Goal: Task Accomplishment & Management: Manage account settings

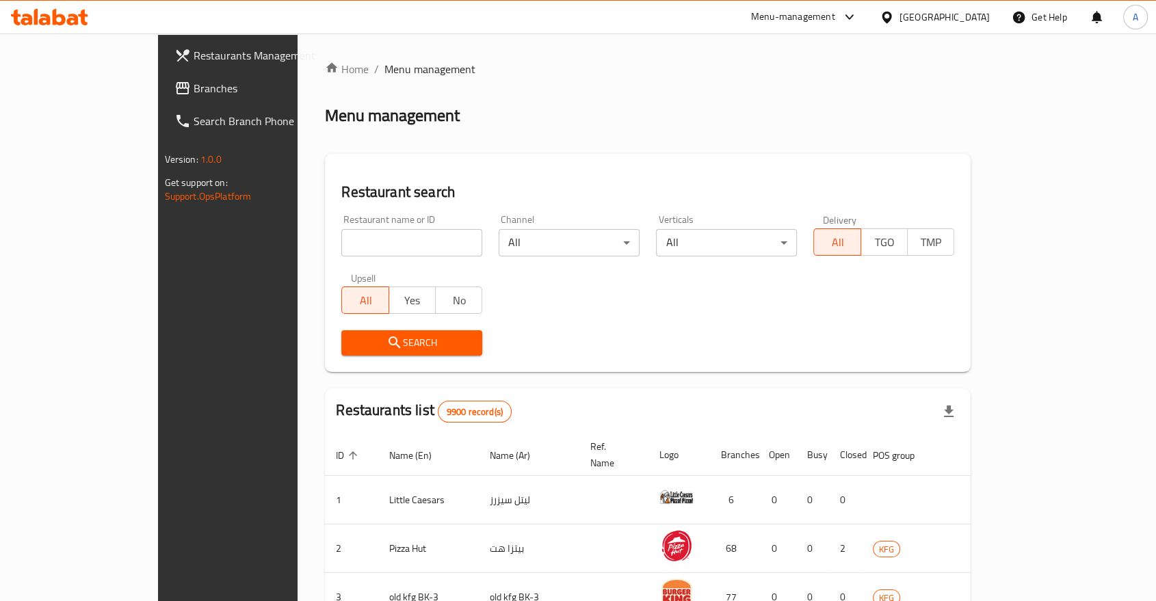
click at [341, 229] on input "search" at bounding box center [411, 242] width 141 height 27
type input "[PERSON_NAME]"
click button "Search" at bounding box center [411, 342] width 141 height 25
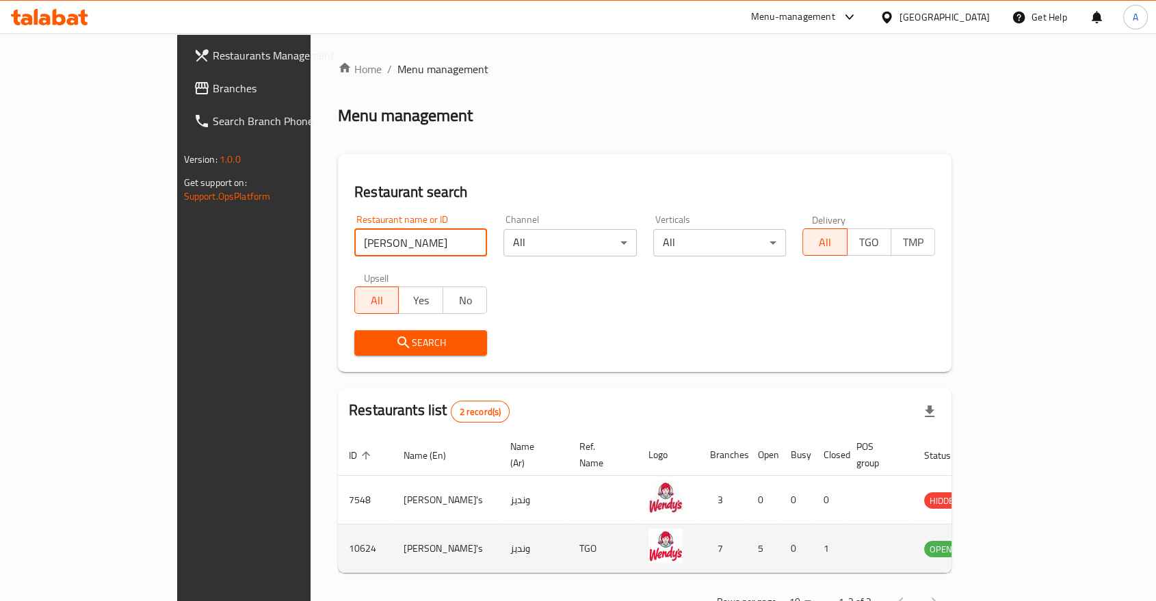
click at [1032, 525] on td "enhanced table" at bounding box center [1008, 549] width 47 height 49
click at [1012, 540] on icon "enhanced table" at bounding box center [1004, 548] width 16 height 16
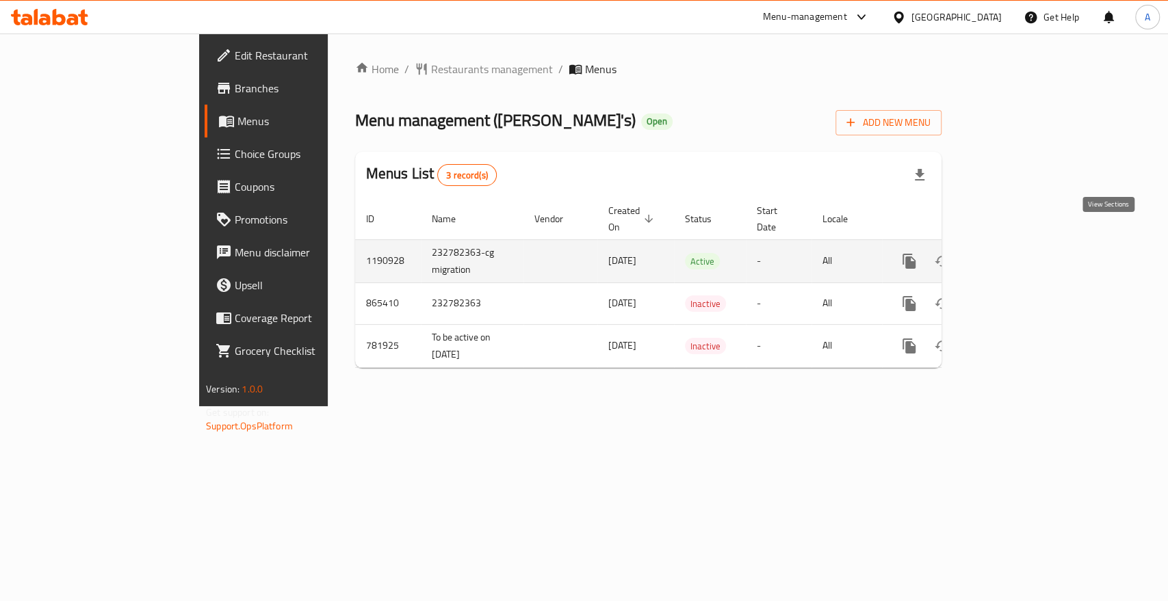
click at [1016, 253] on icon "enhanced table" at bounding box center [1007, 261] width 16 height 16
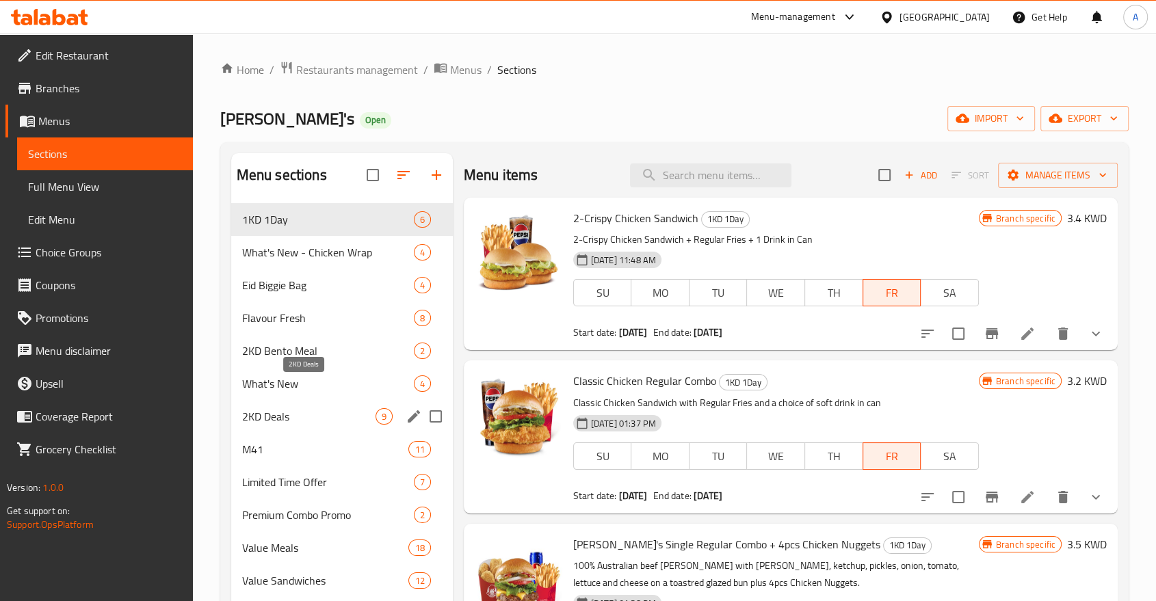
click at [289, 408] on span "2KD Deals" at bounding box center [308, 416] width 133 height 16
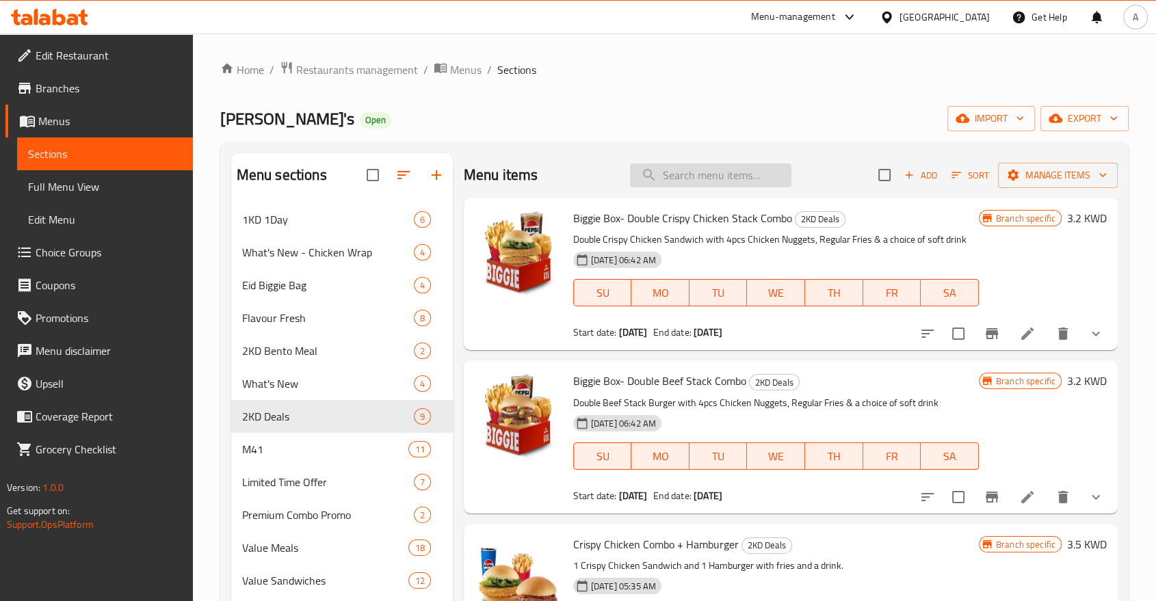
click at [729, 172] on input "search" at bounding box center [710, 175] width 161 height 24
paste input "Classic Chicken Meal"
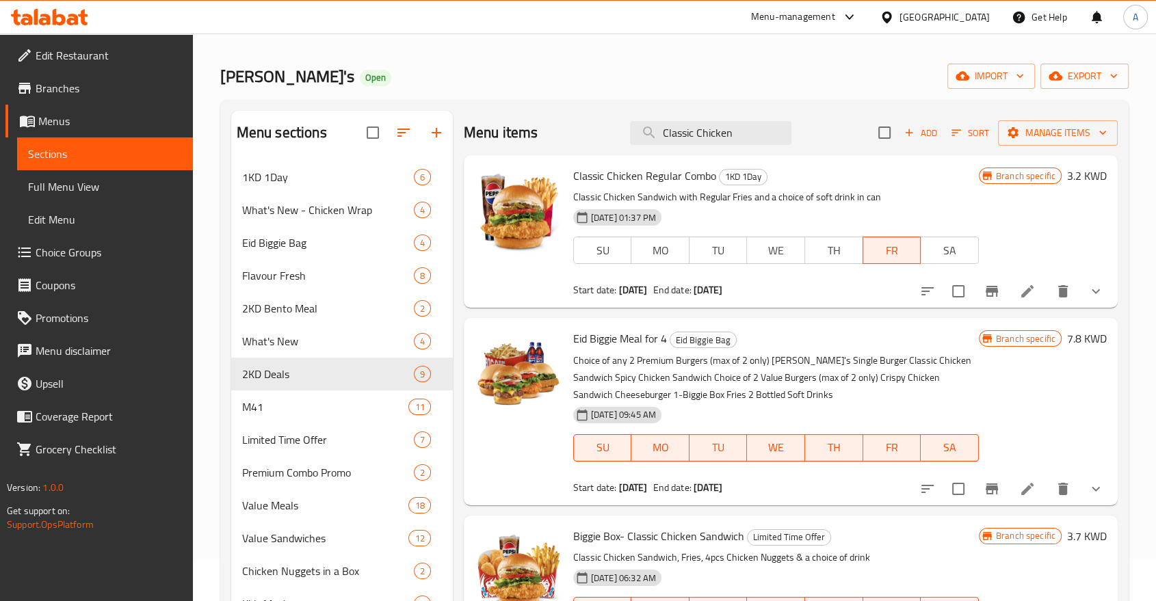
scroll to position [76, 0]
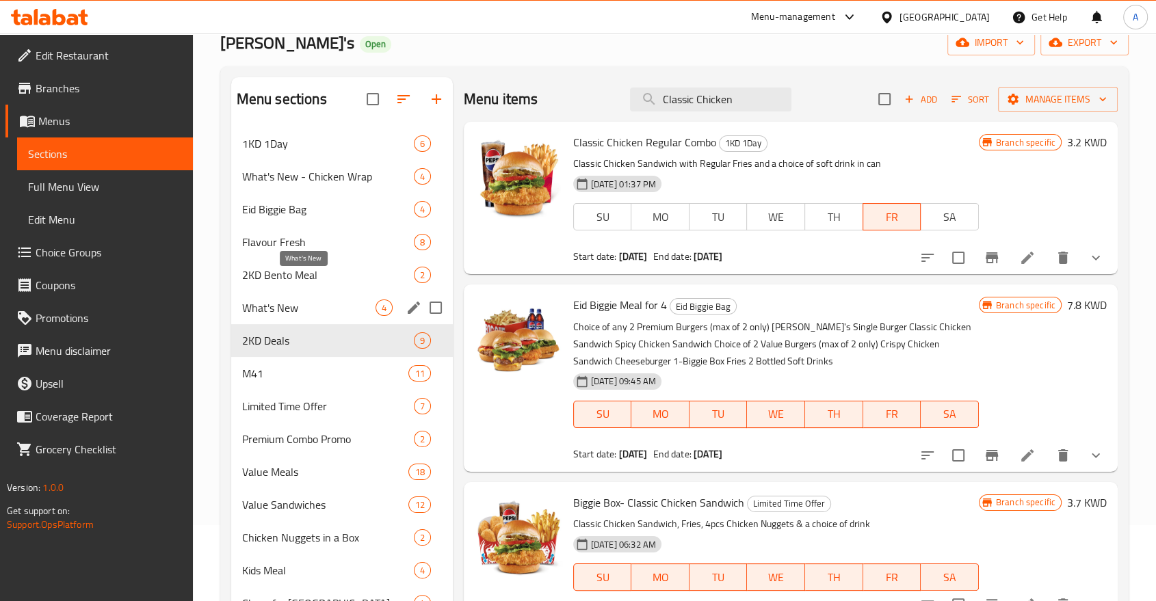
type input "Classic Chicken"
click at [295, 300] on span "What's New" at bounding box center [308, 308] width 133 height 16
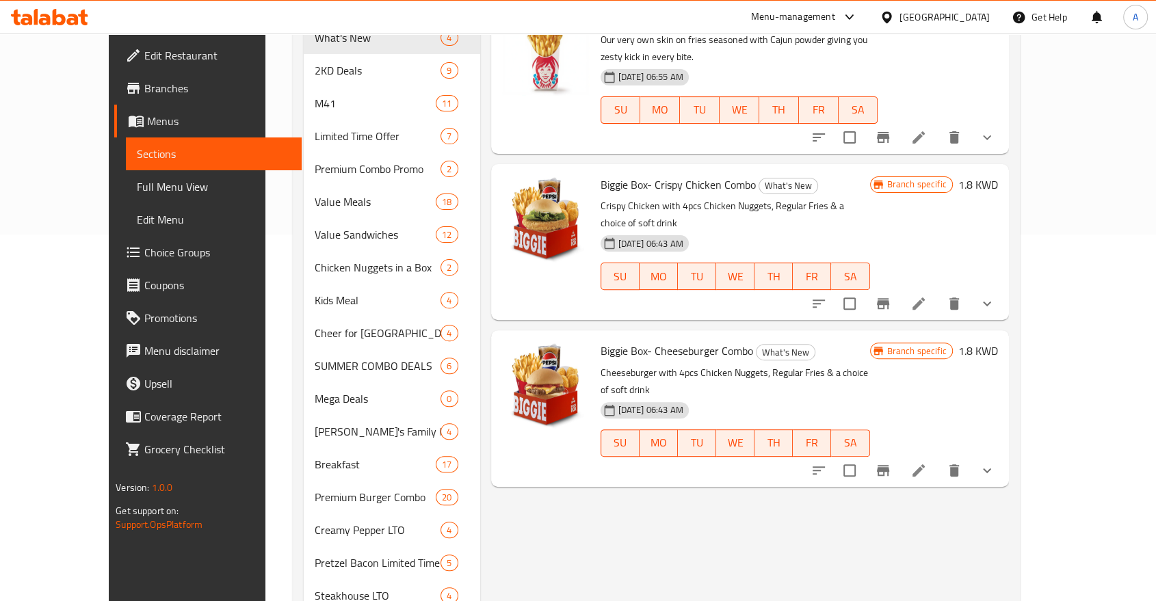
scroll to position [304, 0]
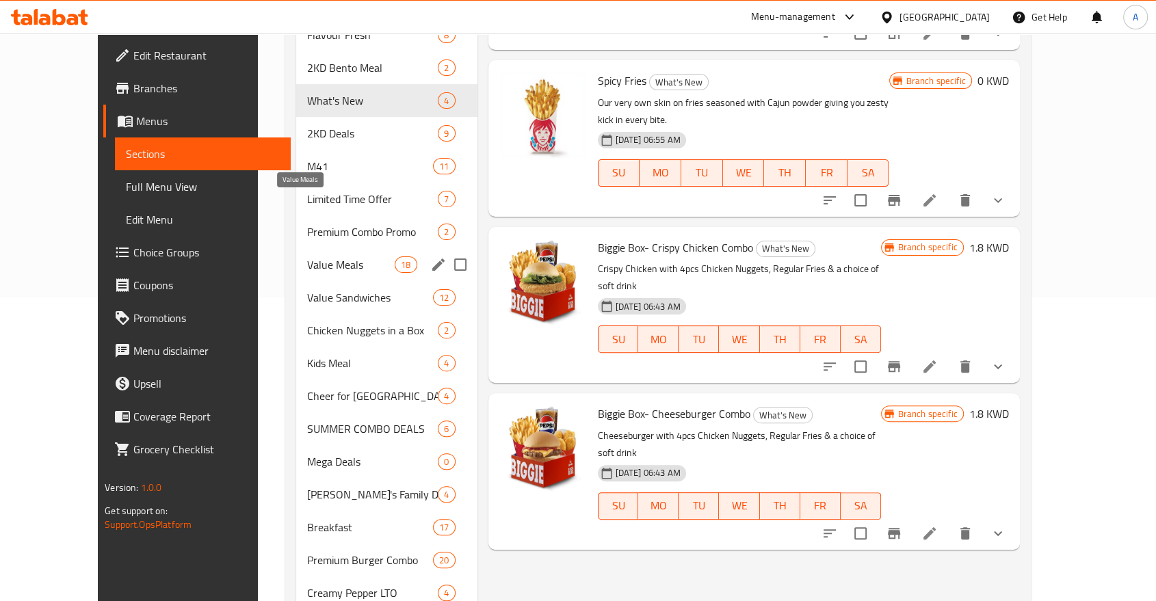
click at [307, 257] on span "Value Meals" at bounding box center [351, 265] width 88 height 16
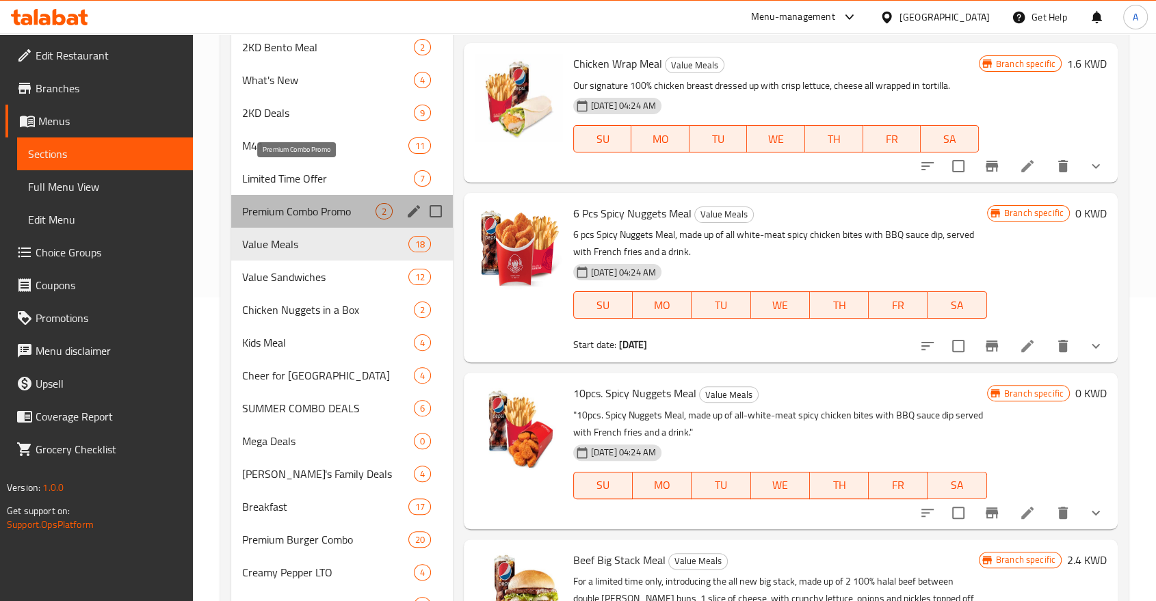
click at [293, 203] on span "Premium Combo Promo" at bounding box center [308, 211] width 133 height 16
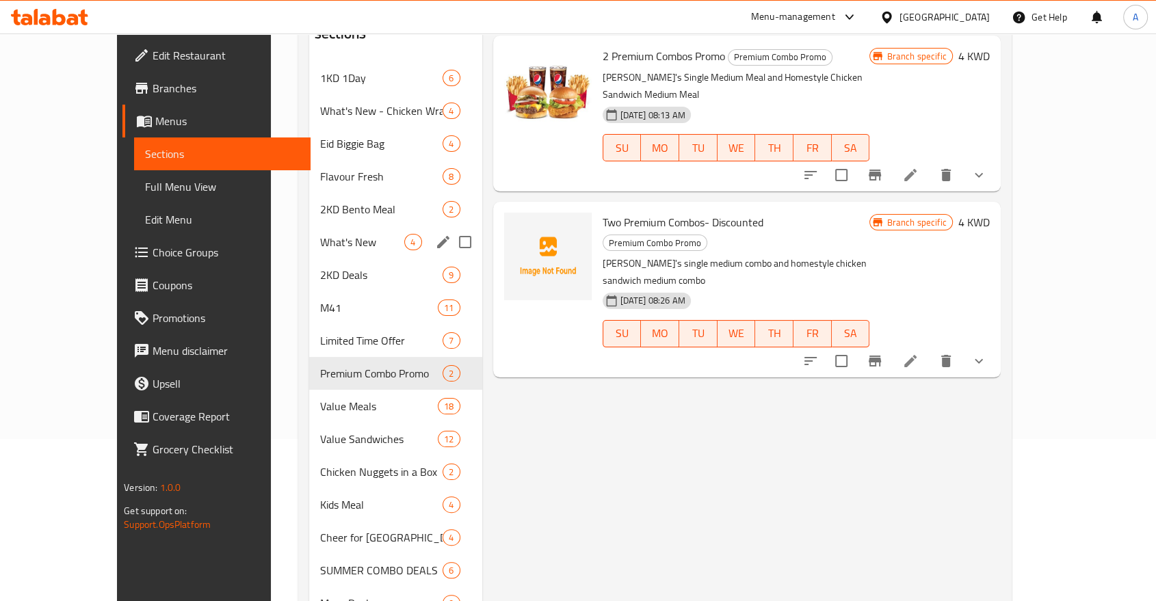
scroll to position [152, 0]
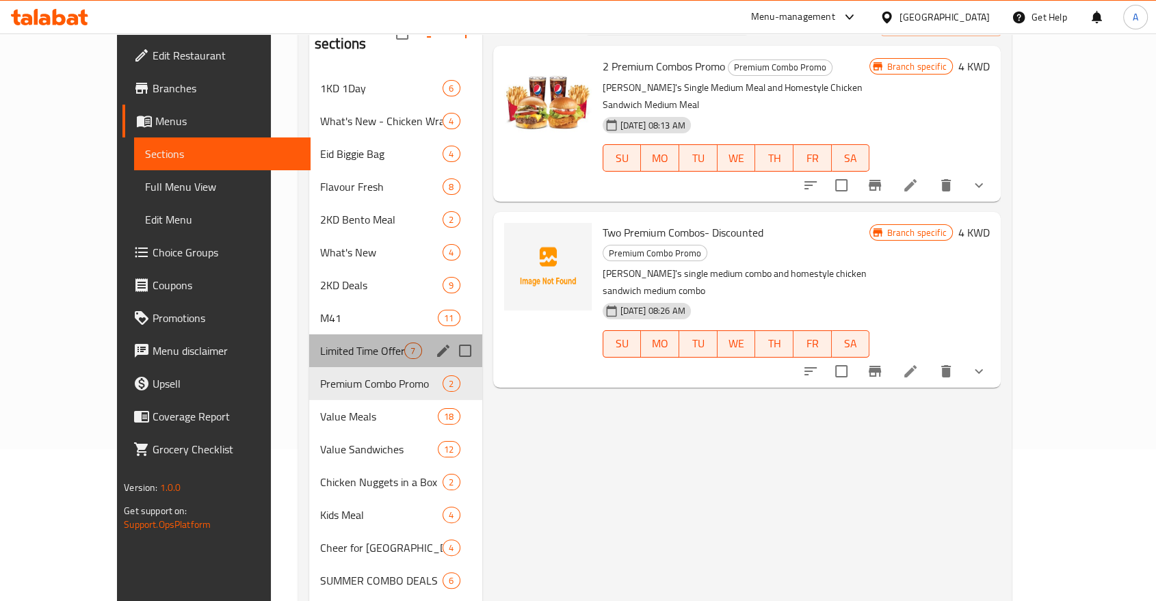
click at [309, 334] on div "Limited Time Offer 7" at bounding box center [395, 350] width 173 height 33
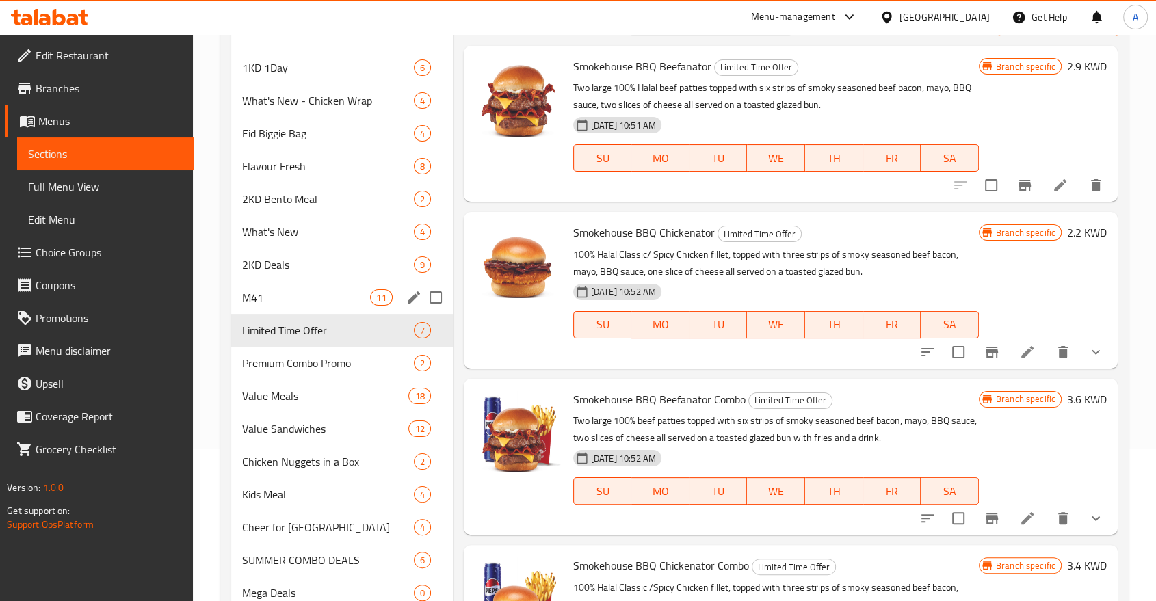
click at [282, 281] on div "M41 11" at bounding box center [342, 297] width 222 height 33
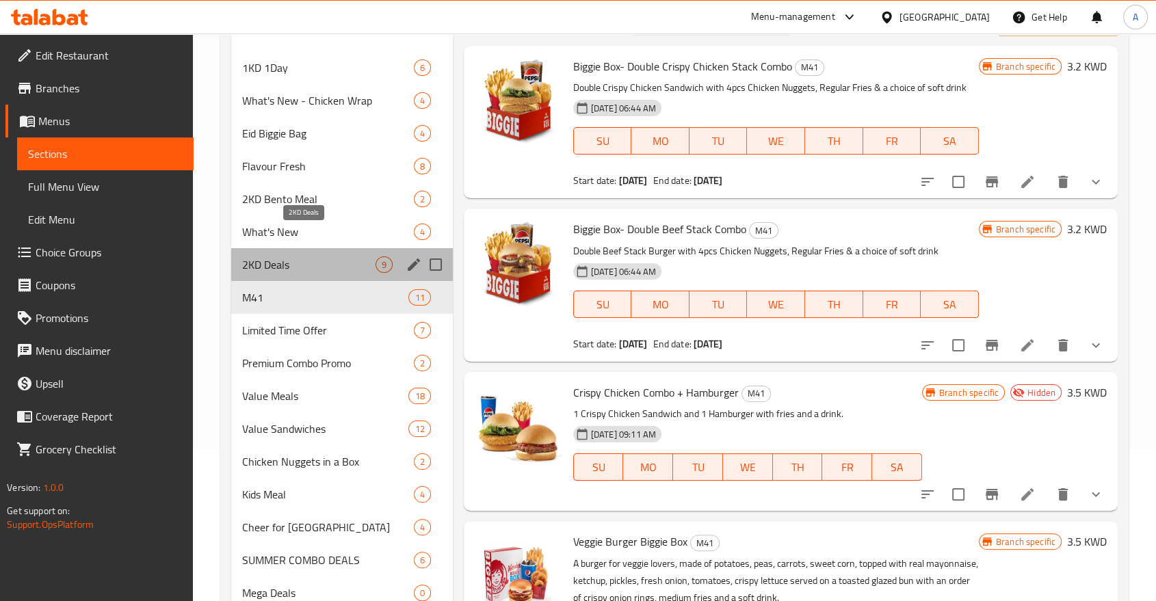
click at [285, 257] on span "2KD Deals" at bounding box center [308, 265] width 133 height 16
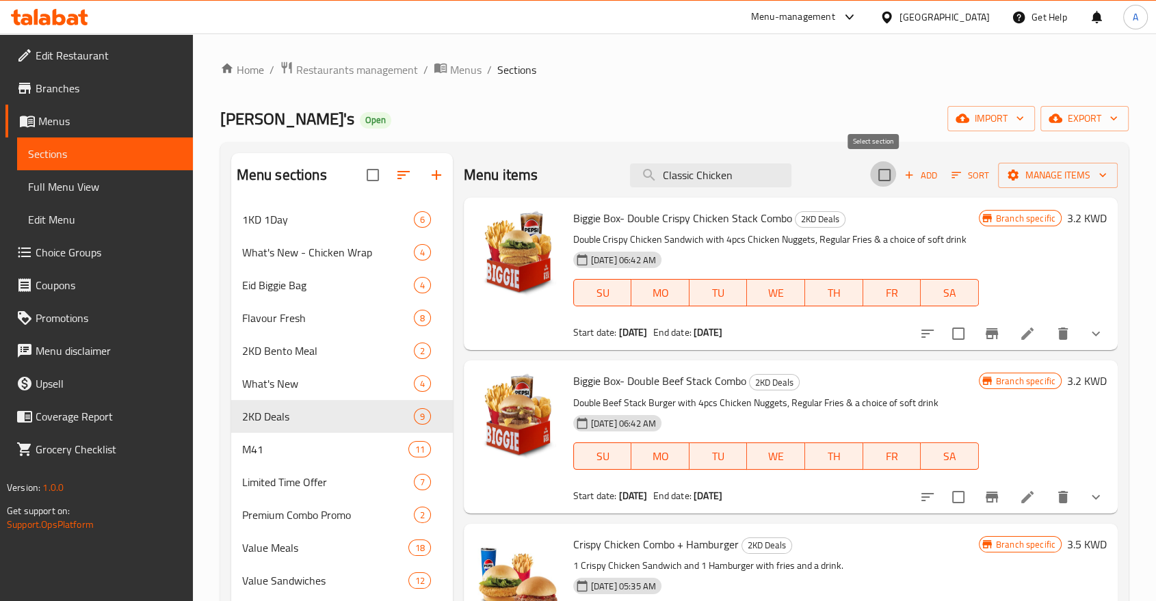
click at [876, 169] on input "checkbox" at bounding box center [884, 175] width 29 height 29
checkbox input "true"
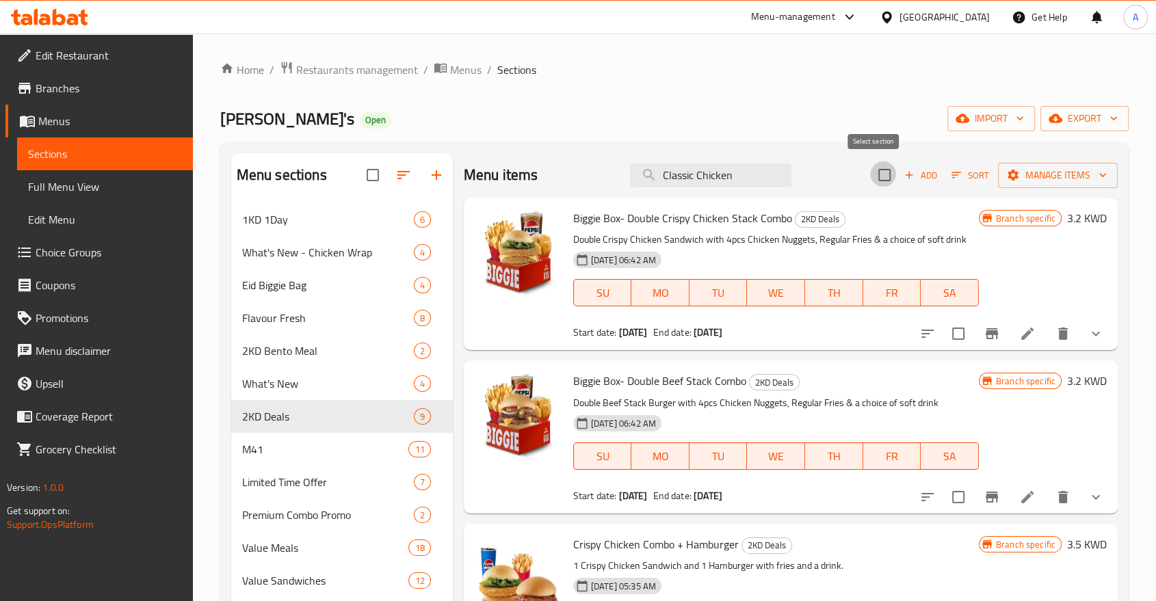
checkbox input "true"
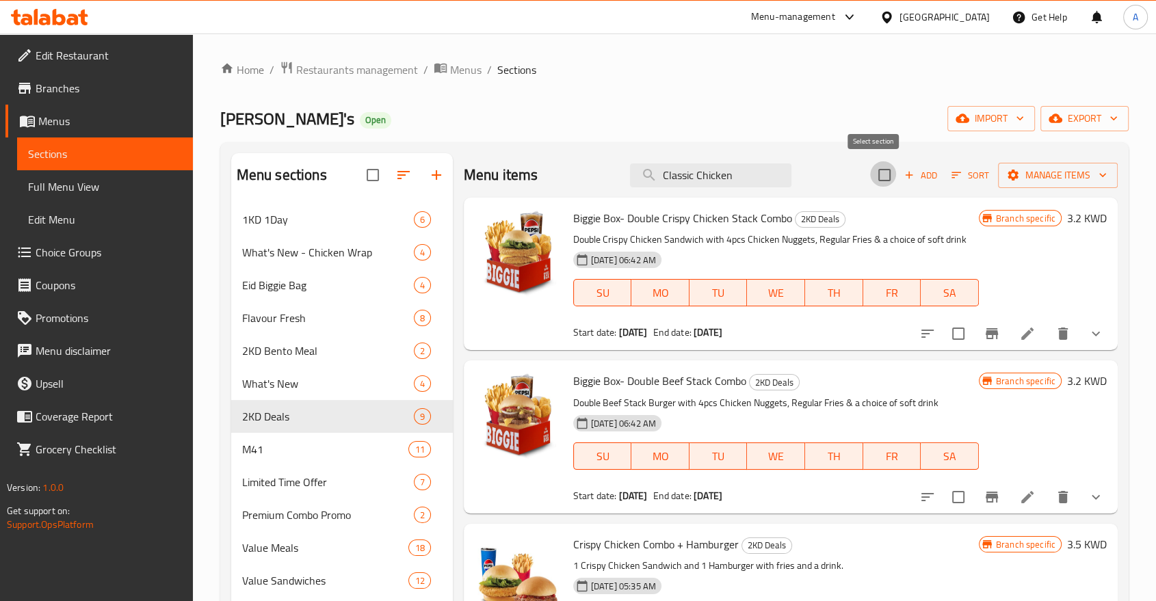
checkbox input "true"
click at [991, 326] on icon "Branch-specific-item" at bounding box center [992, 334] width 16 height 16
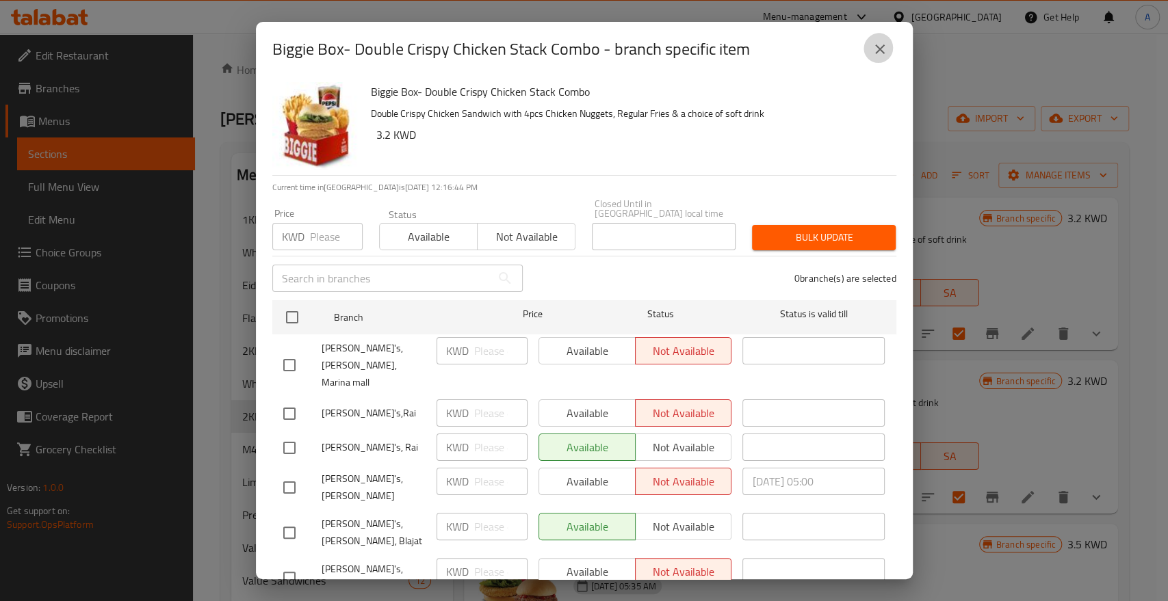
click at [882, 47] on icon "close" at bounding box center [879, 49] width 16 height 16
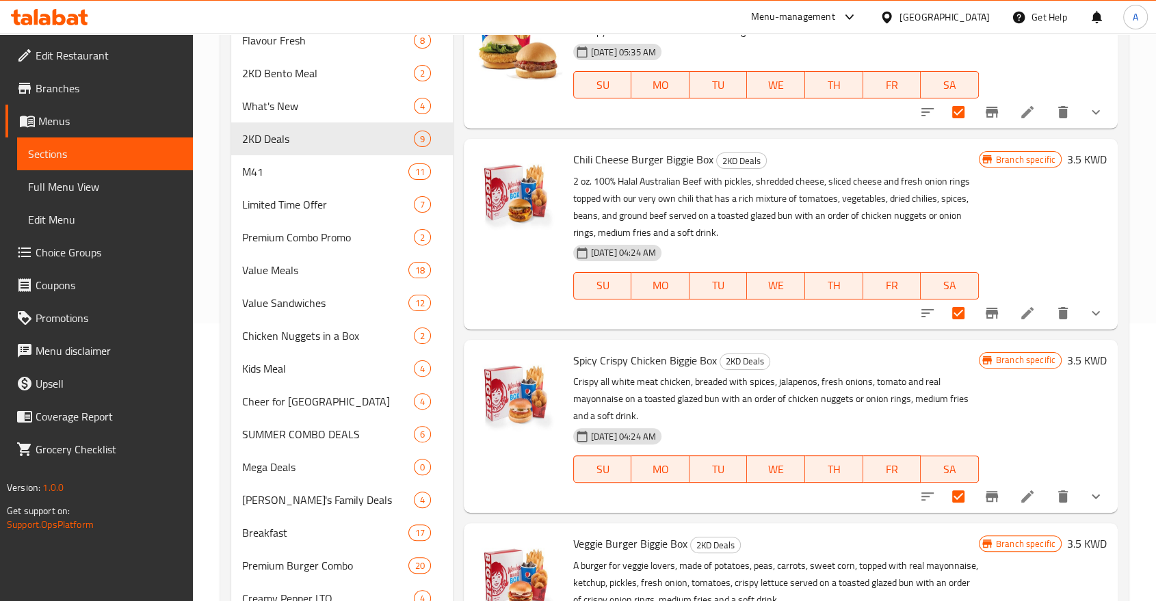
scroll to position [304, 0]
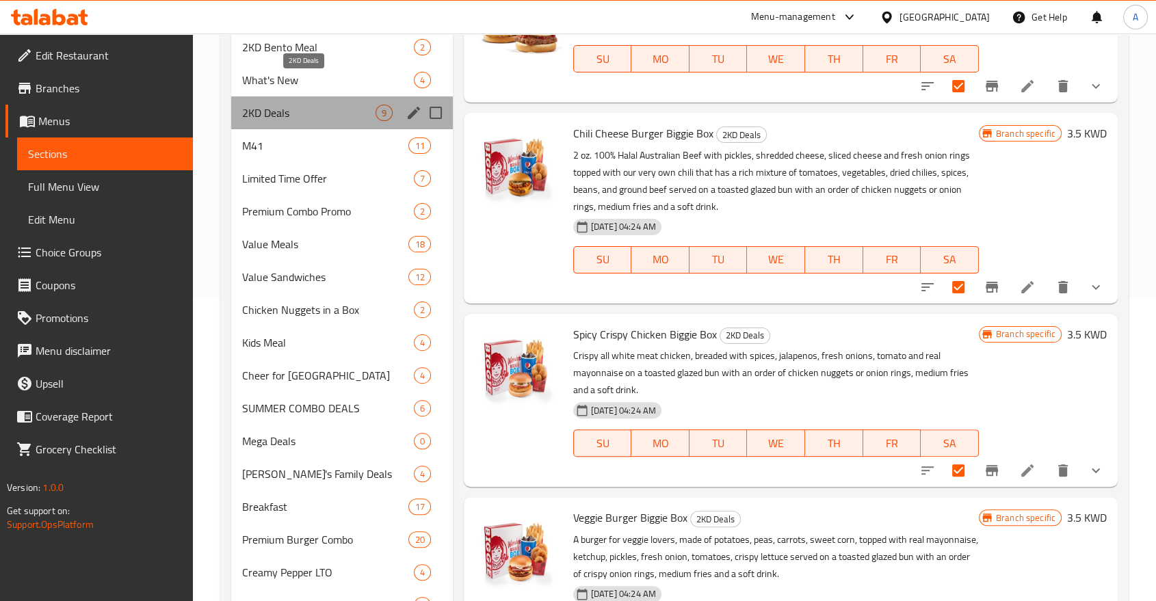
click at [266, 105] on span "2KD Deals" at bounding box center [308, 113] width 133 height 16
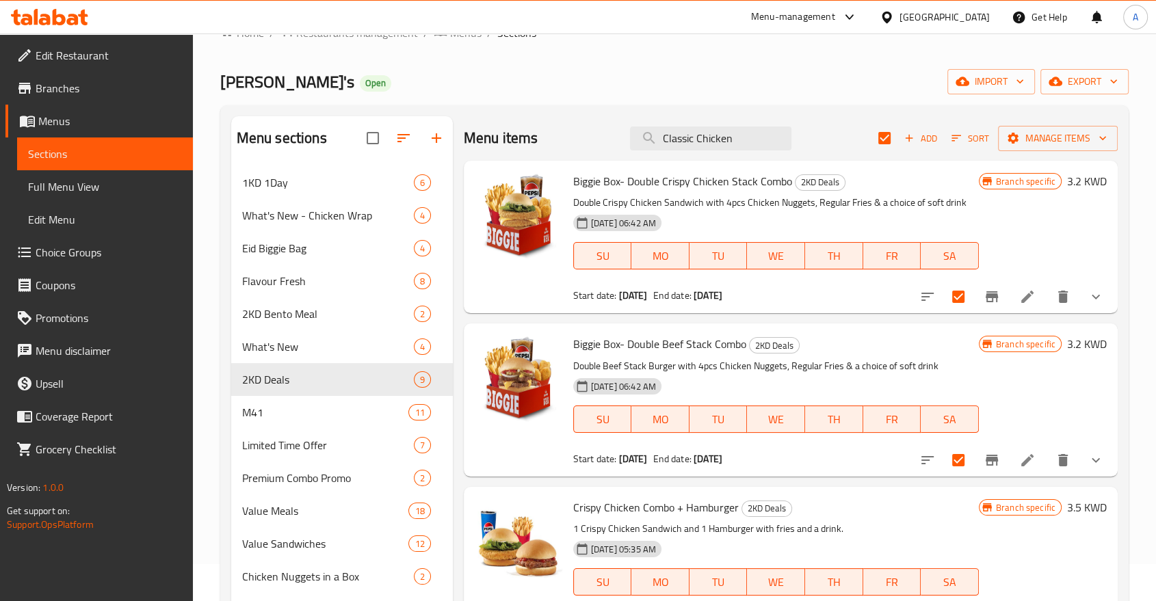
scroll to position [0, 0]
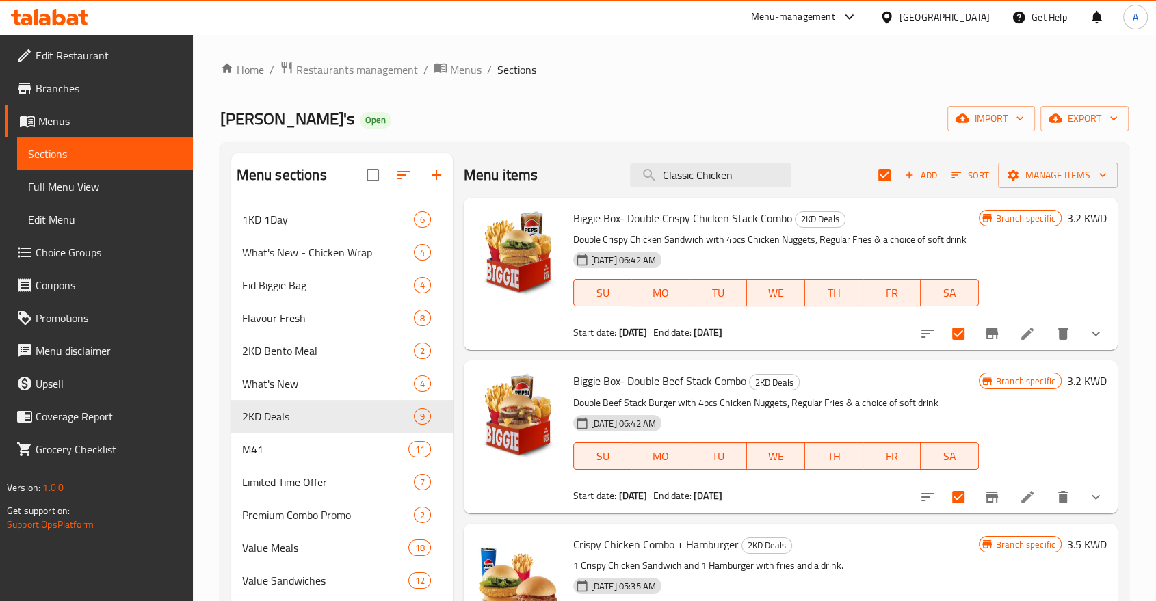
click at [879, 165] on input "checkbox" at bounding box center [884, 175] width 29 height 29
checkbox input "false"
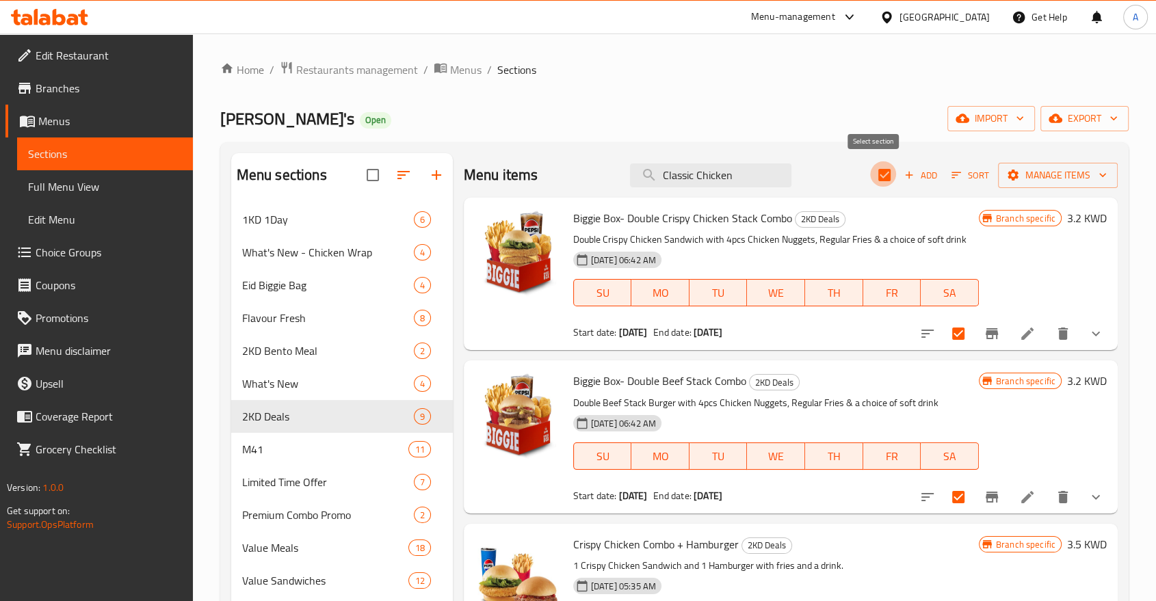
checkbox input "false"
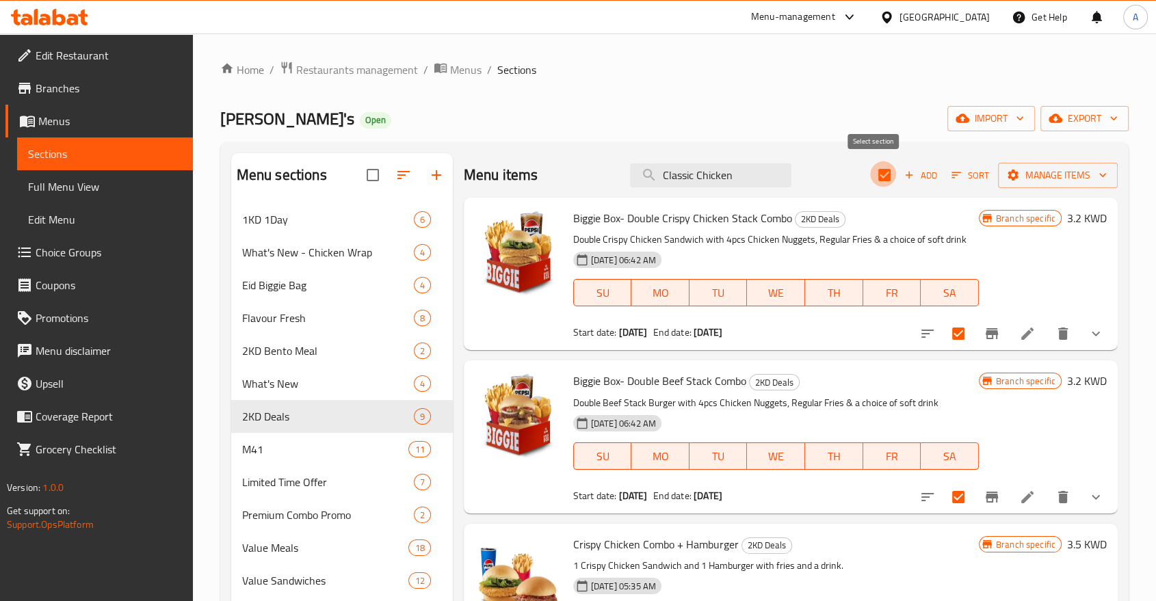
checkbox input "false"
click at [821, 72] on ol "Home / Restaurants management / Menus / Sections" at bounding box center [674, 70] width 908 height 18
click at [264, 408] on span "2KD Deals" at bounding box center [308, 416] width 133 height 16
click at [713, 170] on input "Classic Chicken" at bounding box center [710, 175] width 161 height 24
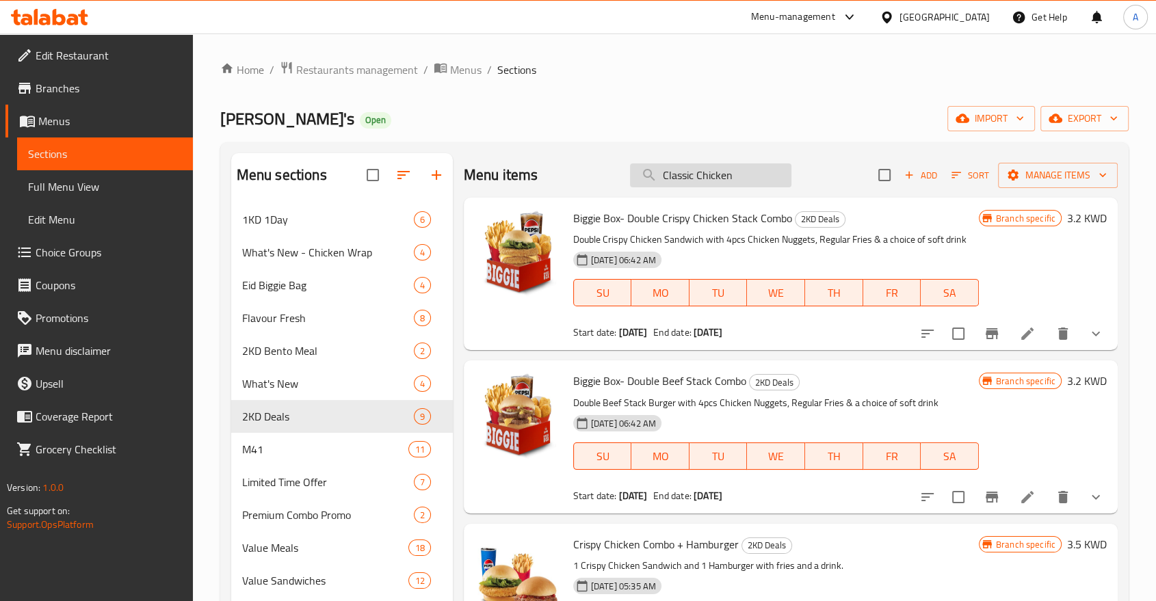
click at [713, 170] on input "Classic Chicken" at bounding box center [710, 175] width 161 height 24
click at [280, 408] on span "2KD Deals" at bounding box center [308, 416] width 133 height 16
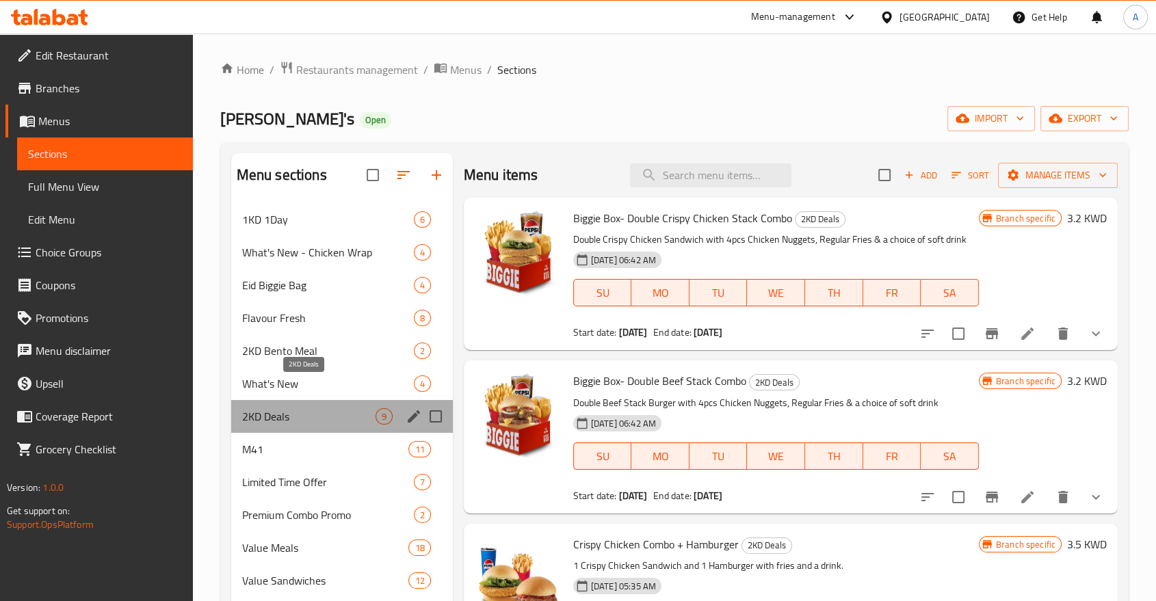
click at [280, 408] on span "2KD Deals" at bounding box center [308, 416] width 133 height 16
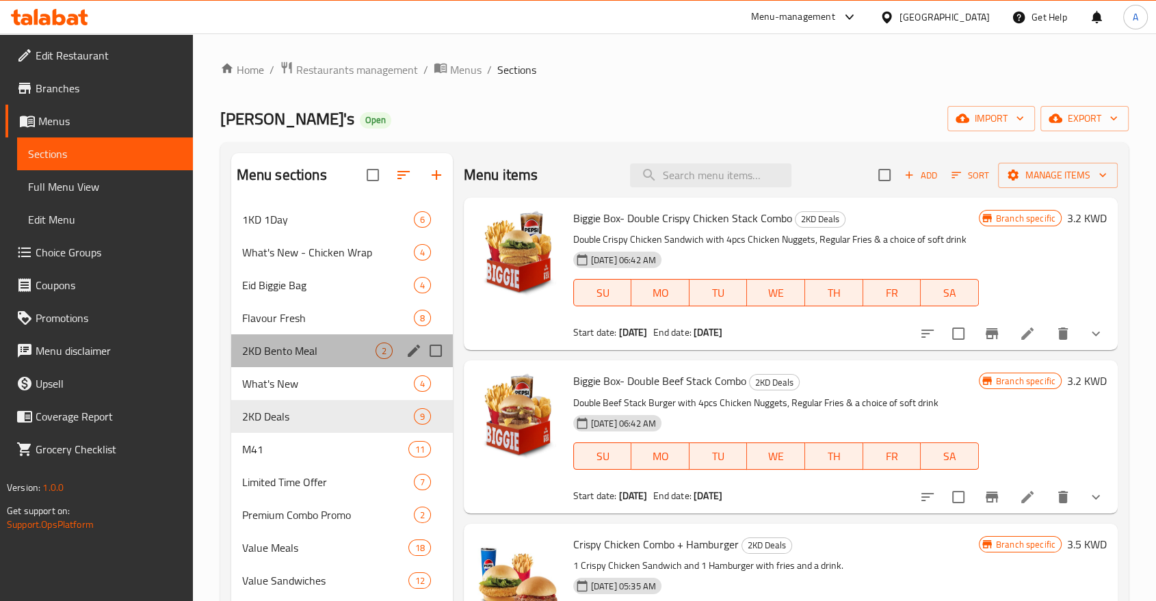
click at [273, 334] on div "2KD Bento Meal 2" at bounding box center [342, 350] width 222 height 33
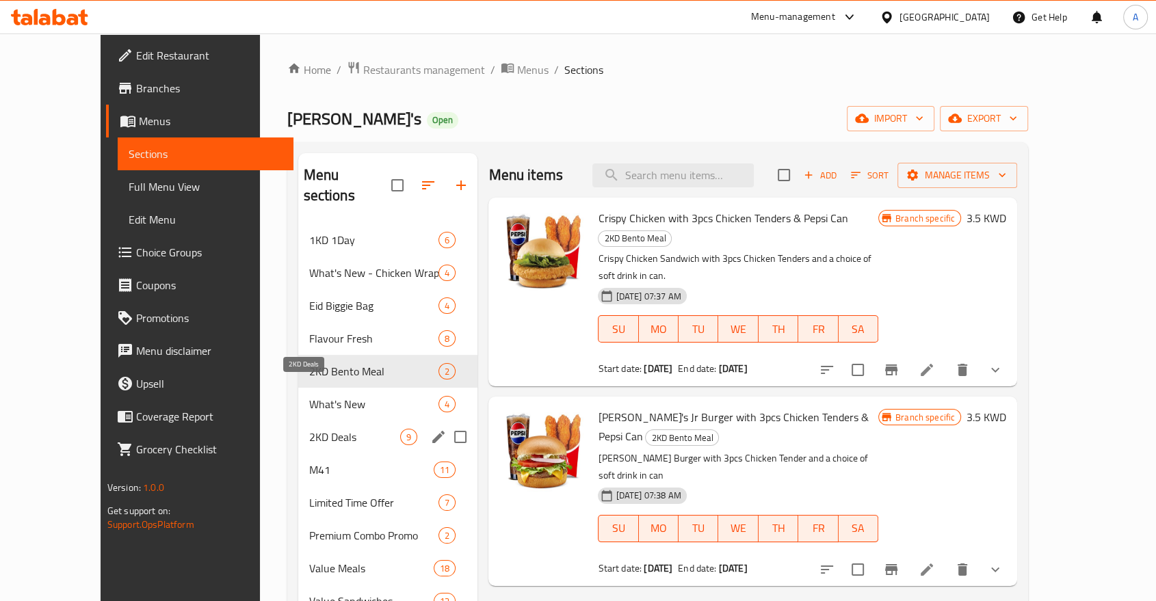
click at [309, 429] on span "2KD Deals" at bounding box center [355, 437] width 92 height 16
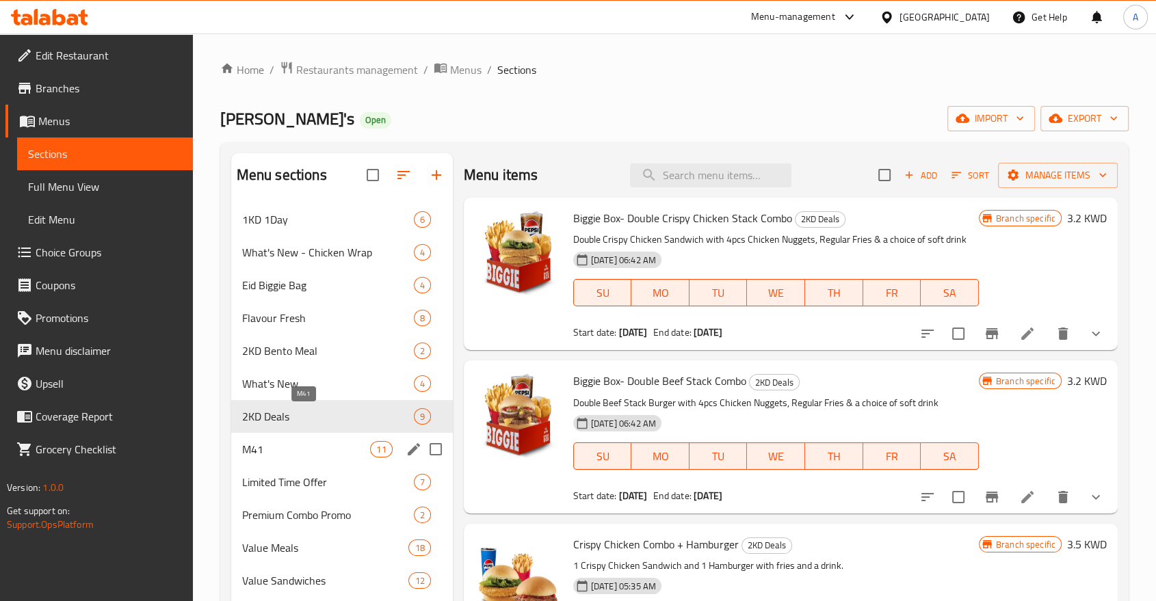
click at [263, 441] on span "M41" at bounding box center [306, 449] width 129 height 16
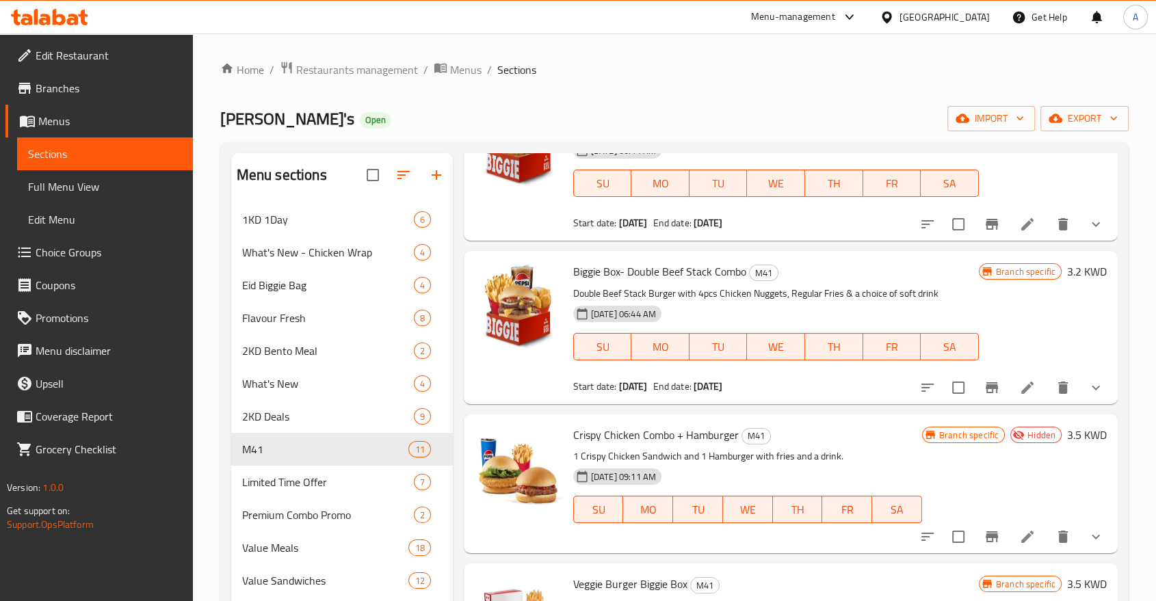
scroll to position [41, 0]
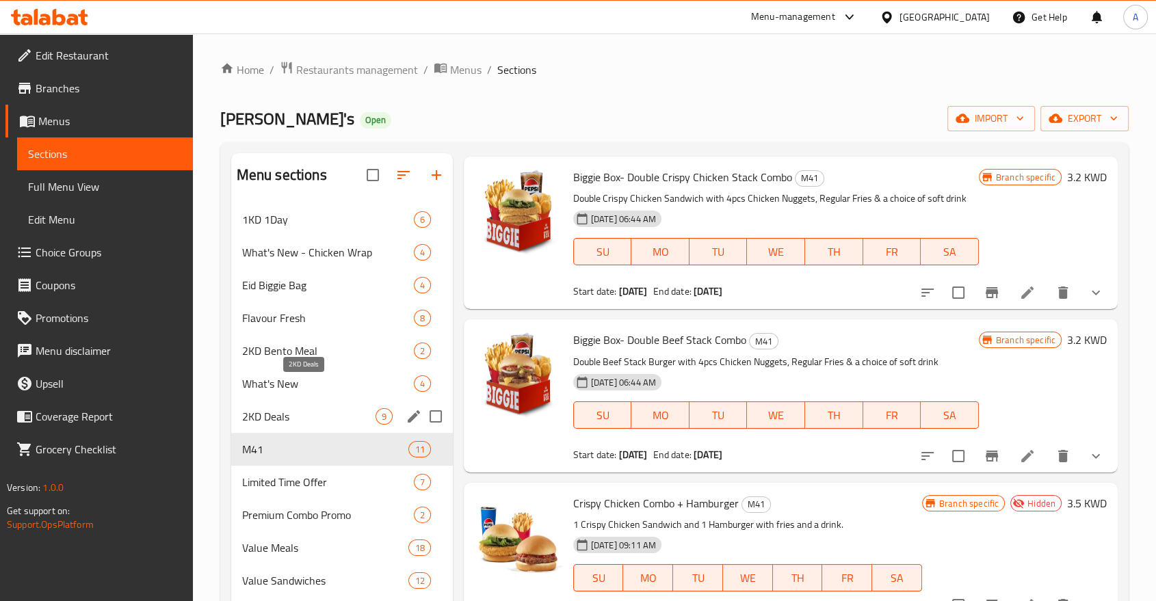
click at [304, 408] on span "2KD Deals" at bounding box center [308, 416] width 133 height 16
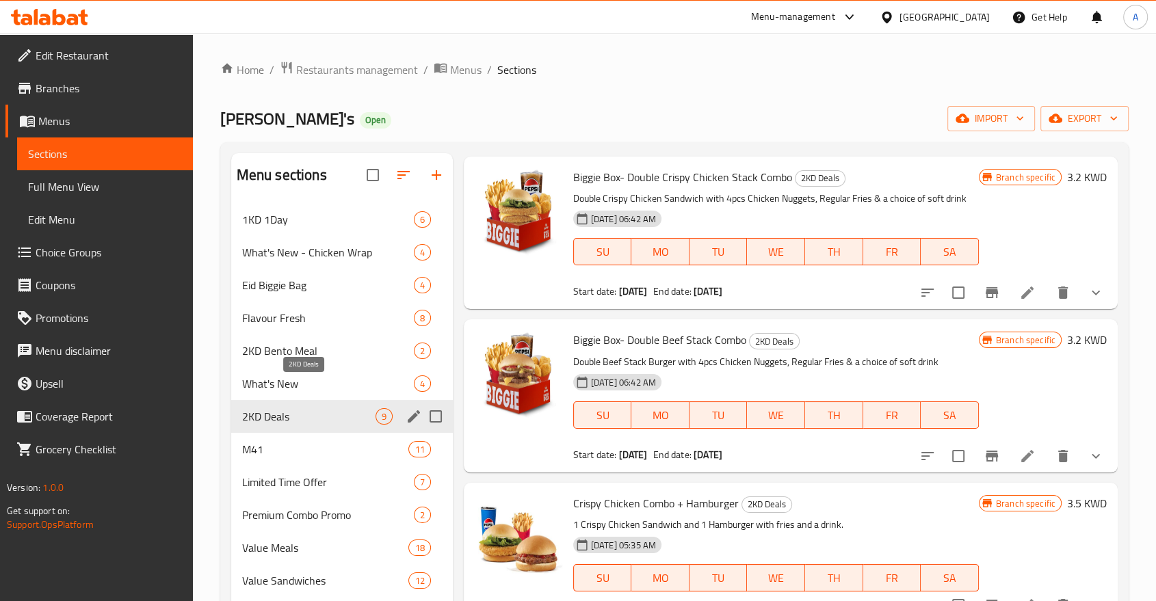
click at [299, 408] on span "2KD Deals" at bounding box center [308, 416] width 133 height 16
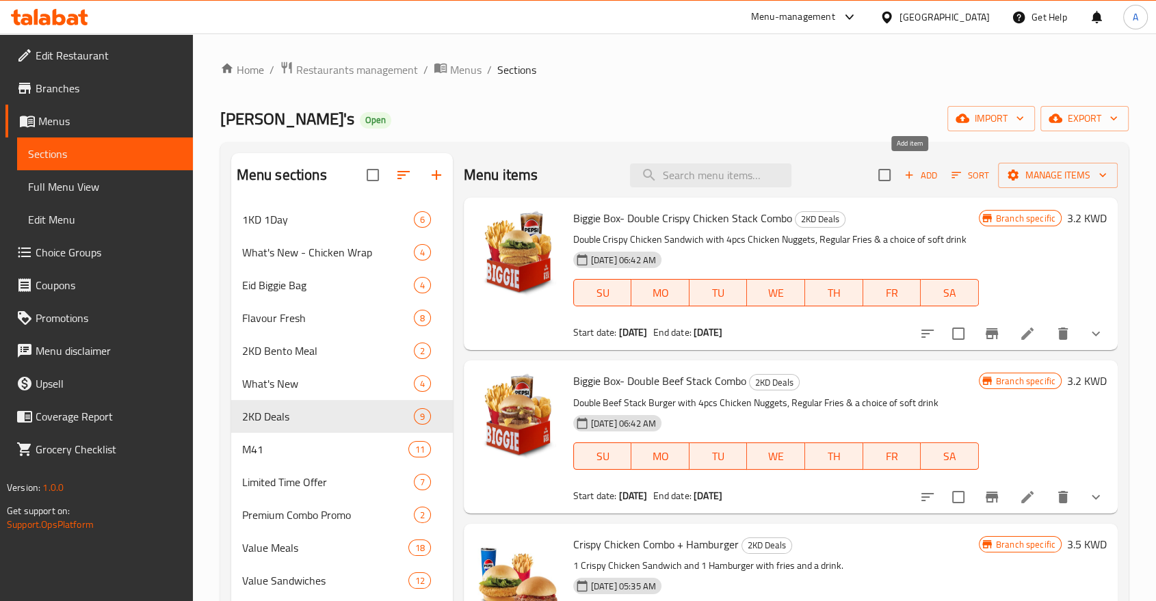
click at [903, 169] on icon "button" at bounding box center [909, 175] width 12 height 12
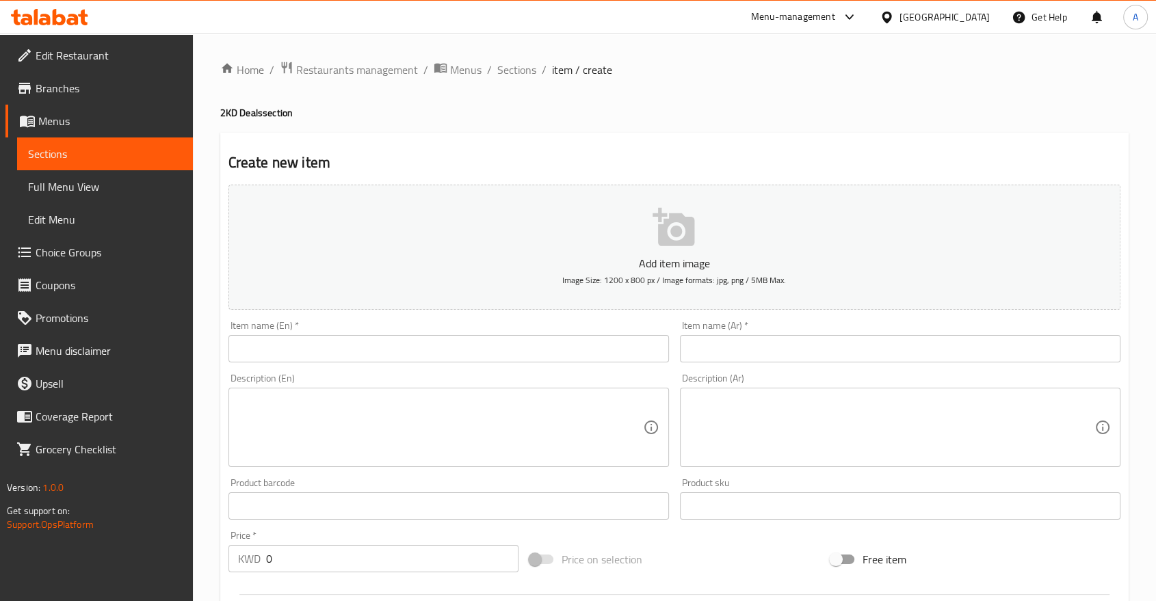
click at [345, 335] on input "text" at bounding box center [448, 348] width 441 height 27
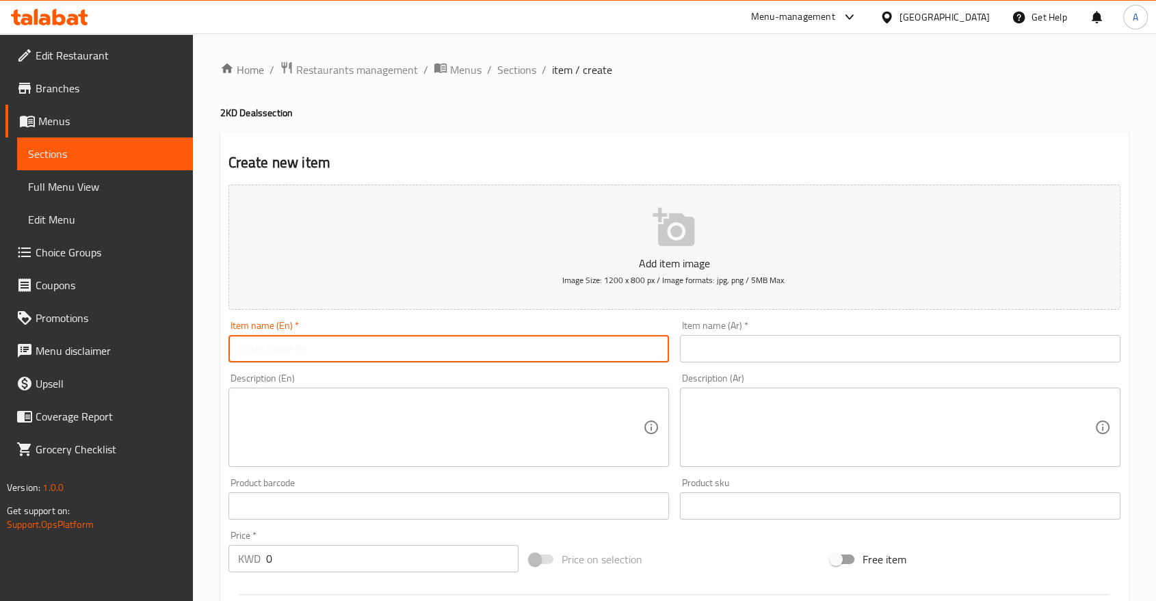
paste input "Classic Chicken Meal"
type input "Classic Chicken Meal"
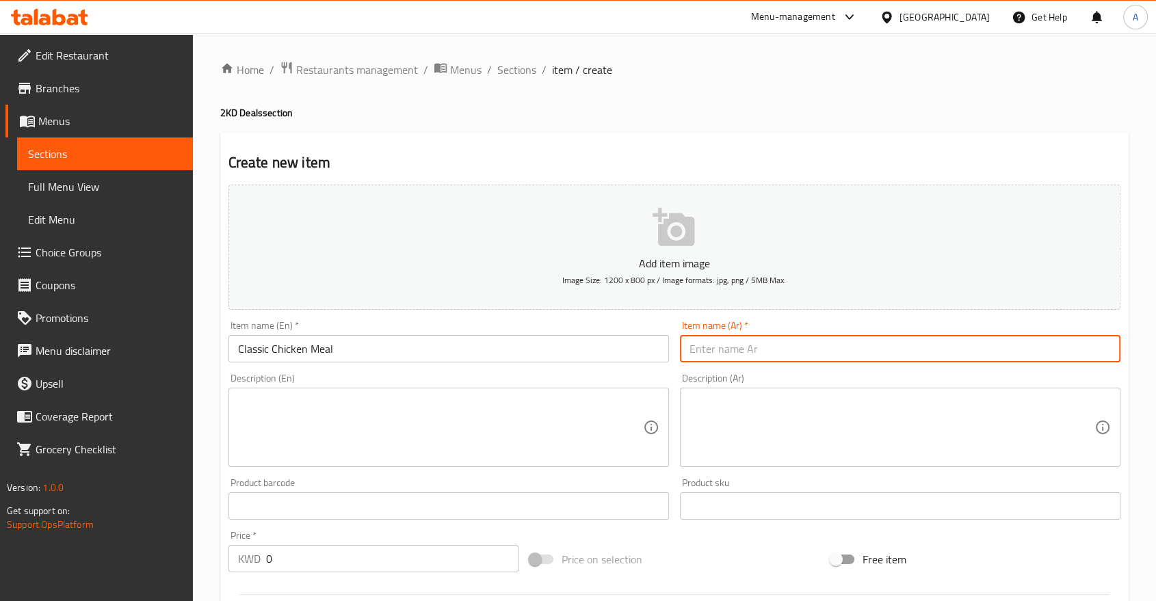
click at [708, 335] on input "text" at bounding box center [900, 348] width 441 height 27
paste input "وجبة دجاج كلاسيكية"
type input "وجبة دجاج كلاسيكية"
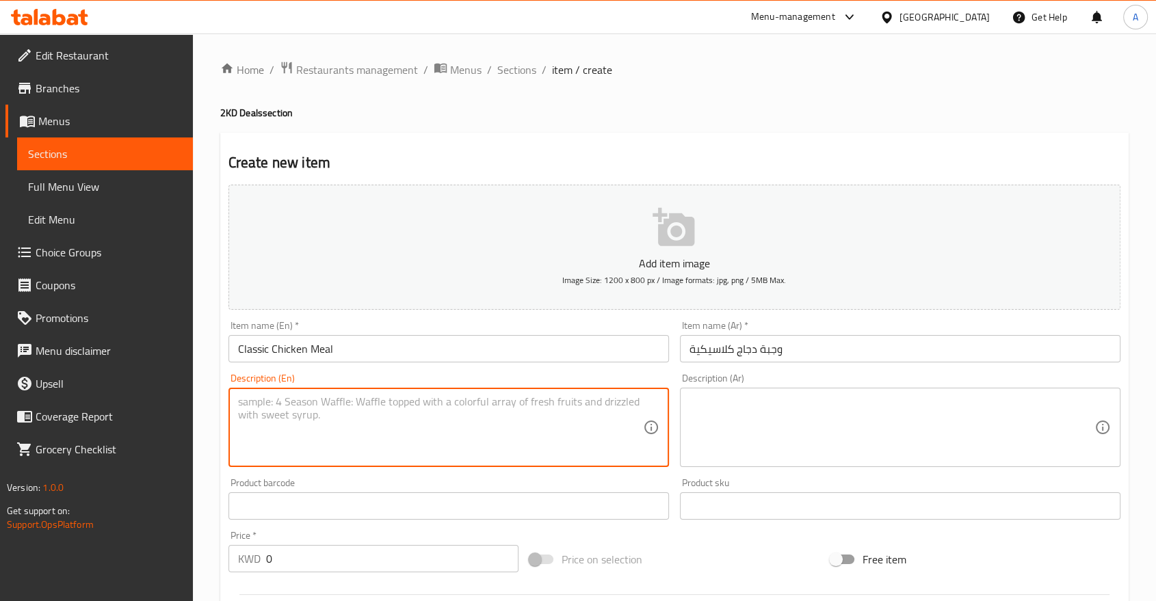
click at [367, 400] on textarea at bounding box center [440, 427] width 405 height 65
paste textarea "1-Classic Chicken Sandwich + Chili Cheese Nuggets and a choice of drink"
type textarea "1-Classic Chicken Sandwich + Chili Cheese Nuggets and a choice of drink"
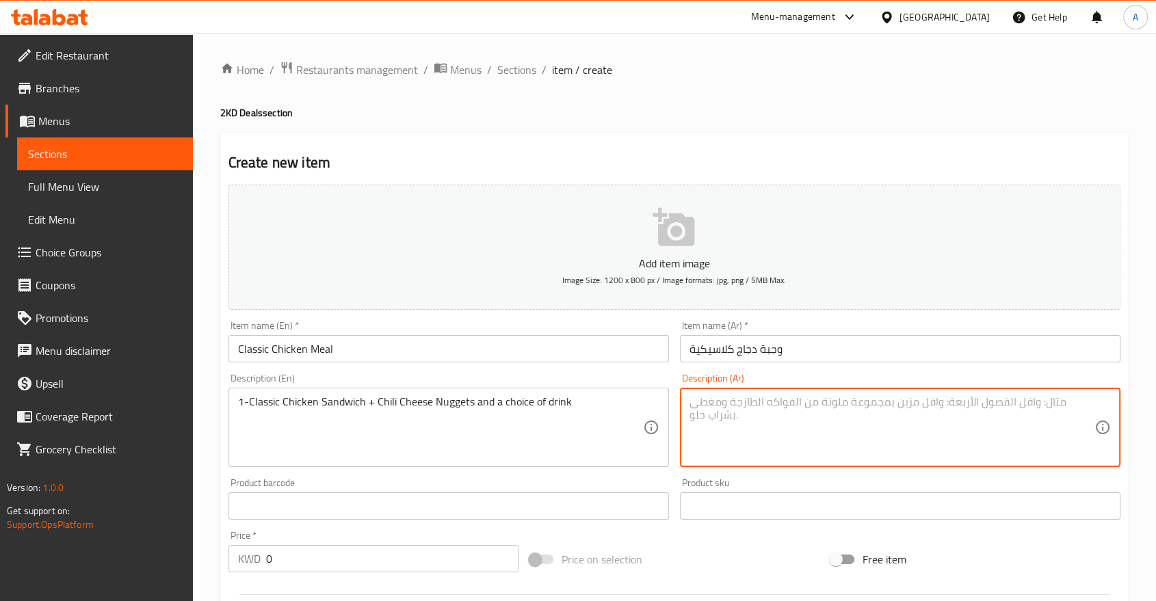
click at [714, 395] on textarea at bounding box center [891, 427] width 405 height 65
paste textarea "1-ساندويتش دجاج كلاسيكي + قطع ناجتس بالجبن والفلفل الحار واختيارك من المشروب"
type textarea "1-ساندويتش دجاج كلاسيكي + قطع ناجتس بالجبن والفلفل الحار واختيارك من المشروب"
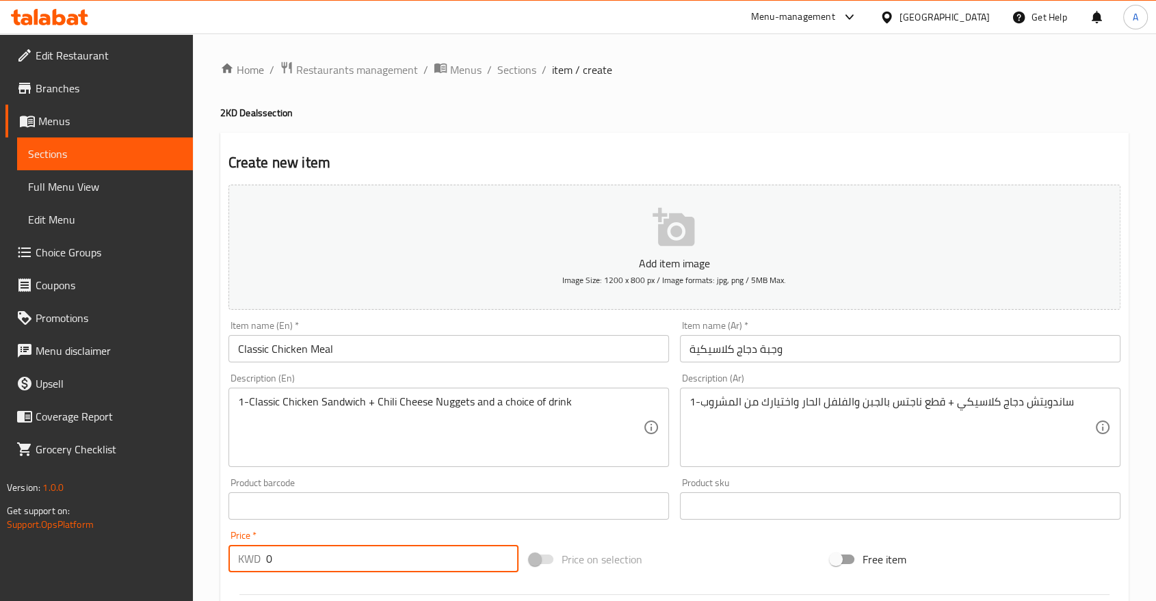
drag, startPoint x: 283, startPoint y: 522, endPoint x: 246, endPoint y: 521, distance: 36.9
click at [246, 545] on div "KWD 0 Price *" at bounding box center [373, 558] width 290 height 27
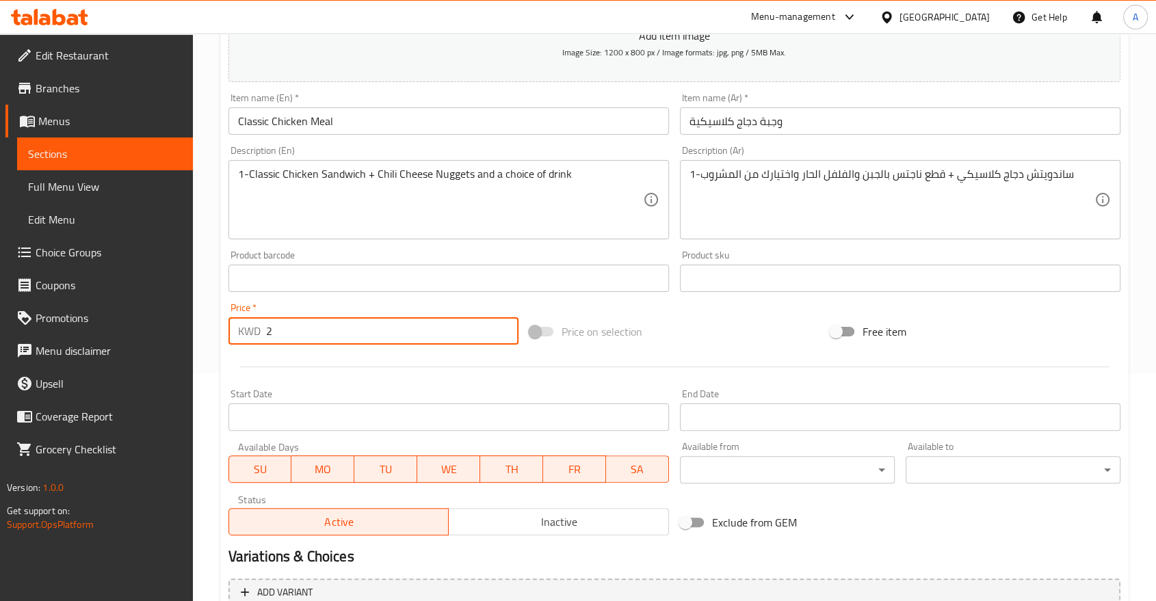
scroll to position [320, 0]
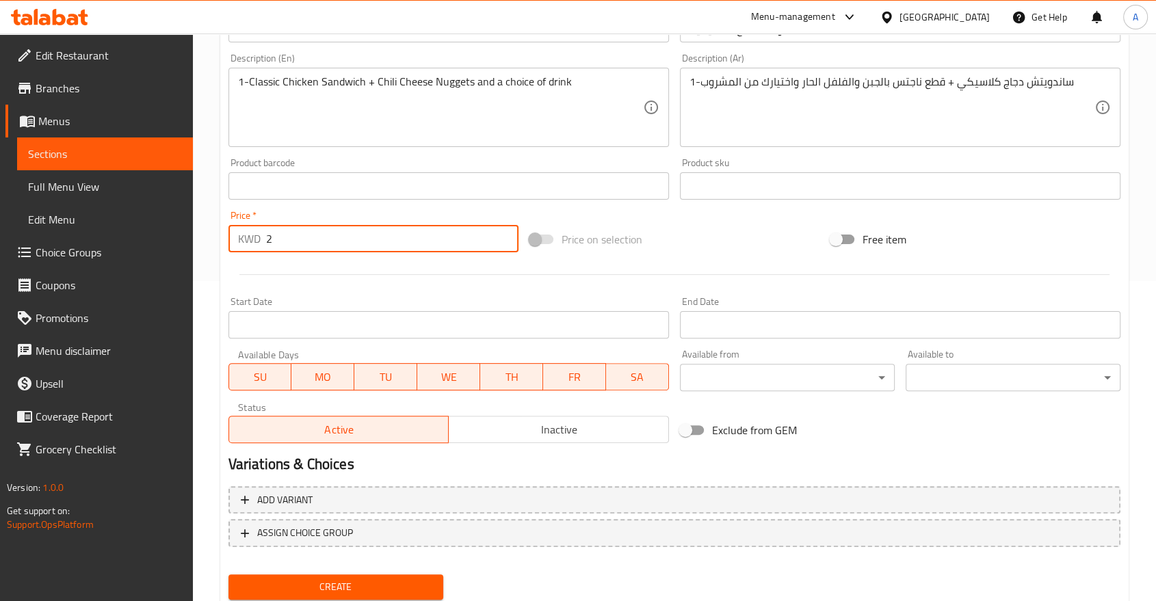
type input "2"
click at [425, 569] on div "Create" at bounding box center [336, 587] width 226 height 36
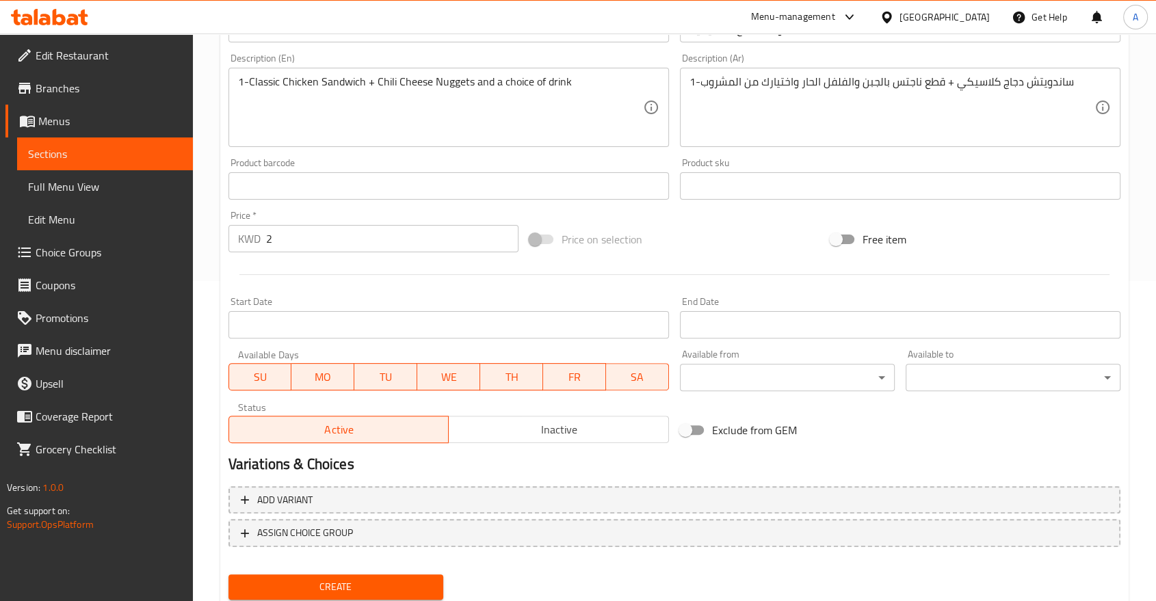
click at [419, 575] on button "Create" at bounding box center [335, 587] width 215 height 25
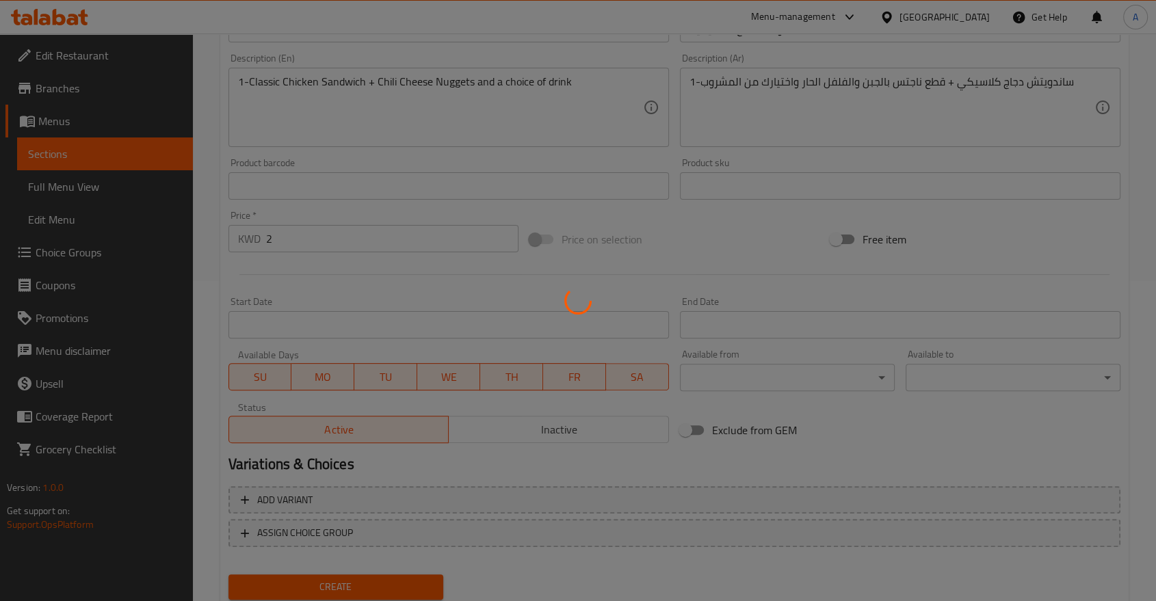
type input "0"
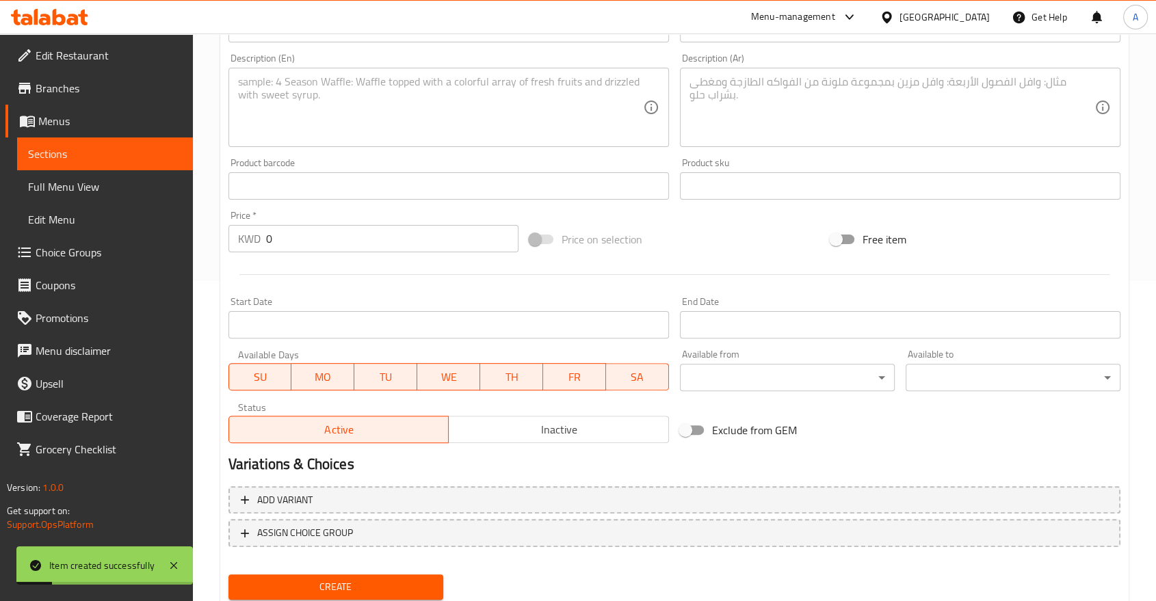
scroll to position [92, 0]
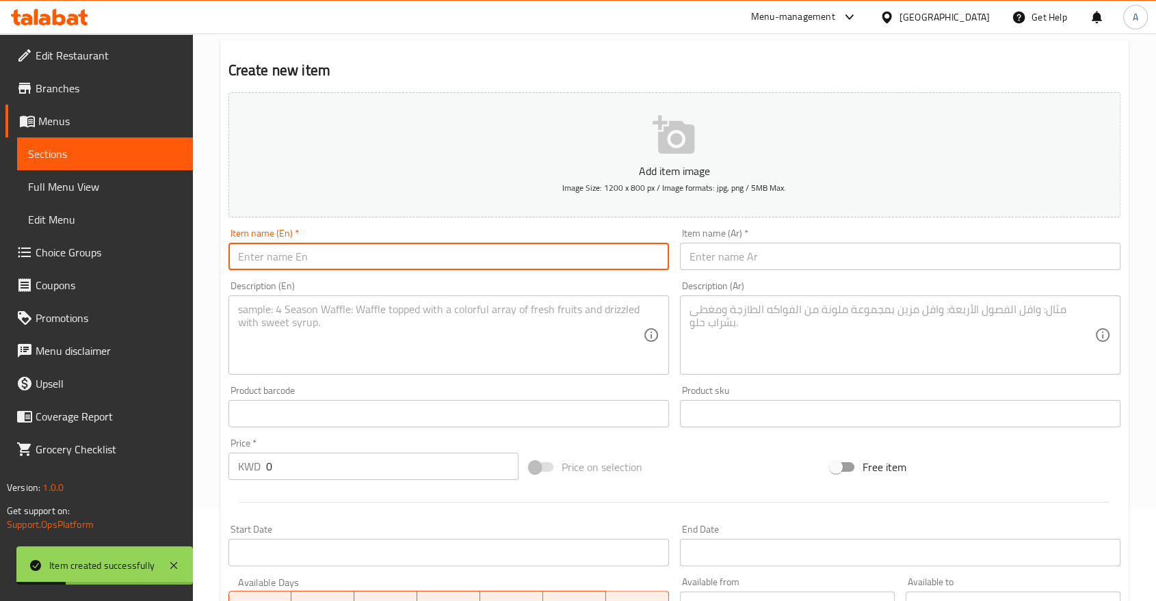
click at [333, 244] on input "text" at bounding box center [448, 256] width 441 height 27
paste input "Spicy Chicken Meal"
type input "Spicy Chicken Meal"
click at [741, 243] on input "text" at bounding box center [900, 256] width 441 height 27
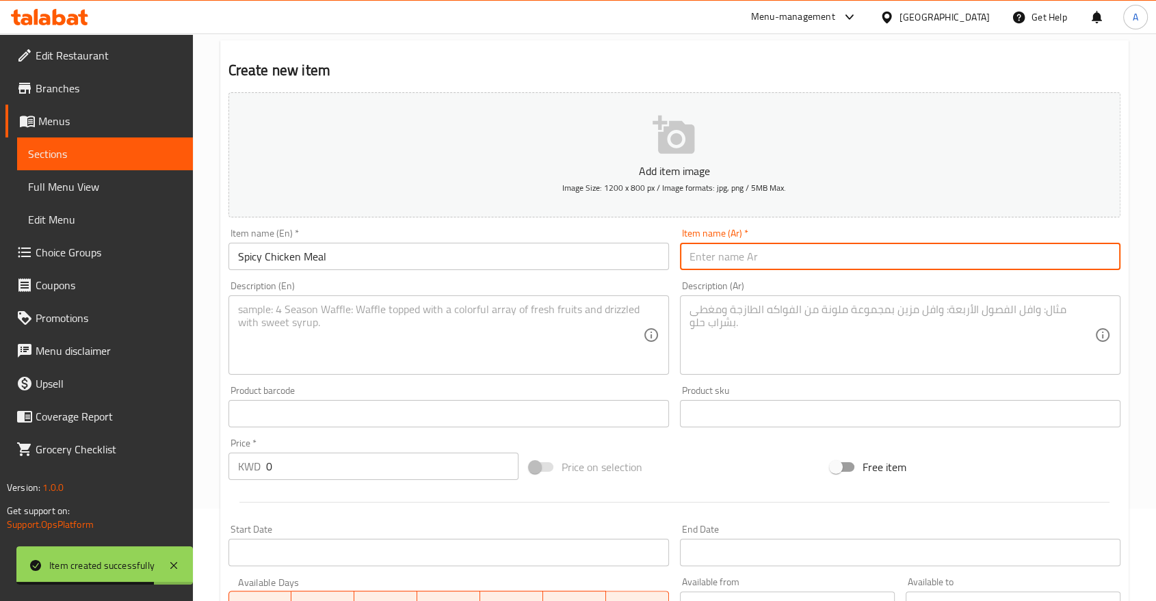
paste input "وجبة دجاج حارة"
type input "وجبة دجاج حارة"
click at [321, 303] on textarea at bounding box center [440, 335] width 405 height 65
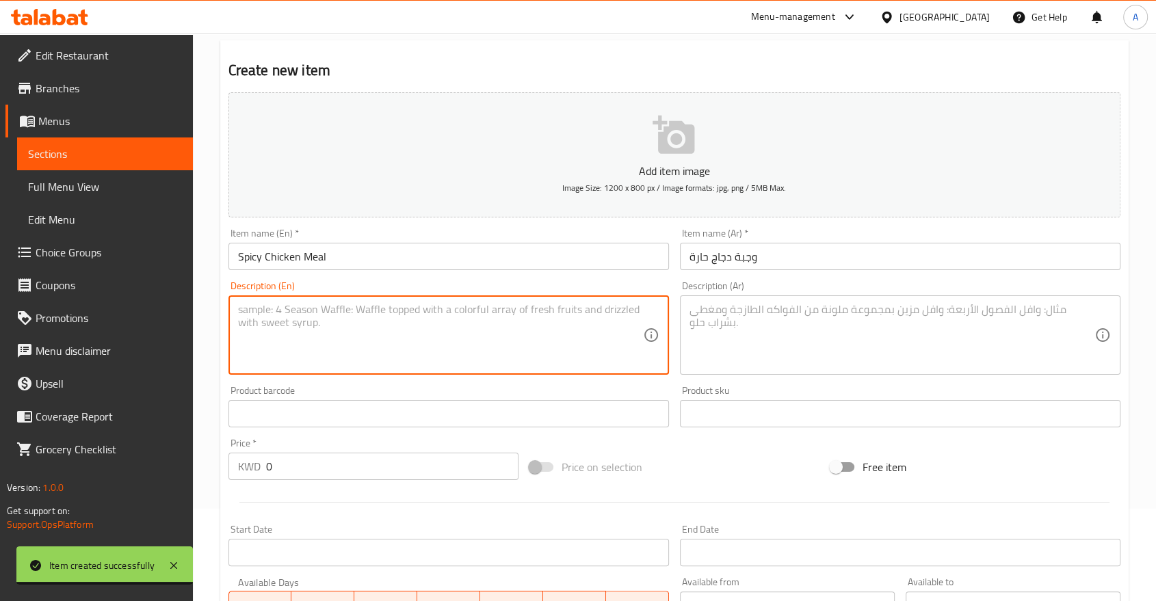
paste textarea "1-Spicy Chicken Sandwich + Chili Cheese Nuggets and a choice of drink"
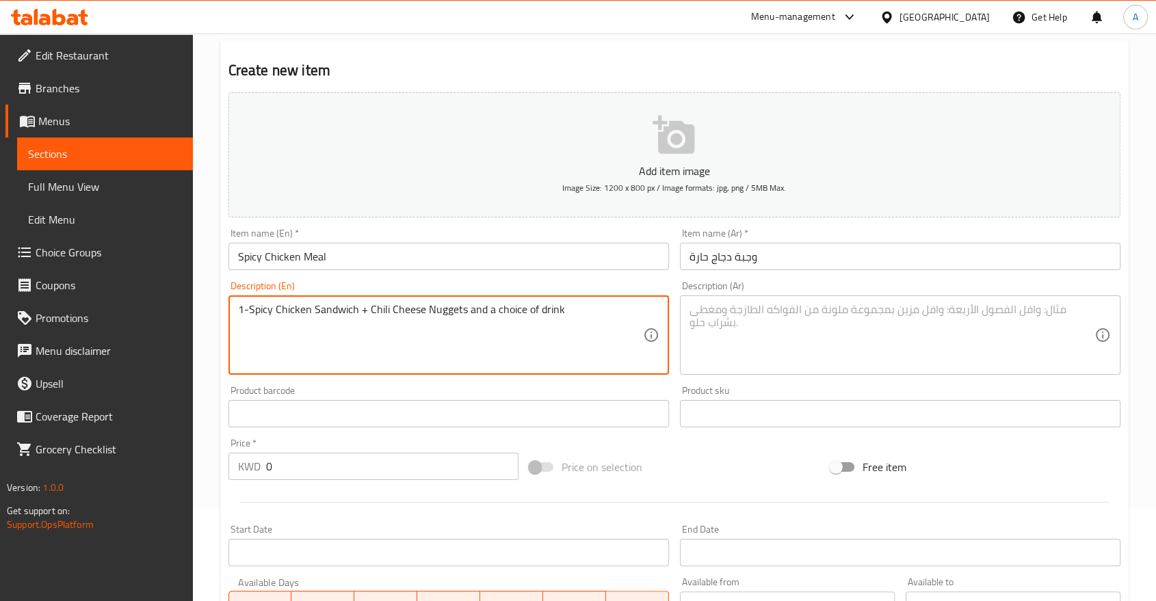
type textarea "1-Spicy Chicken Sandwich + Chili Cheese Nuggets and a choice of drink"
click at [733, 308] on textarea at bounding box center [891, 335] width 405 height 65
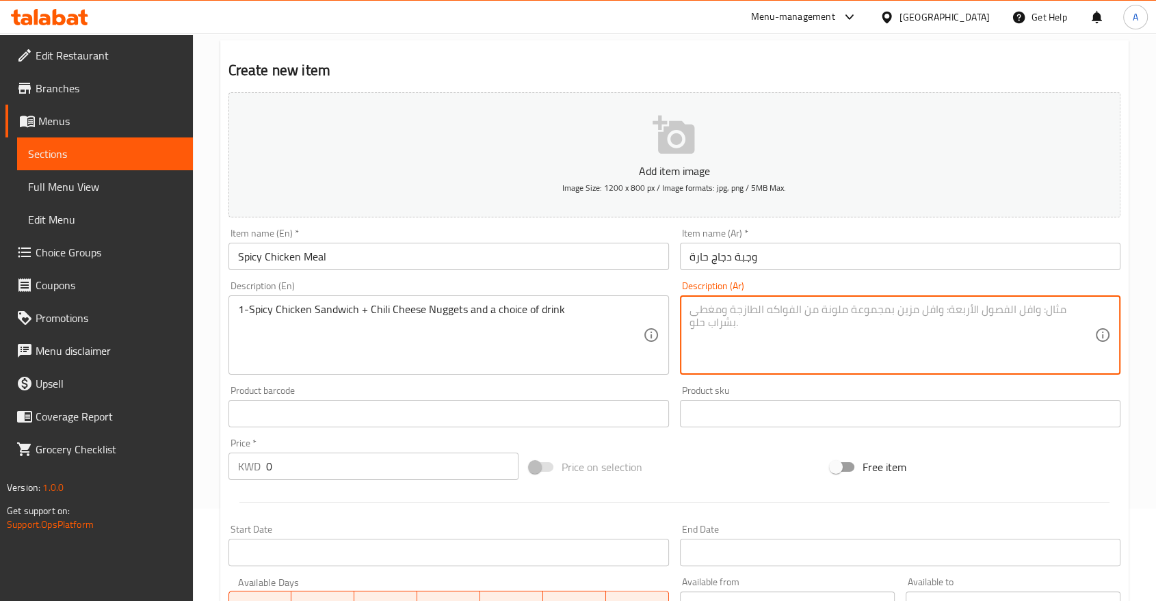
paste textarea "1-ساندويتش دجاج حار + قطع جبن حارة واختيارك من المشروب"
type textarea "1-ساندويتش دجاج حار + قطع جبن حارة واختيارك من المشروب"
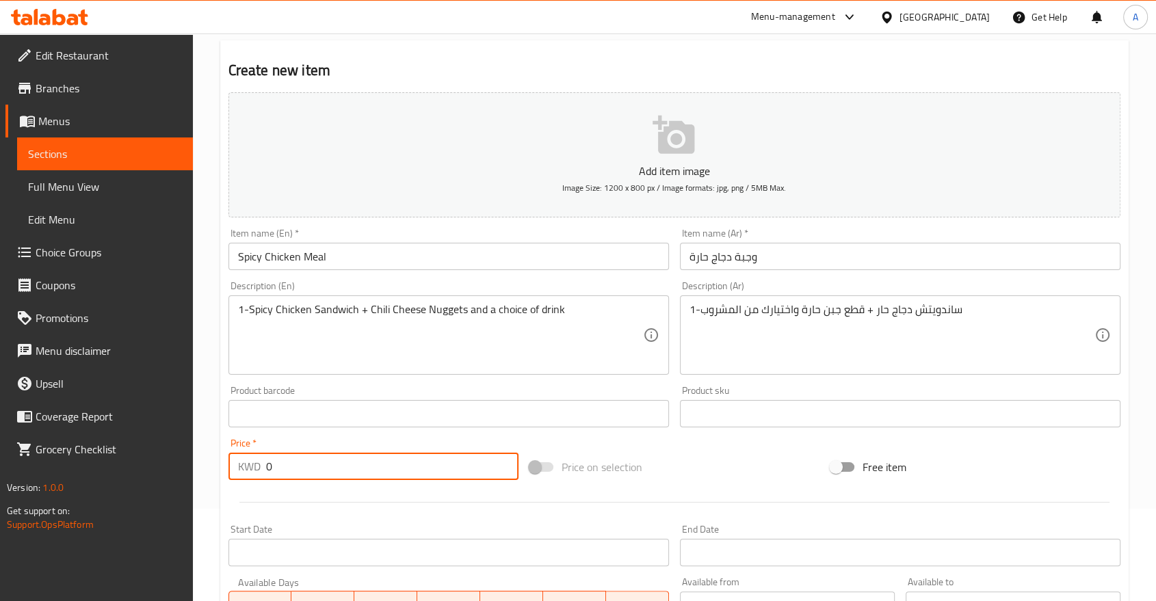
drag, startPoint x: 279, startPoint y: 431, endPoint x: 208, endPoint y: 416, distance: 72.7
click at [208, 416] on div "Home / Restaurants management / Menus / Sections / item / create 2KD Deals sect…" at bounding box center [674, 407] width 963 height 933
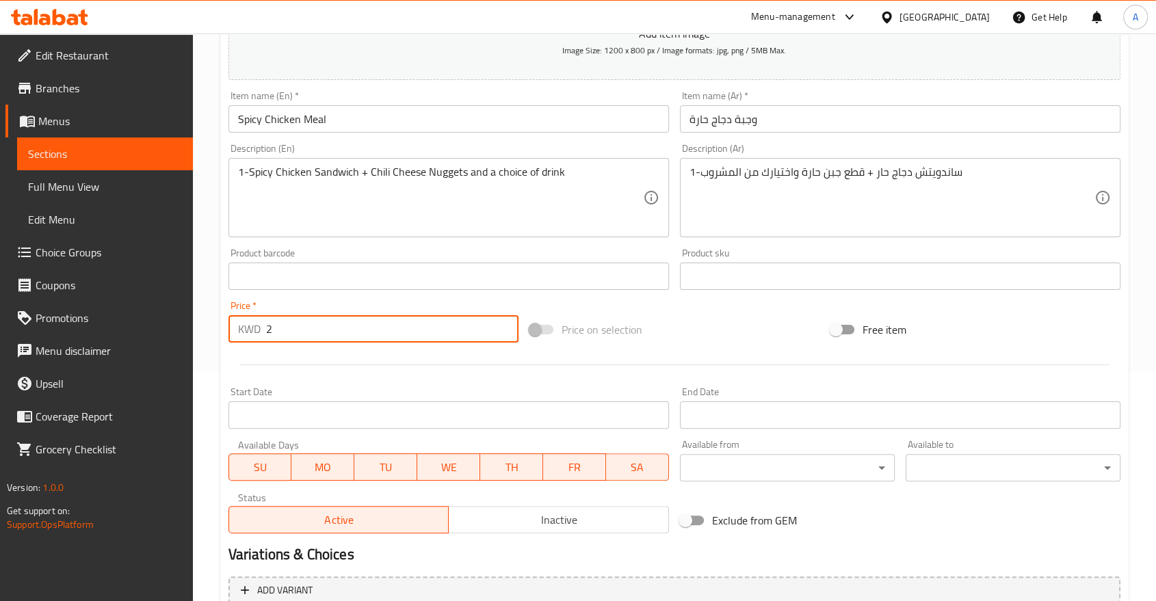
scroll to position [320, 0]
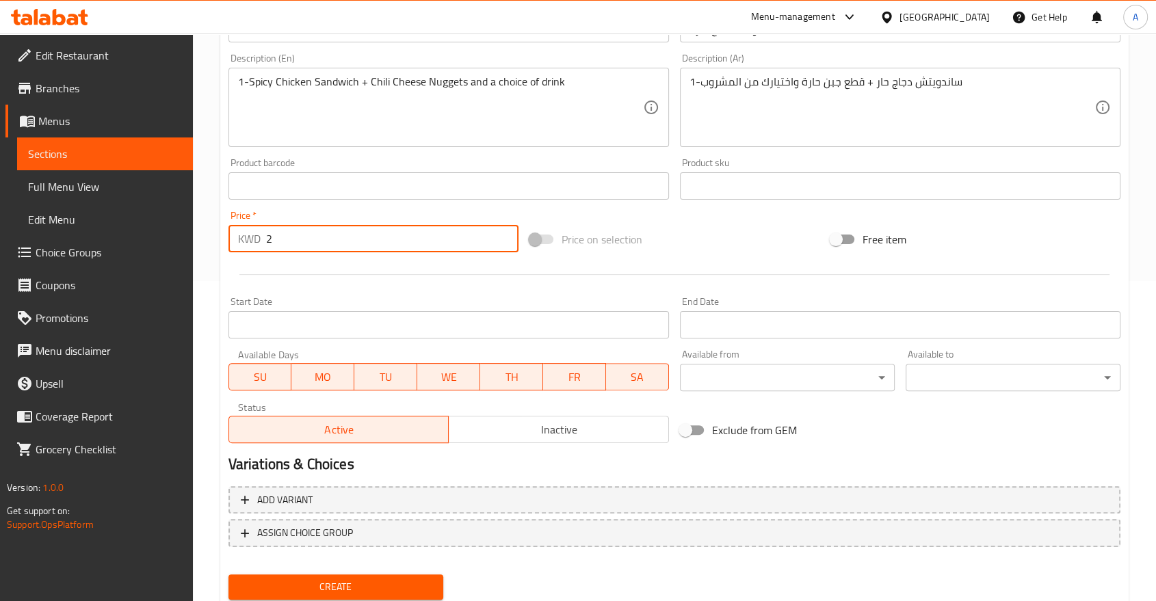
type input "2"
click at [330, 579] on span "Create" at bounding box center [335, 587] width 193 height 17
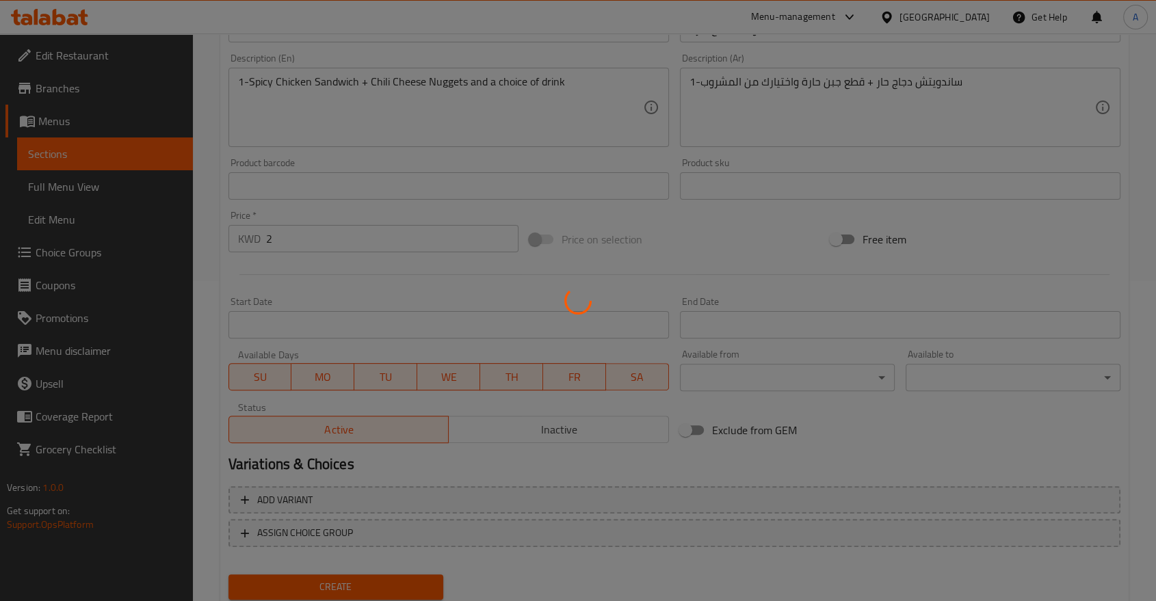
type input "0"
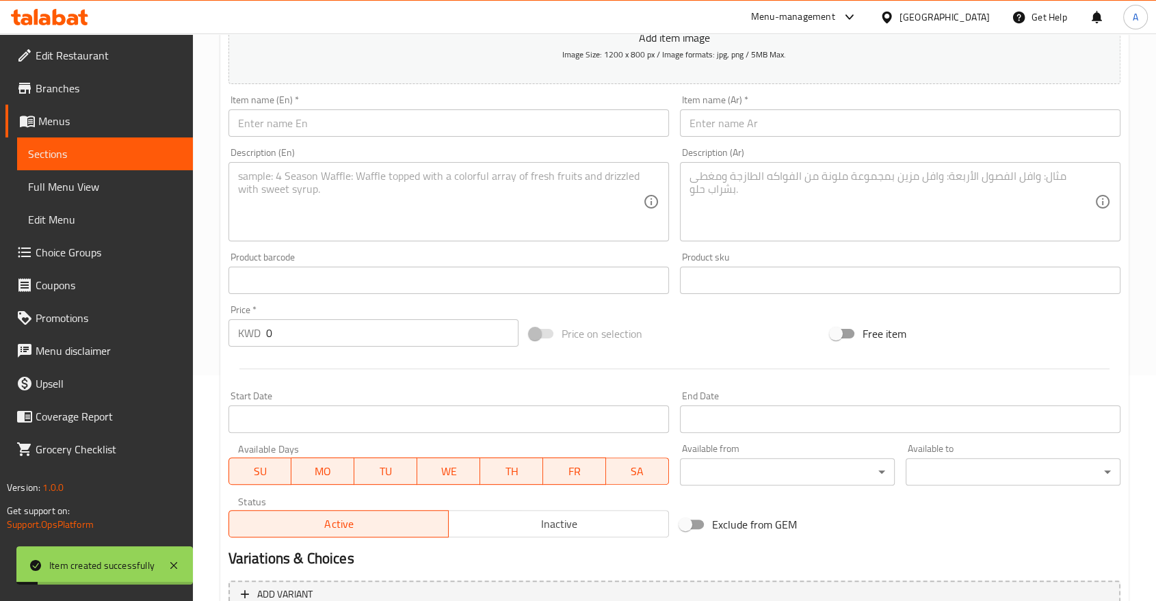
scroll to position [168, 0]
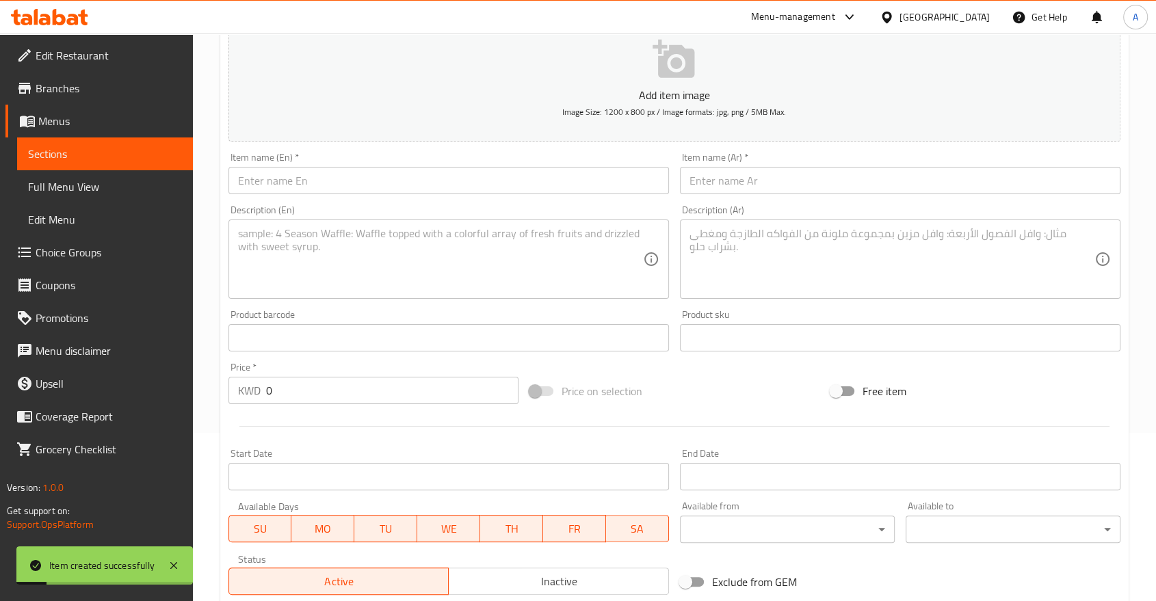
click at [330, 167] on input "text" at bounding box center [448, 180] width 441 height 27
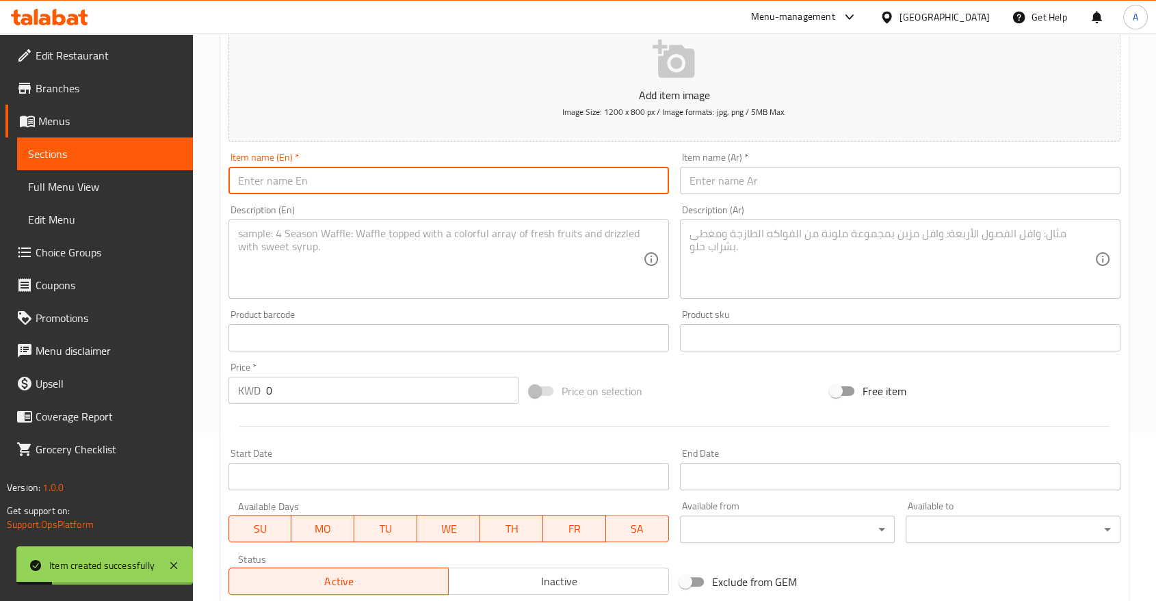
paste input "[PERSON_NAME]'s Single Burger Meal"
type input "[PERSON_NAME]'s Single Burger Meal"
click at [747, 167] on input "text" at bounding box center [900, 180] width 441 height 27
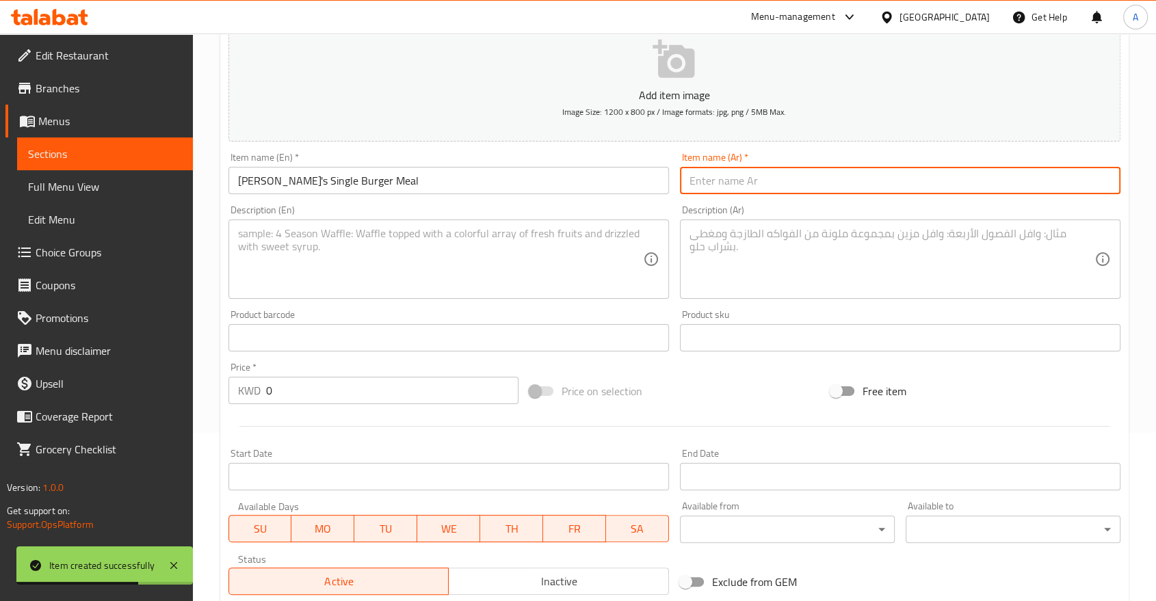
paste input "وجبة برجر فردية من وينديز"
type input "وجبة برجر فردية من وينديز"
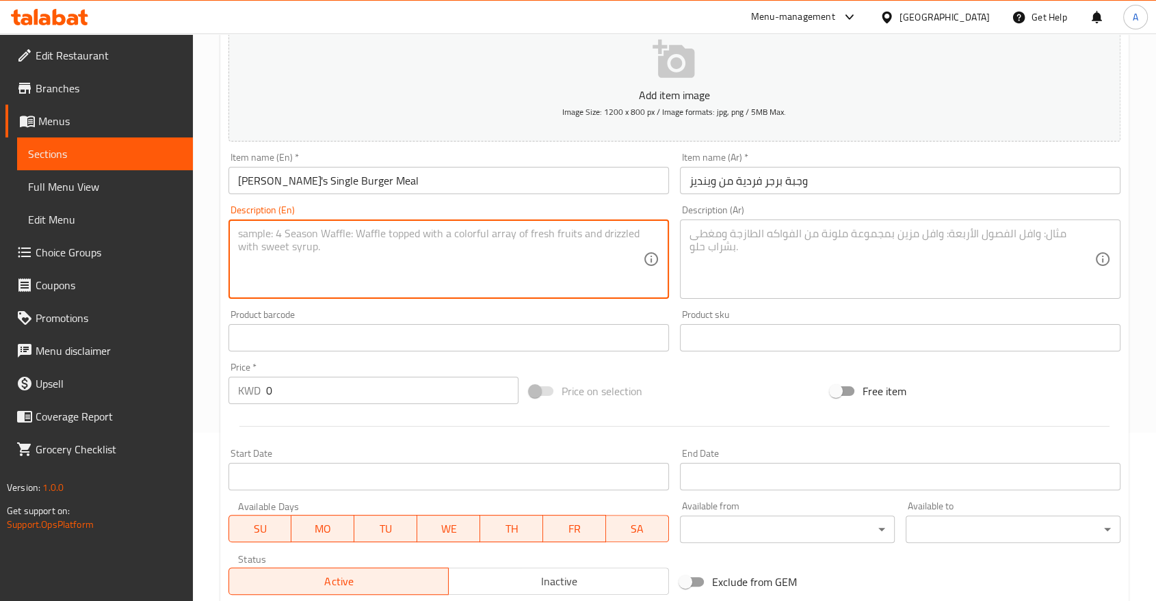
click at [336, 228] on textarea at bounding box center [440, 259] width 405 height 65
paste textarea "1- [PERSON_NAME]'s Single Burger + Chili Cheese Nuggets and a choice of drink"
type textarea "1- [PERSON_NAME]'s Single Burger + Chili Cheese Nuggets and a choice of drink"
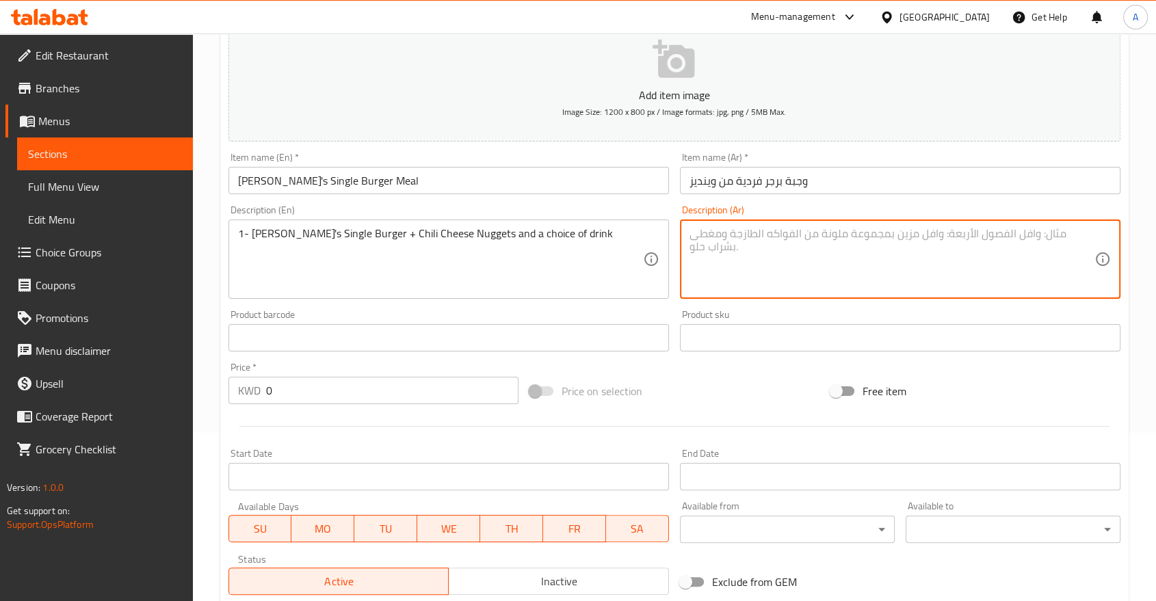
click at [761, 227] on textarea at bounding box center [891, 259] width 405 height 65
paste textarea "1- برجر وينديز فردي + قطع ناجتس بالجبنة الحارة واختيارك من المشروب"
type textarea "1- برجر وينديز فردي + قطع ناجتس بالجبنة الحارة واختيارك من المشروب"
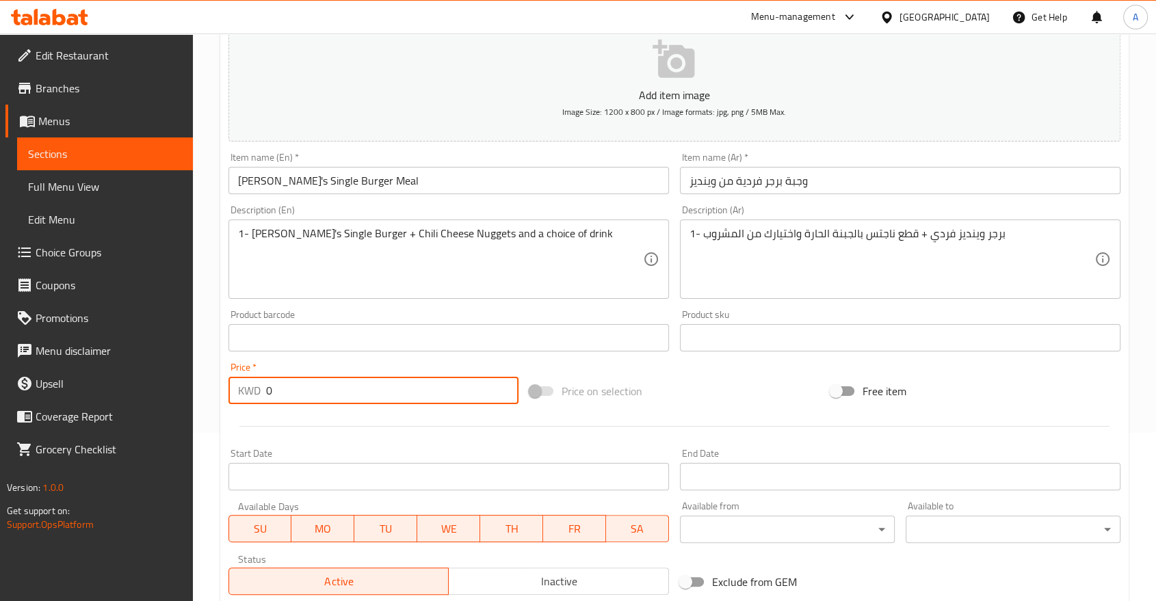
drag, startPoint x: 278, startPoint y: 361, endPoint x: 257, endPoint y: 361, distance: 21.2
click at [257, 377] on div "KWD 0 Price *" at bounding box center [373, 390] width 290 height 27
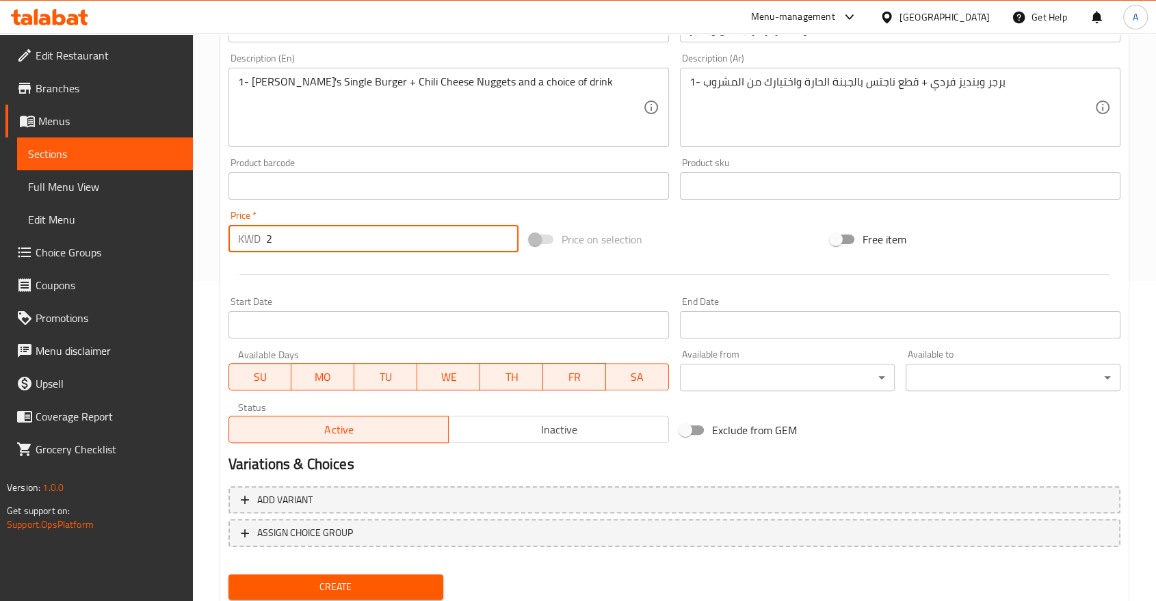
type input "2"
click at [413, 579] on span "Create" at bounding box center [335, 587] width 193 height 17
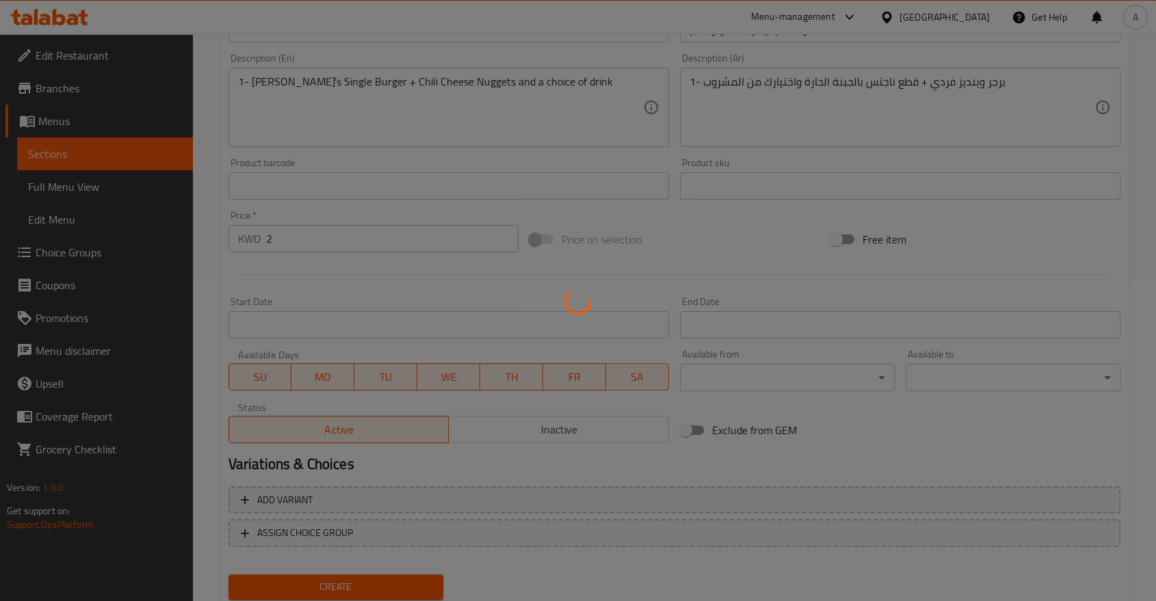
type input "0"
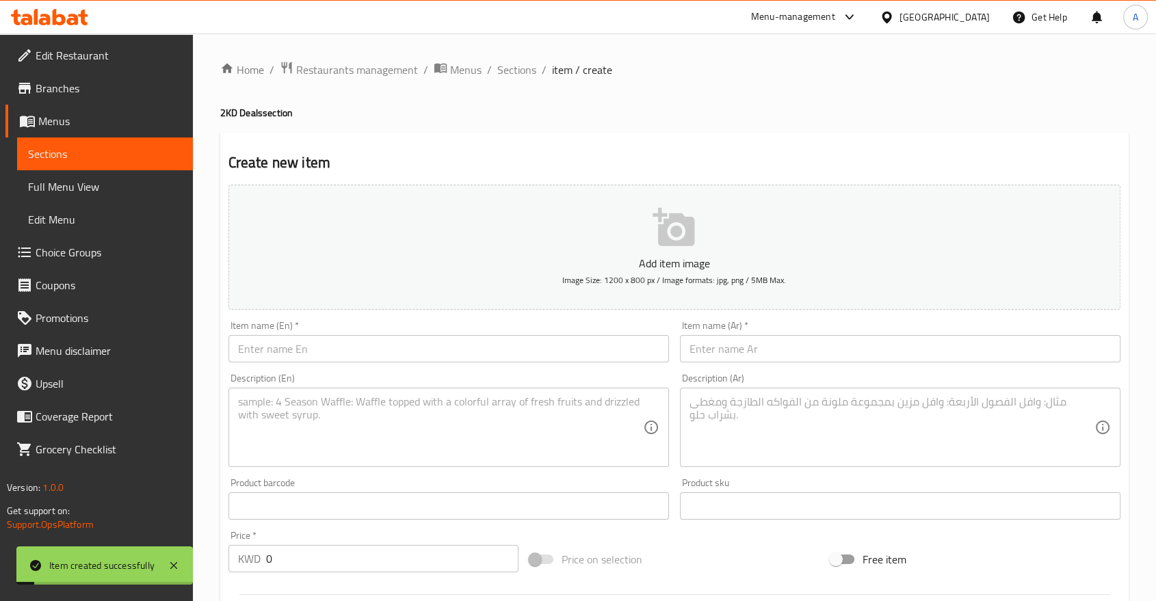
scroll to position [0, 0]
click at [497, 75] on span "Sections" at bounding box center [516, 70] width 39 height 16
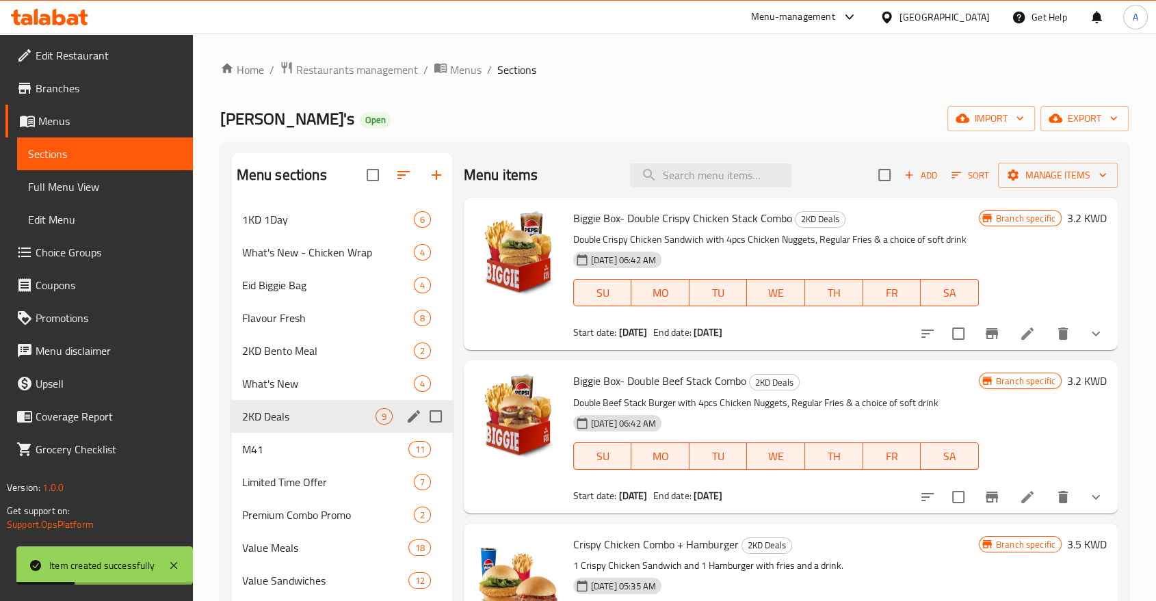
click at [308, 408] on span "2KD Deals" at bounding box center [308, 416] width 133 height 16
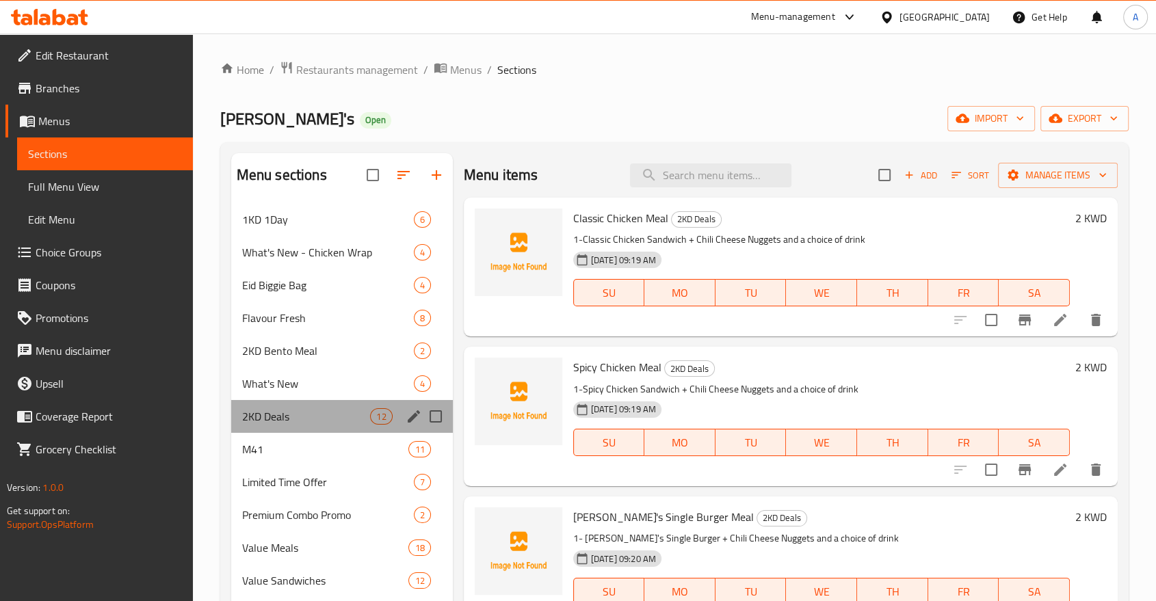
click at [300, 400] on div "2KD Deals 12" at bounding box center [342, 416] width 222 height 33
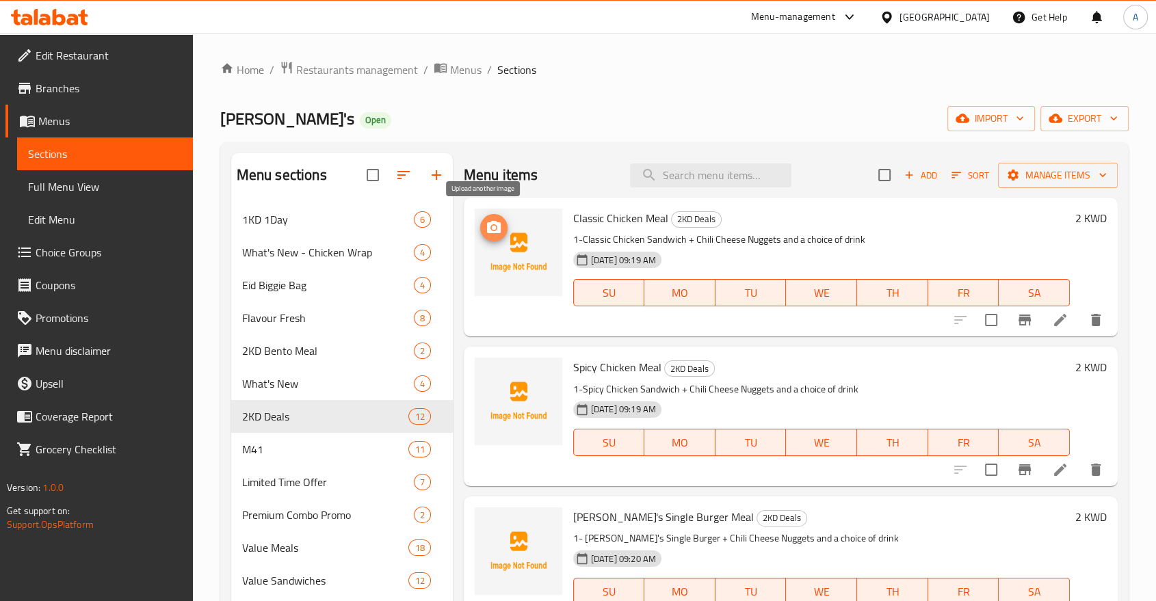
click at [495, 226] on circle "upload picture" at bounding box center [494, 228] width 4 height 4
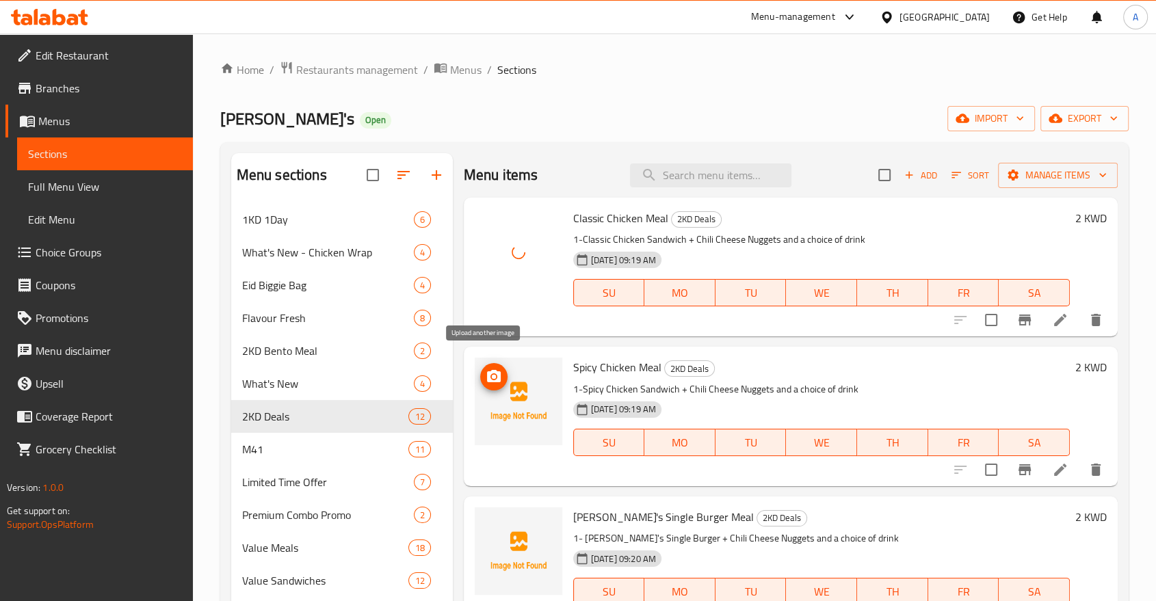
click at [494, 369] on icon "upload picture" at bounding box center [494, 377] width 16 height 16
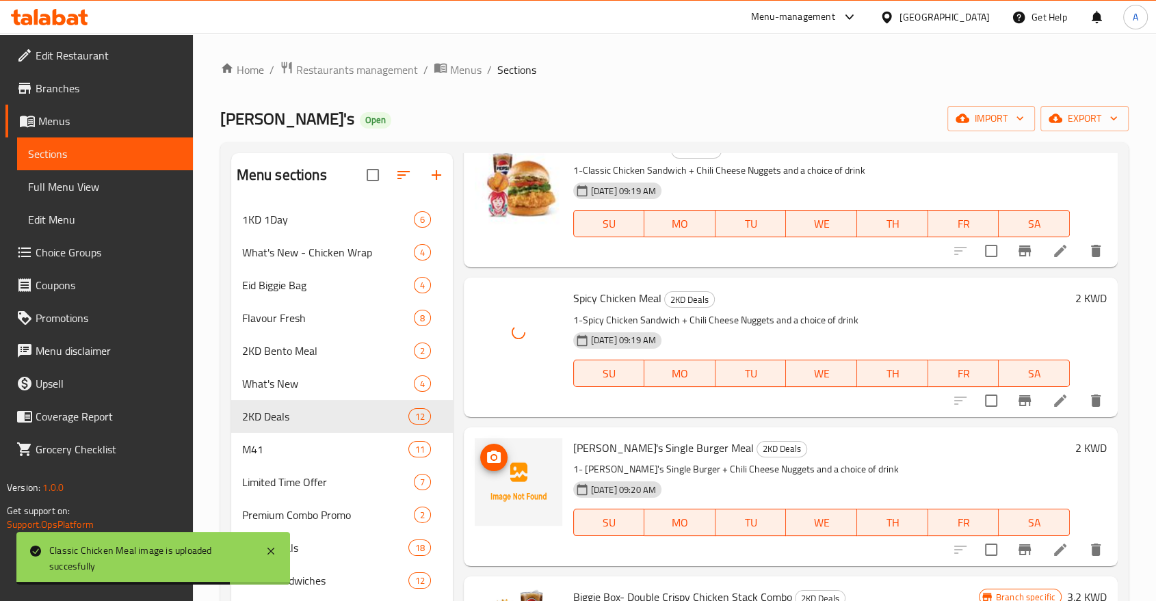
scroll to position [152, 0]
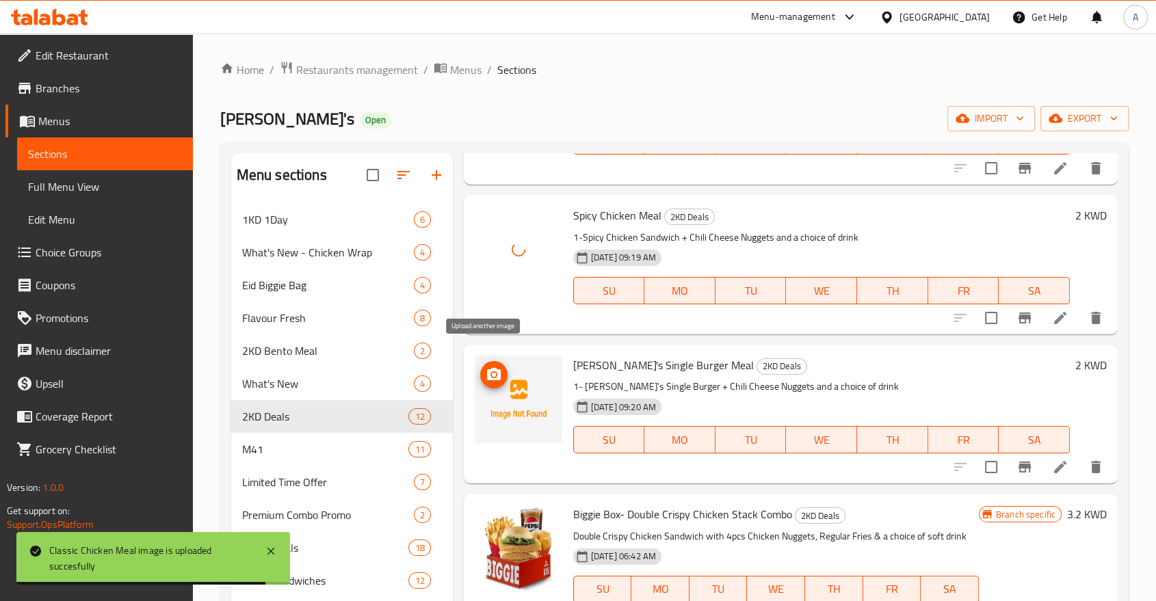
click at [489, 368] on icon "upload picture" at bounding box center [494, 374] width 14 height 12
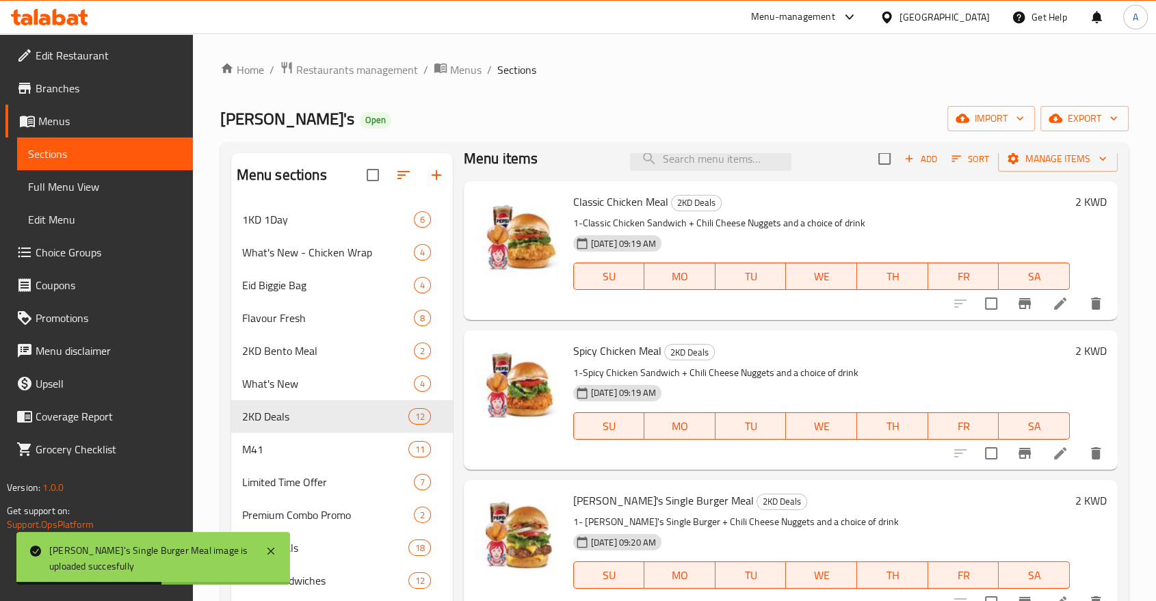
scroll to position [0, 0]
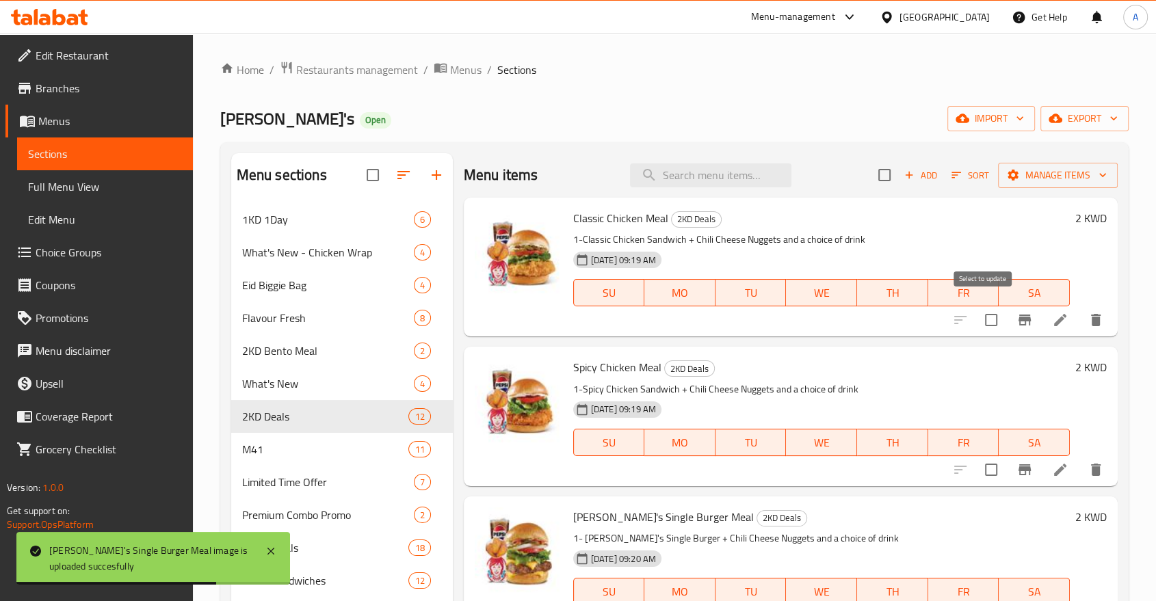
click at [988, 306] on input "checkbox" at bounding box center [991, 320] width 29 height 29
checkbox input "true"
click at [990, 456] on input "checkbox" at bounding box center [991, 470] width 29 height 29
checkbox input "true"
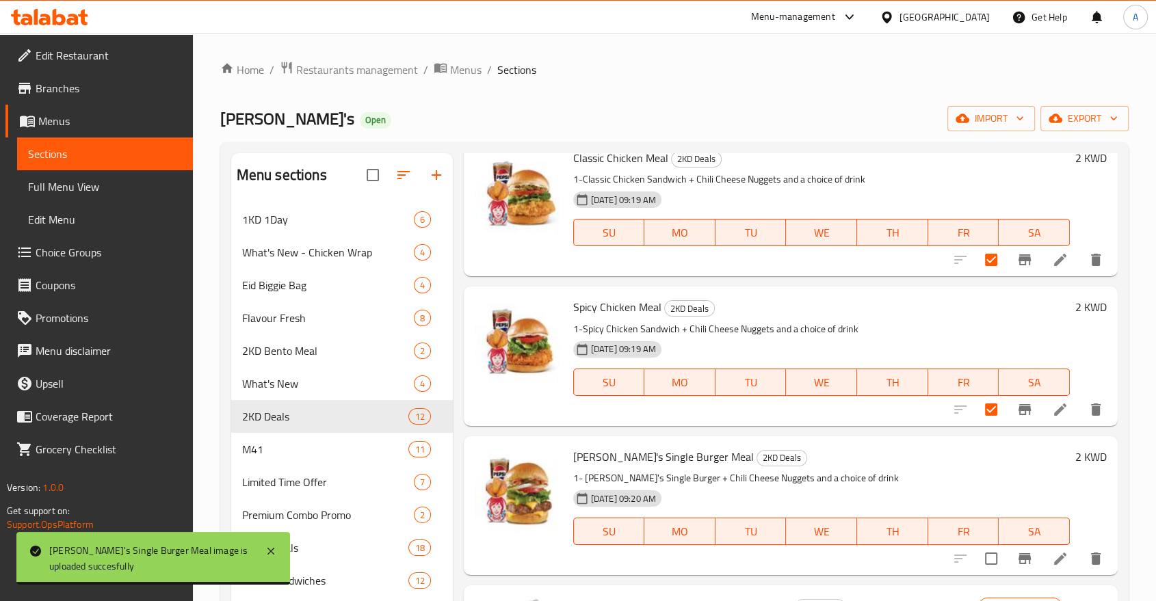
scroll to position [152, 0]
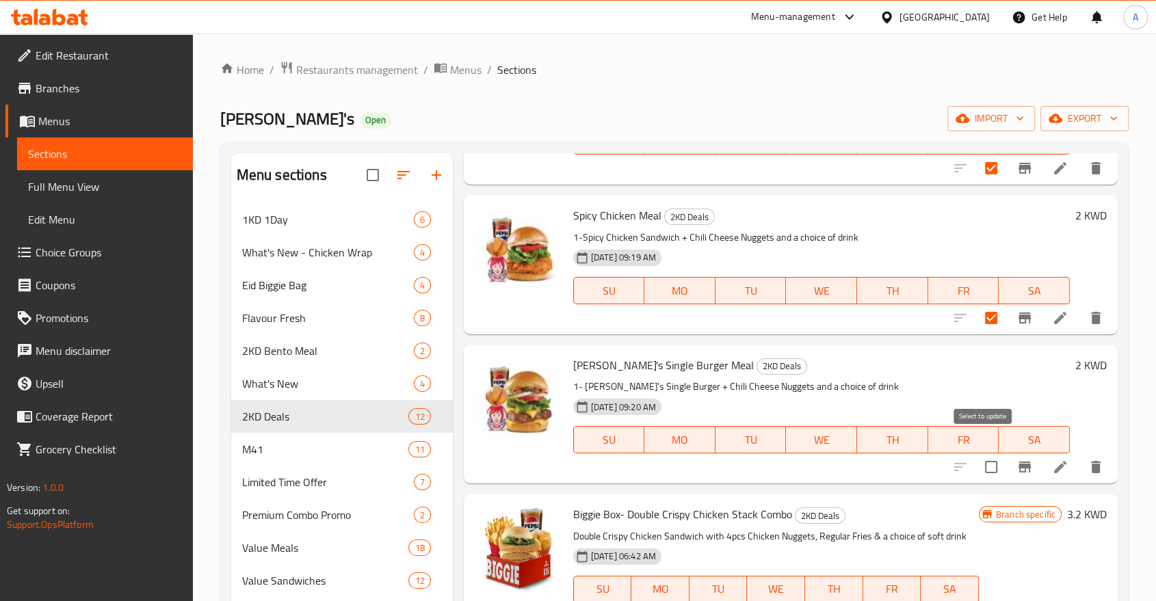
click at [987, 453] on input "checkbox" at bounding box center [991, 467] width 29 height 29
checkbox input "true"
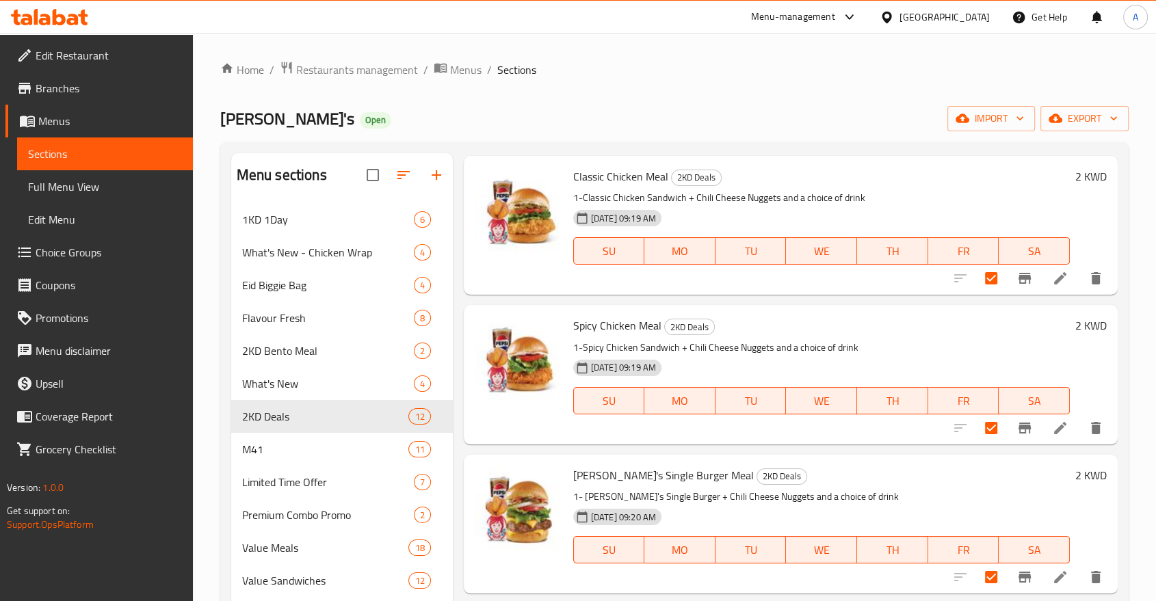
scroll to position [0, 0]
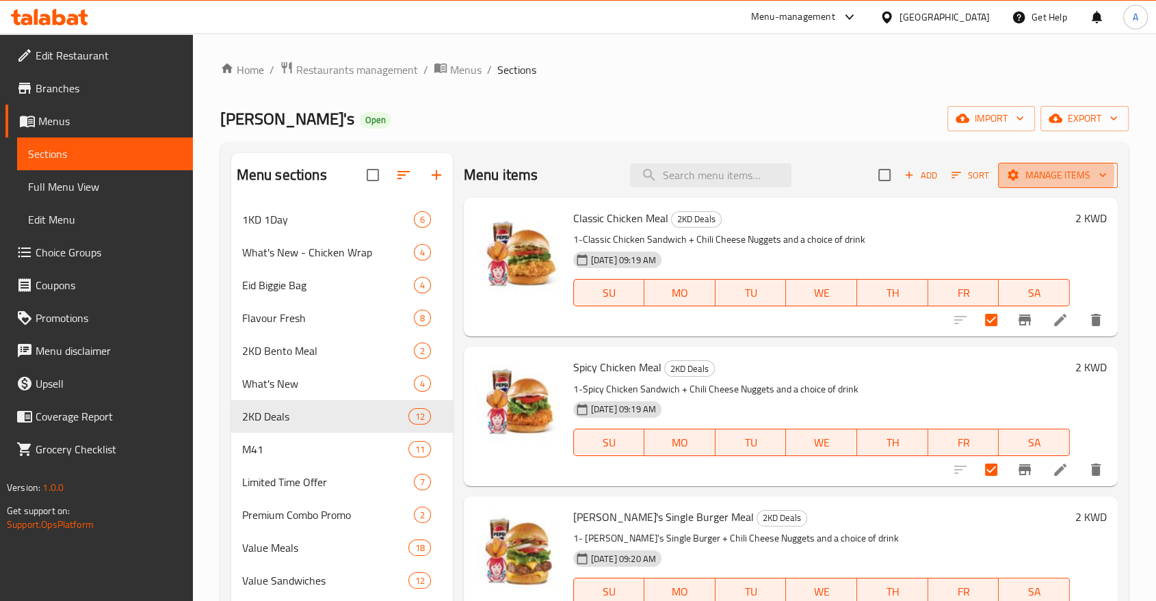
click at [1038, 169] on span "Manage items" at bounding box center [1058, 175] width 98 height 17
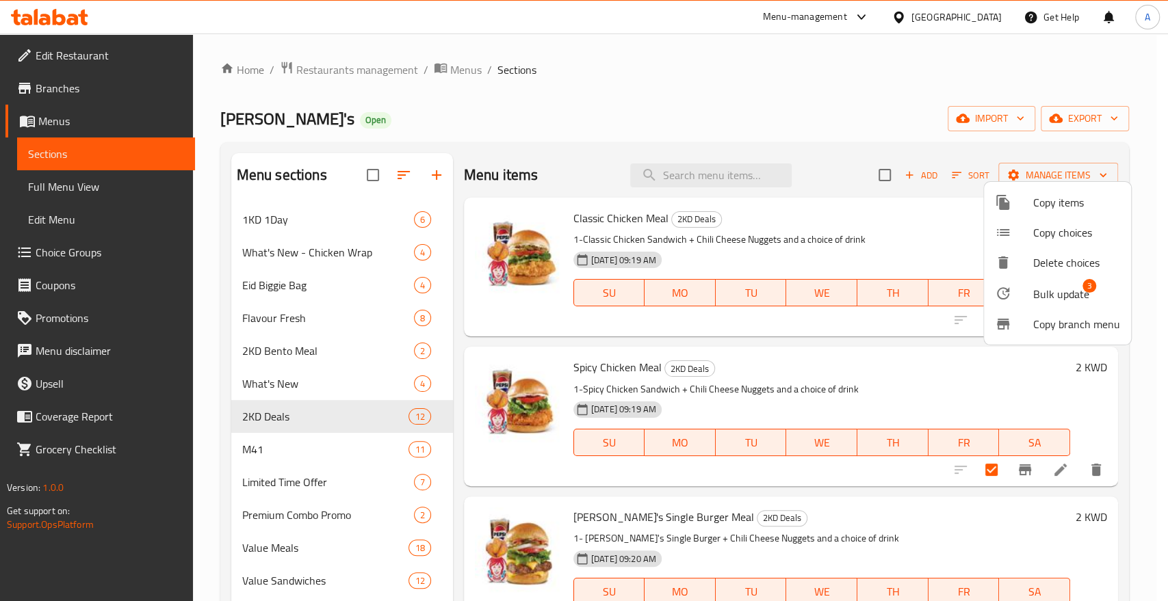
click at [1036, 286] on span "Bulk update" at bounding box center [1061, 294] width 56 height 16
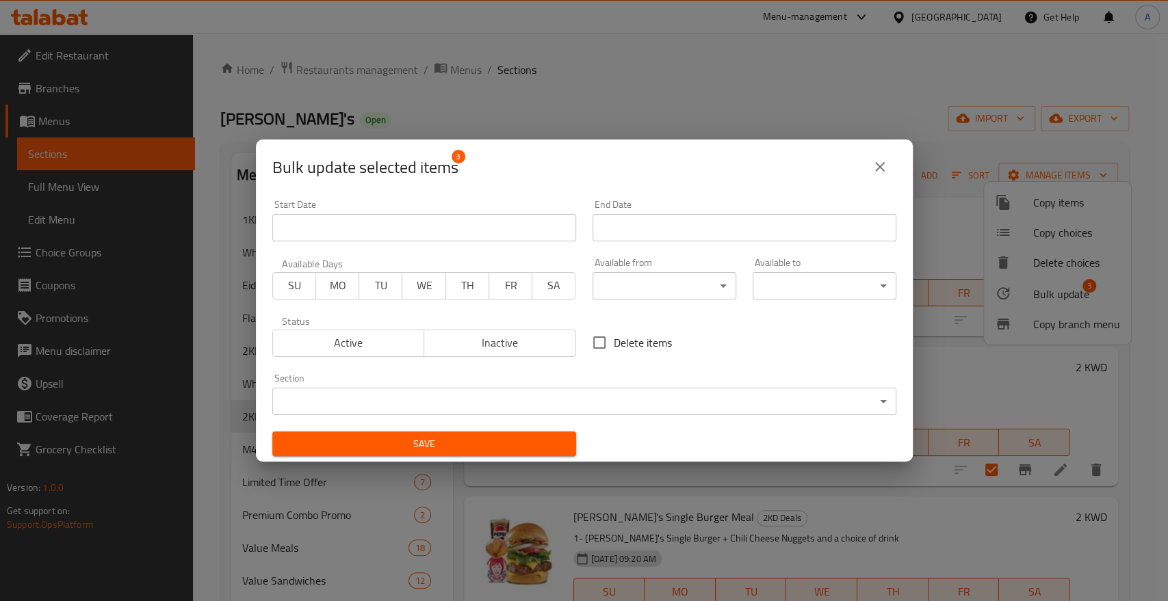
click at [504, 228] on input "Start Date" at bounding box center [424, 227] width 304 height 27
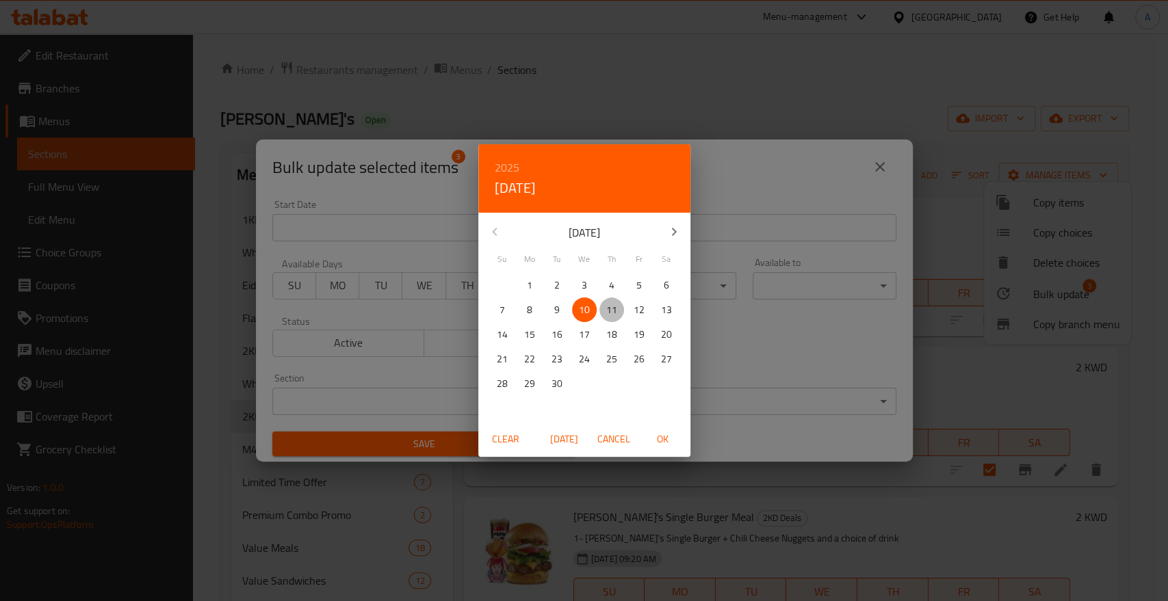
click at [606, 304] on p "11" at bounding box center [611, 310] width 11 height 17
click at [655, 440] on span "OK" at bounding box center [662, 439] width 33 height 17
type input "[DATE]"
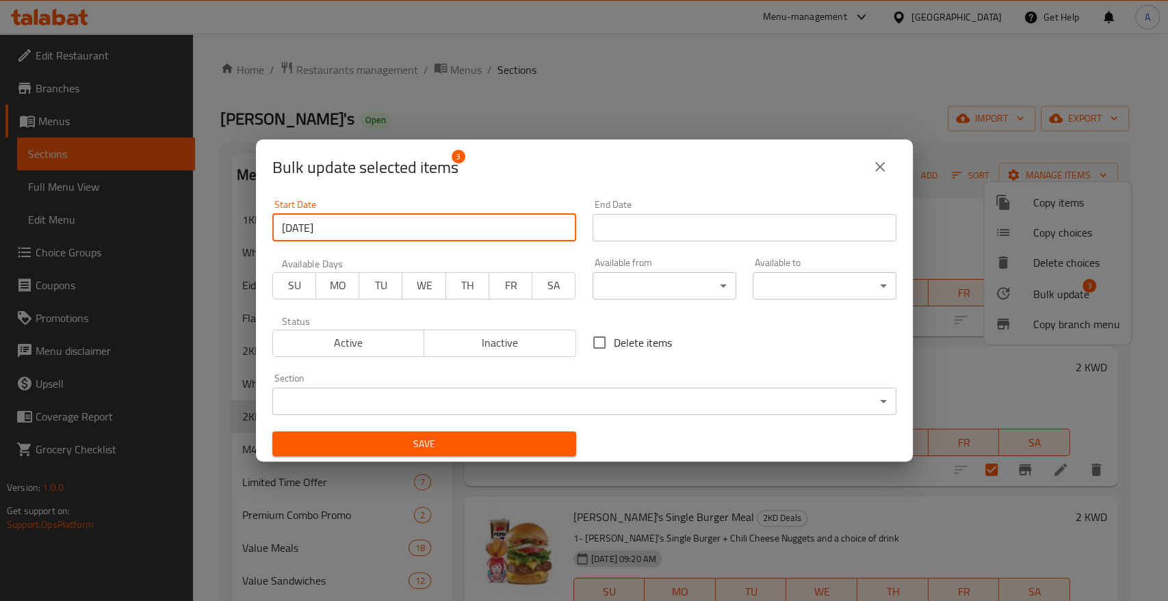
click at [650, 218] on input "Start Date" at bounding box center [744, 227] width 304 height 27
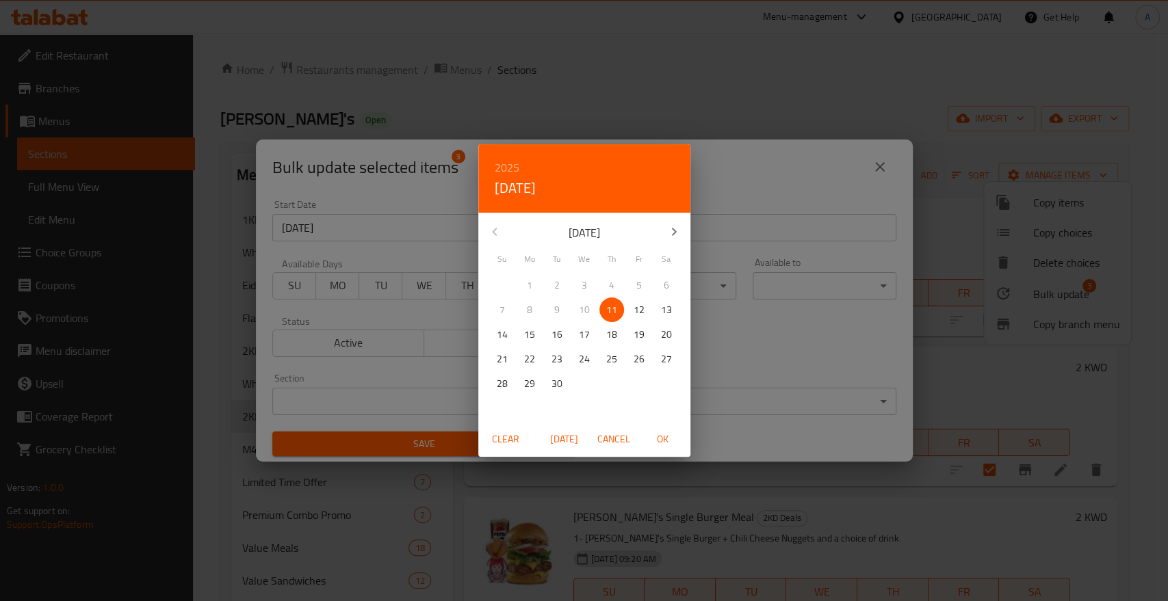
click at [553, 384] on p "30" at bounding box center [556, 384] width 11 height 17
click at [661, 434] on span "OK" at bounding box center [662, 439] width 33 height 17
type input "[DATE]"
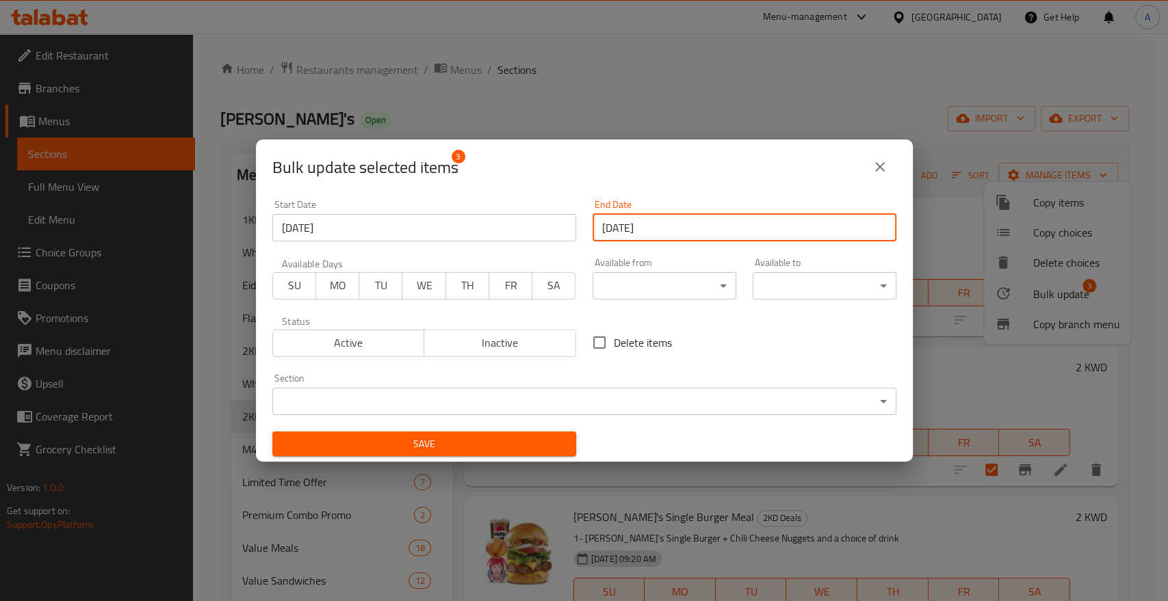
click at [506, 443] on span "Save" at bounding box center [424, 444] width 282 height 17
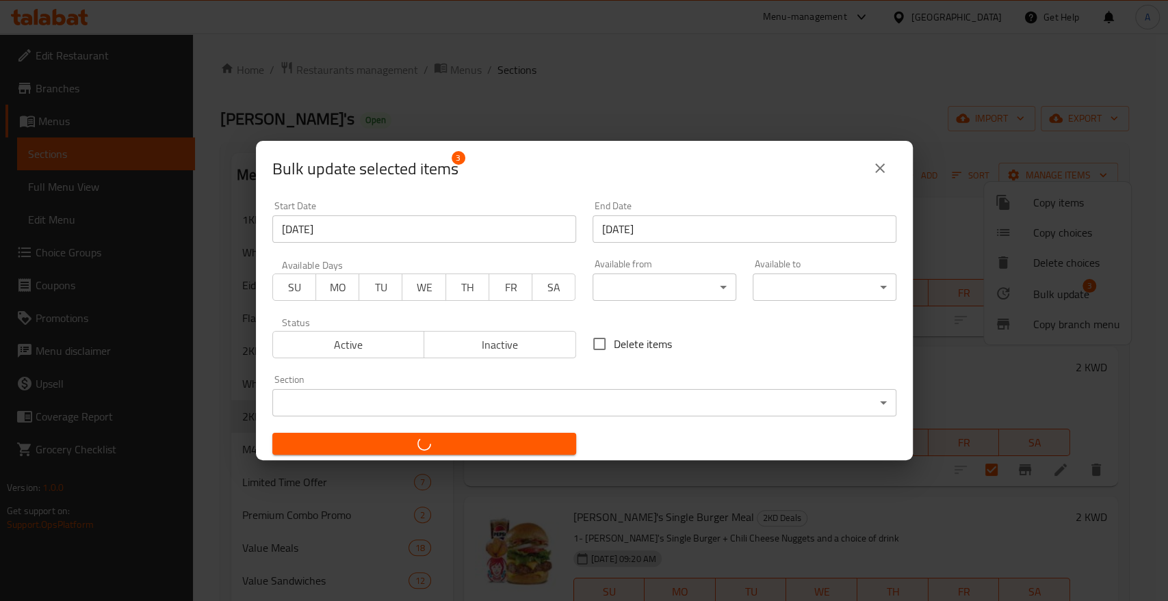
checkbox input "false"
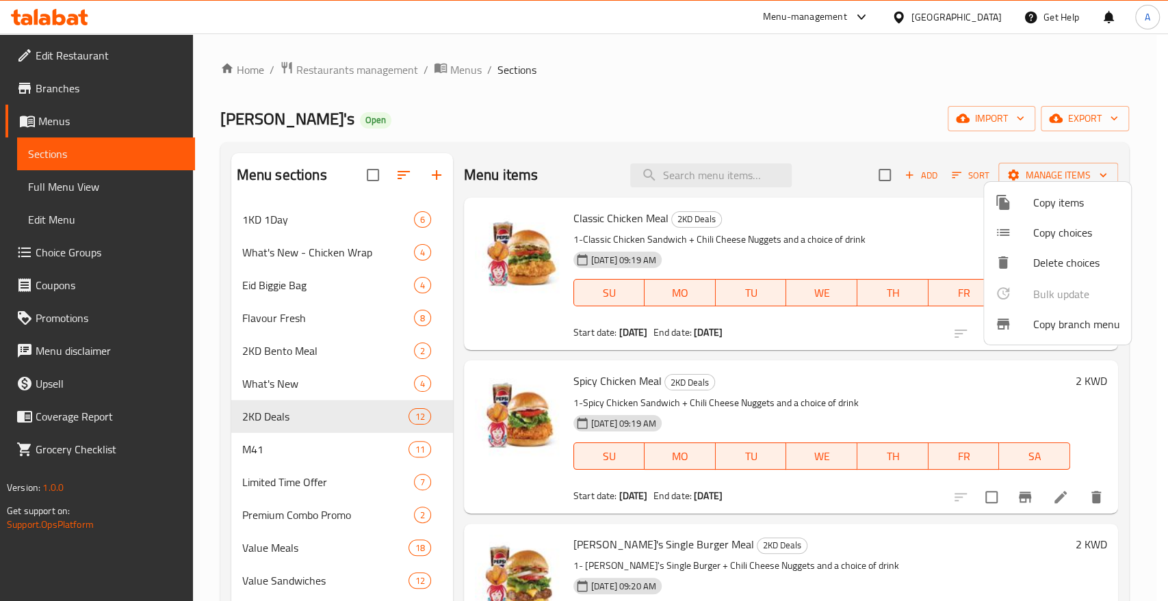
click at [64, 233] on div at bounding box center [584, 300] width 1168 height 601
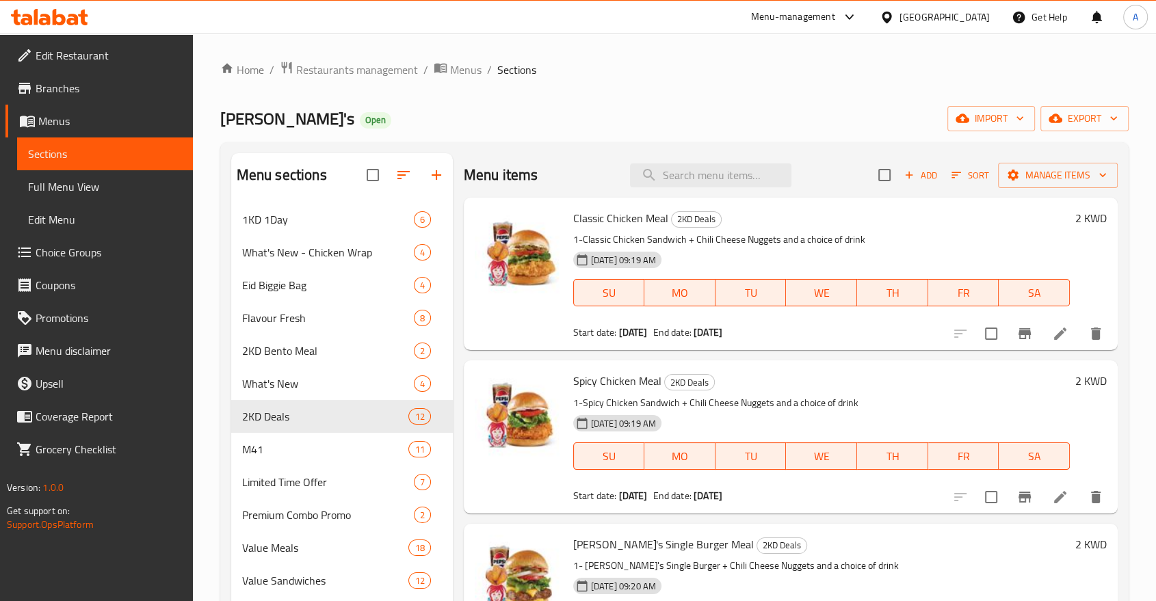
click at [64, 244] on span "Choice Groups" at bounding box center [109, 252] width 146 height 16
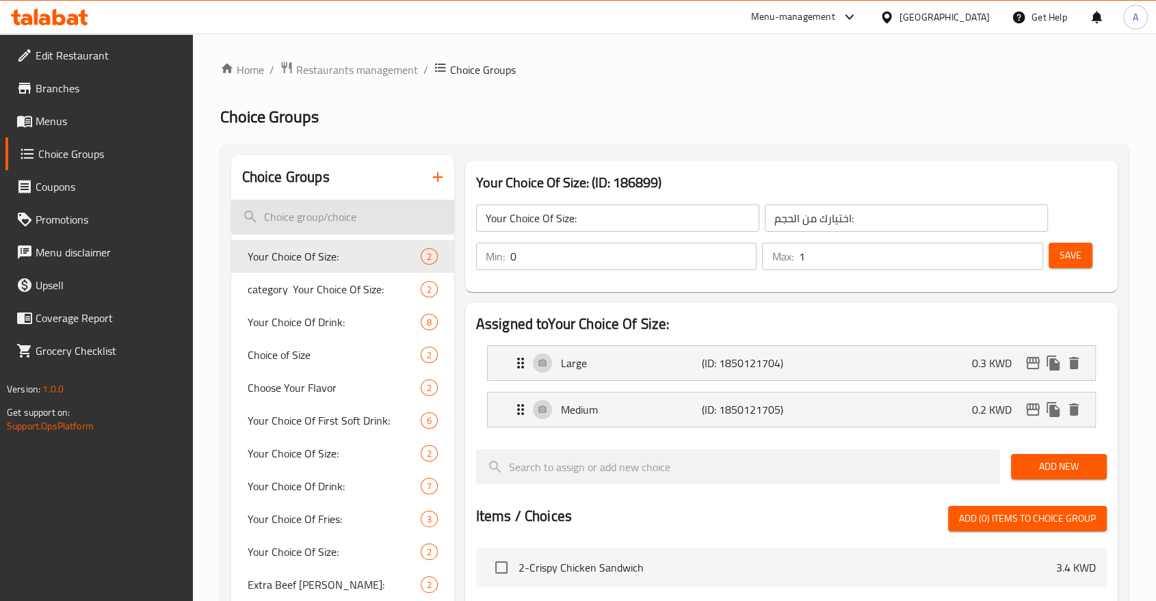
click at [326, 207] on input "search" at bounding box center [342, 217] width 223 height 35
paste input "Pepsi"
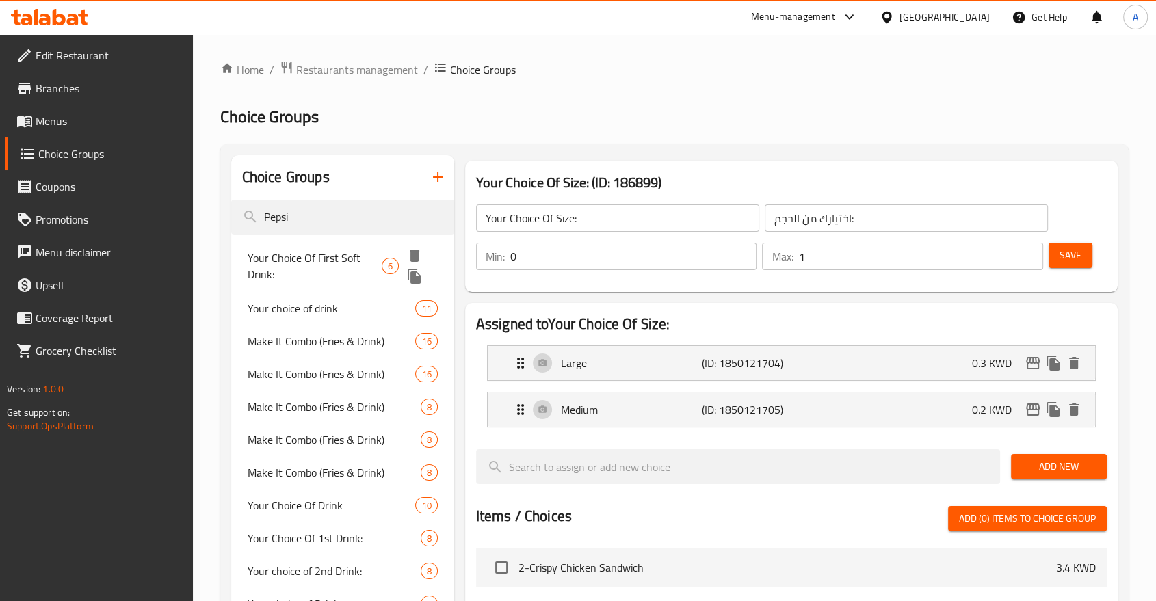
type input "Pepsi"
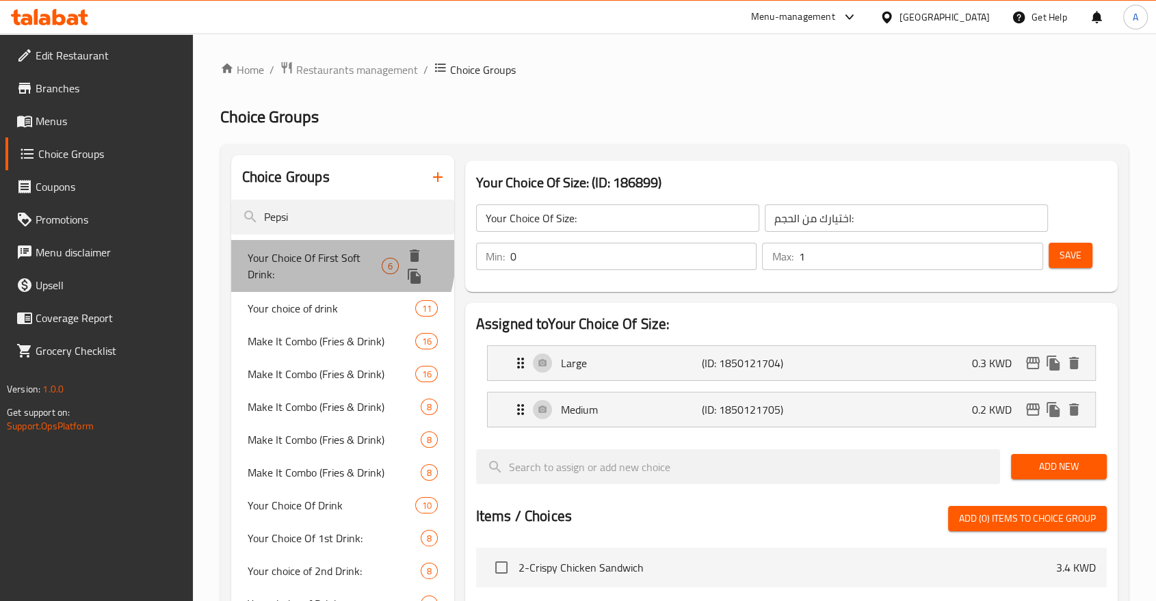
click at [306, 250] on span "Your Choice Of First Soft Drink:" at bounding box center [315, 266] width 134 height 33
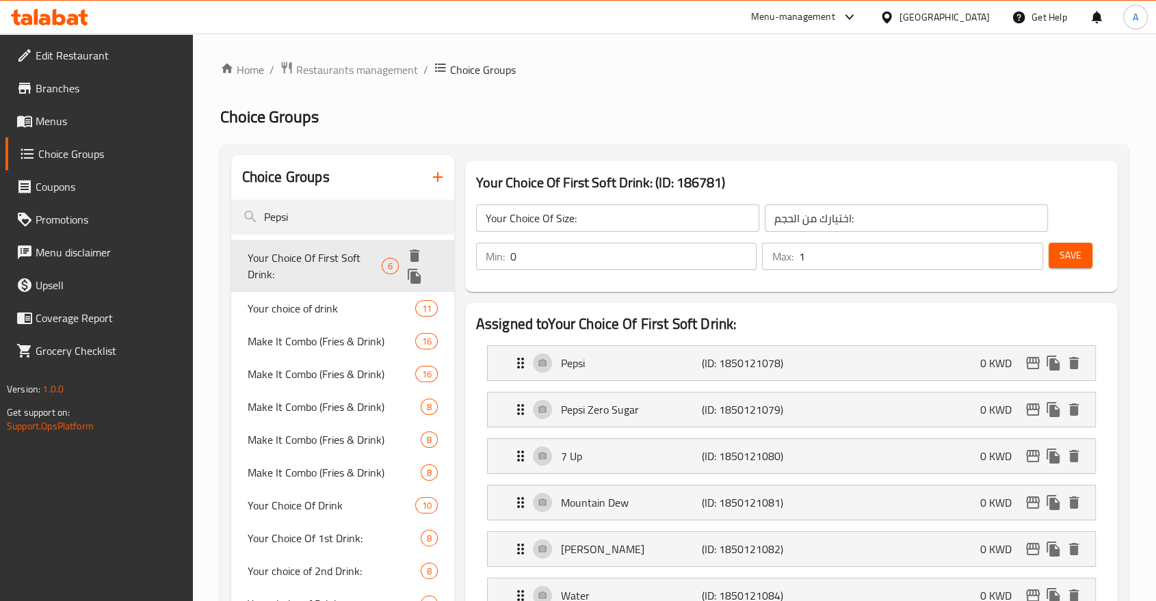
type input "Your Choice Of First Soft Drink:"
type input ":اختيارك [PERSON_NAME]"
type input "1"
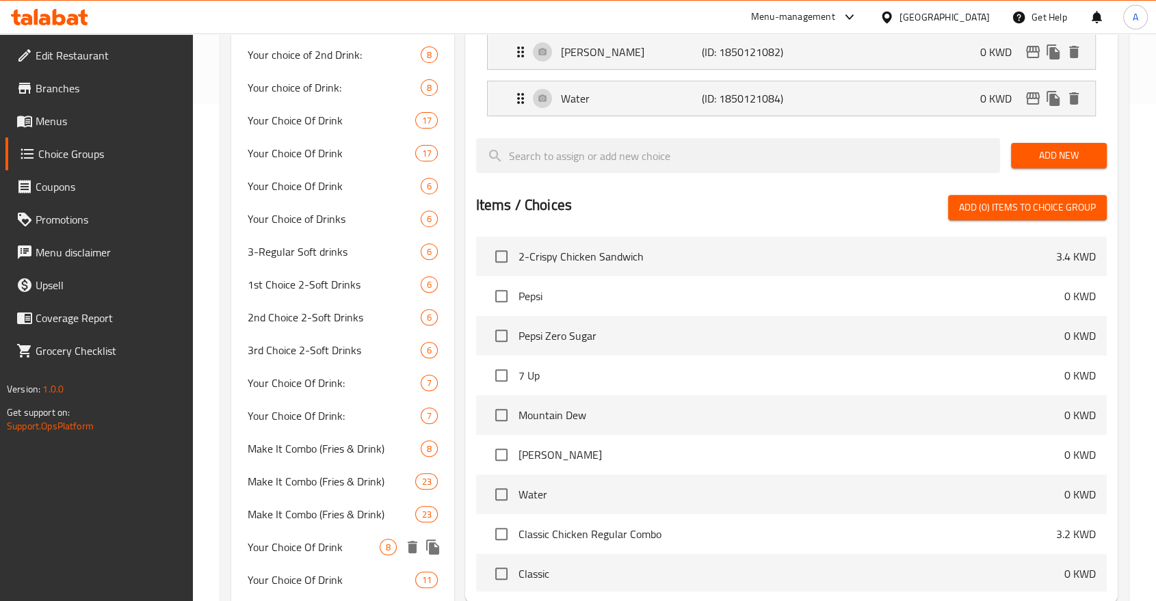
scroll to position [531, 0]
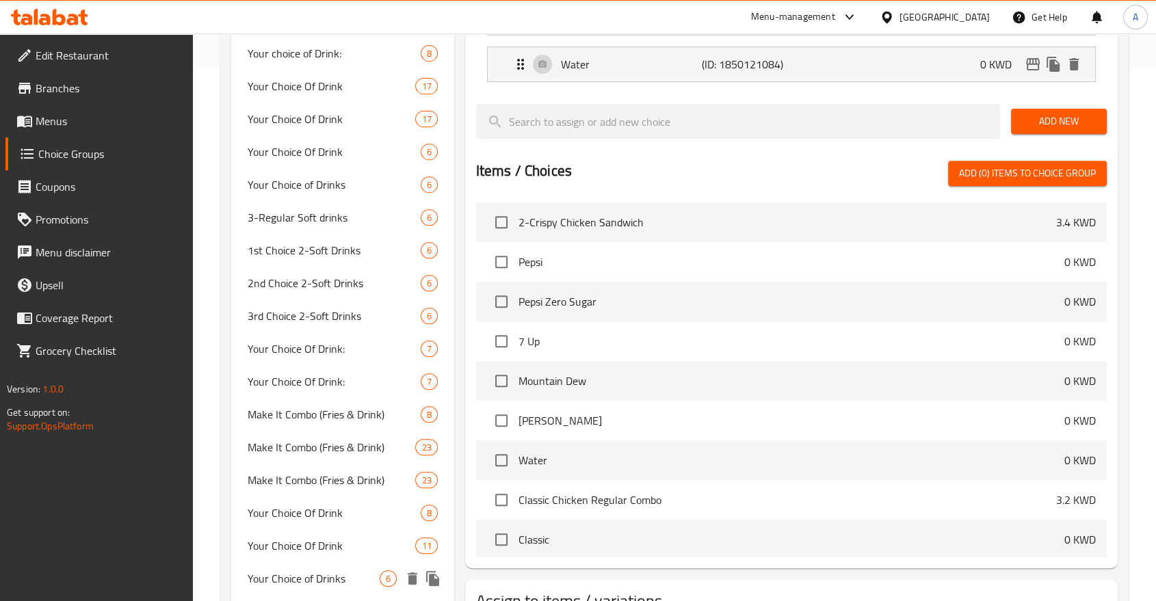
click at [296, 570] on span "Your Choice of Drinks" at bounding box center [314, 578] width 132 height 16
type input "Your Choice of Drinks"
type input "اختيارك من المشروبات"
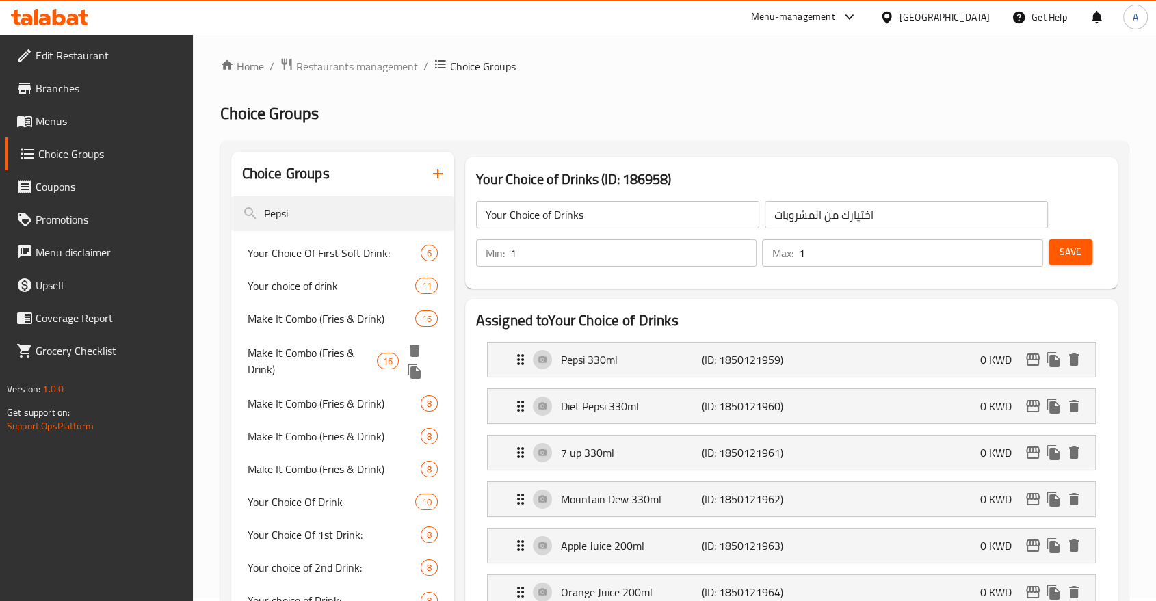
scroll to position [0, 0]
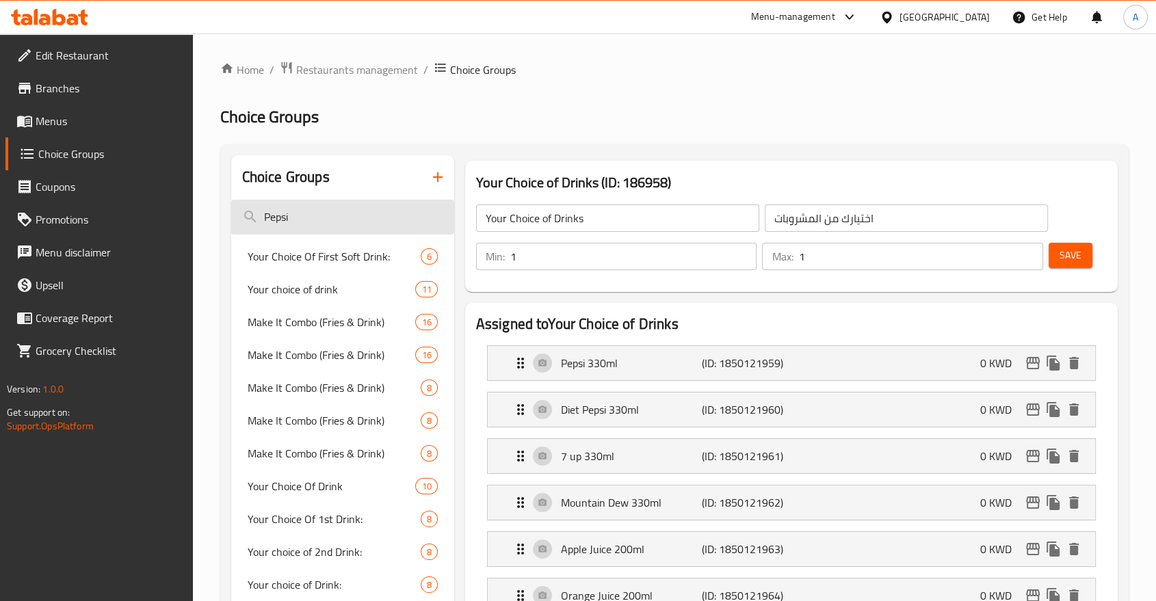
click at [306, 205] on input "Pepsi" at bounding box center [342, 217] width 223 height 35
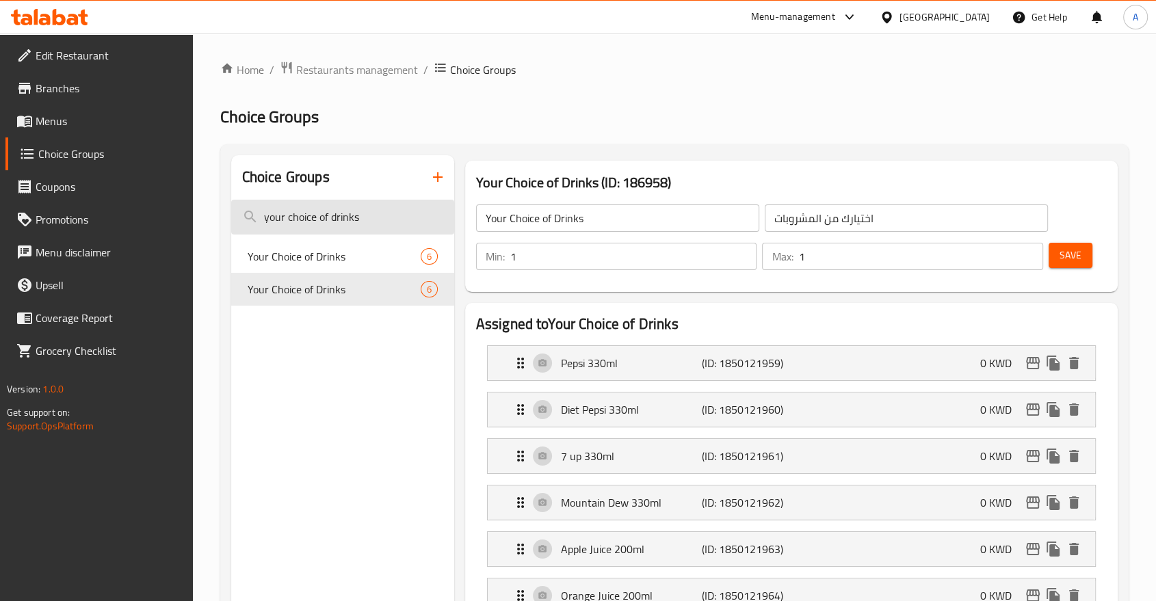
type input "your choice of drinks"
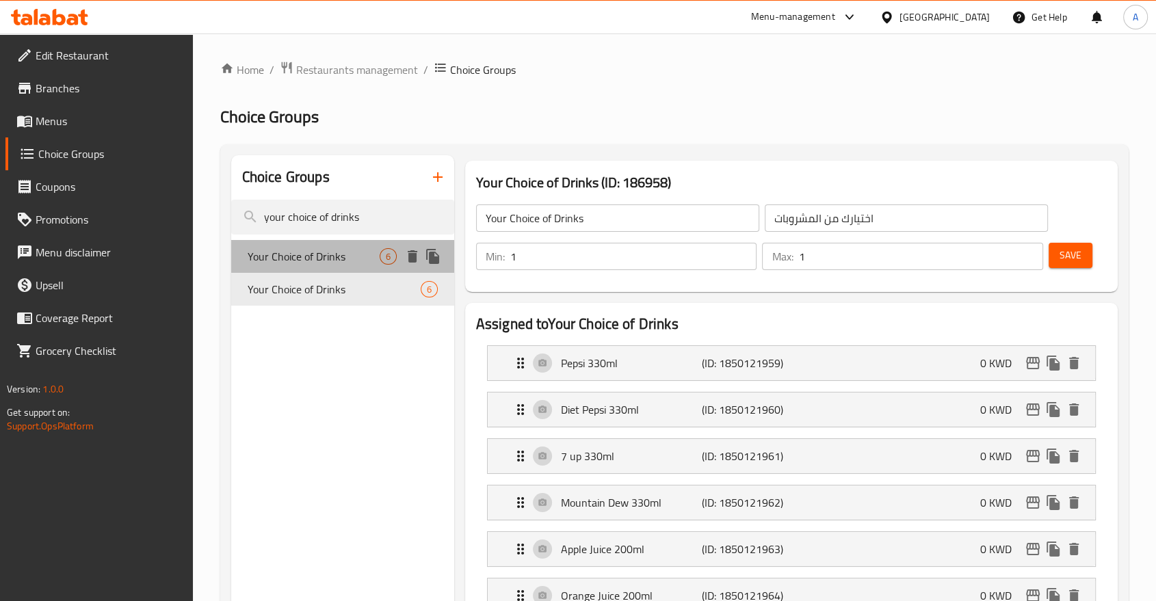
click at [268, 248] on span "Your Choice of Drinks" at bounding box center [314, 256] width 132 height 16
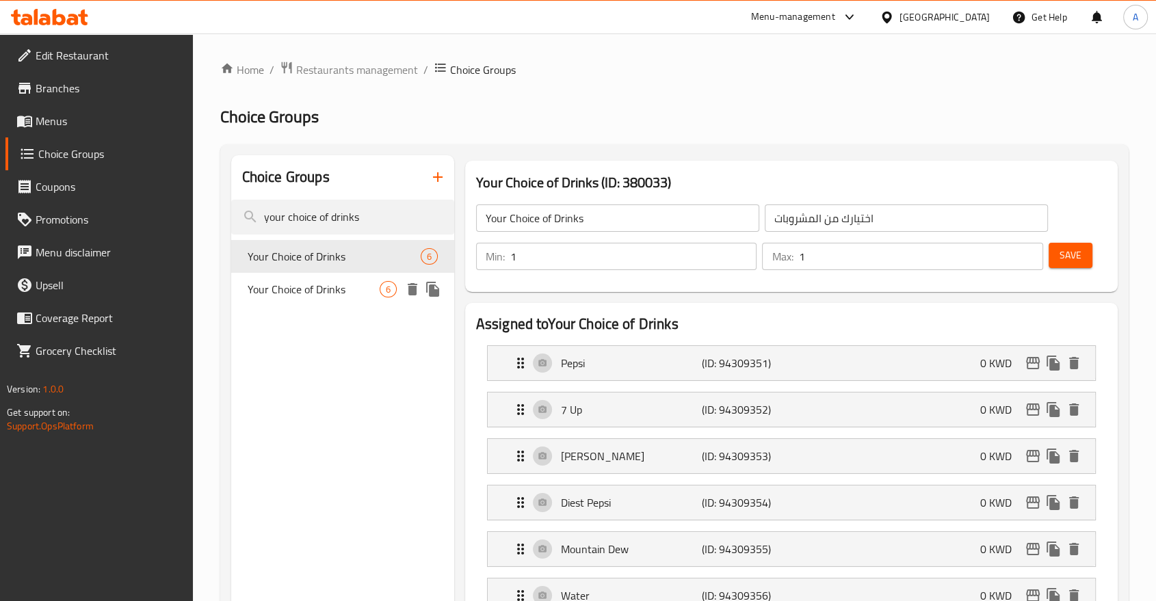
type input "Your Choice of Drinks"
type input "اختيارك من مشروب"
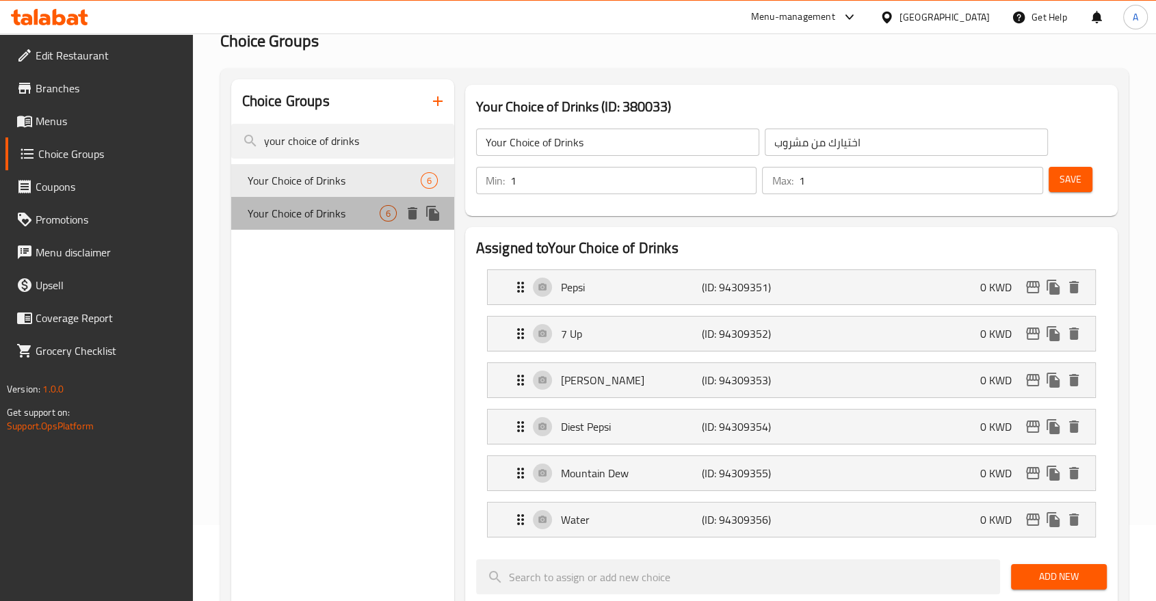
click at [314, 205] on span "Your Choice of Drinks" at bounding box center [314, 213] width 132 height 16
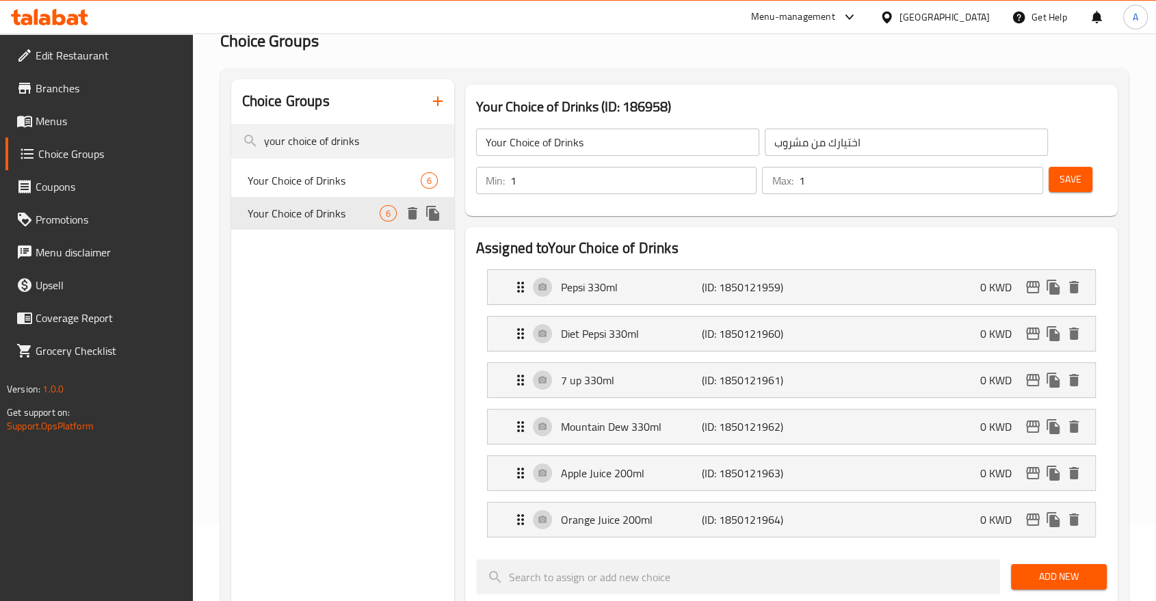
type input "Your Choice of Drinks"
type input "اختيارك من المشروبات"
click at [318, 172] on span "Your Choice of Drinks" at bounding box center [314, 180] width 132 height 16
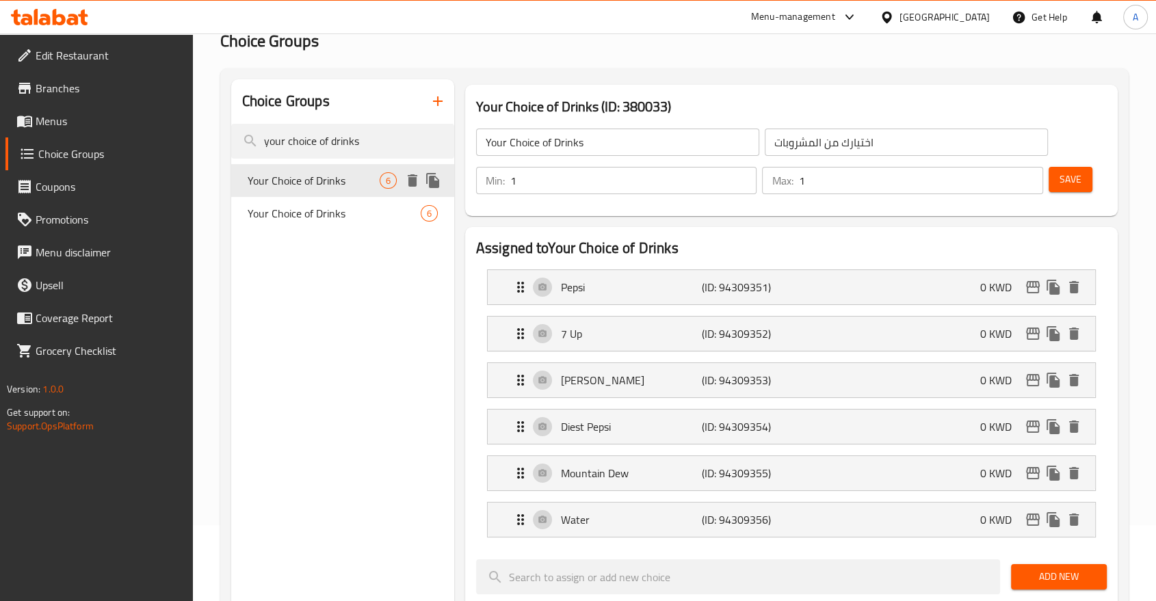
type input "Your Choice of Drinks"
type input "اختيارك من مشروب"
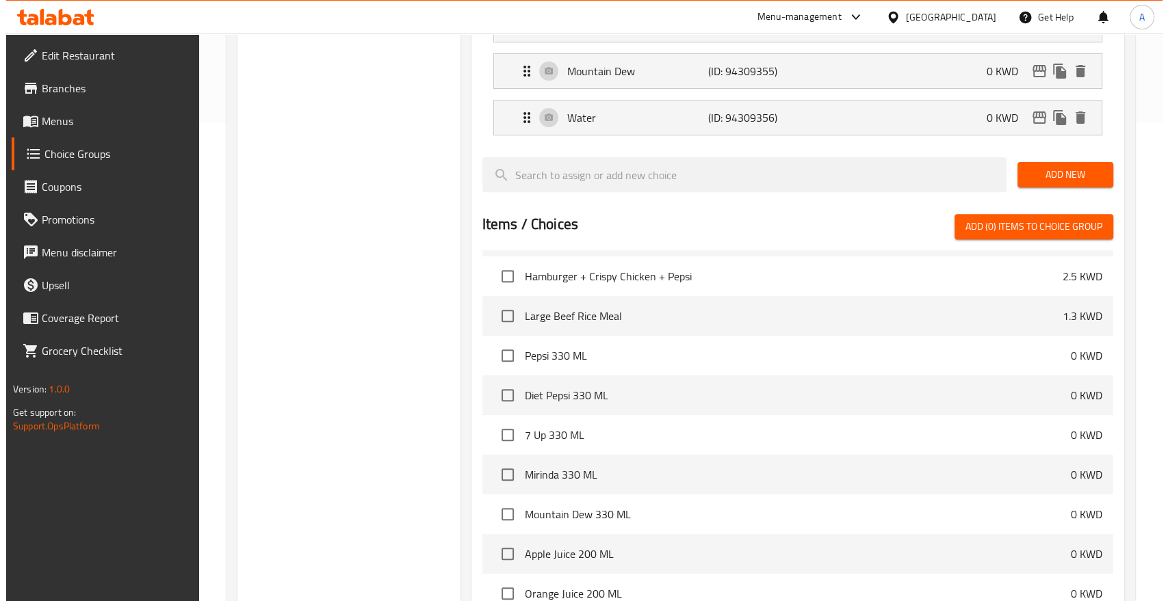
scroll to position [609, 0]
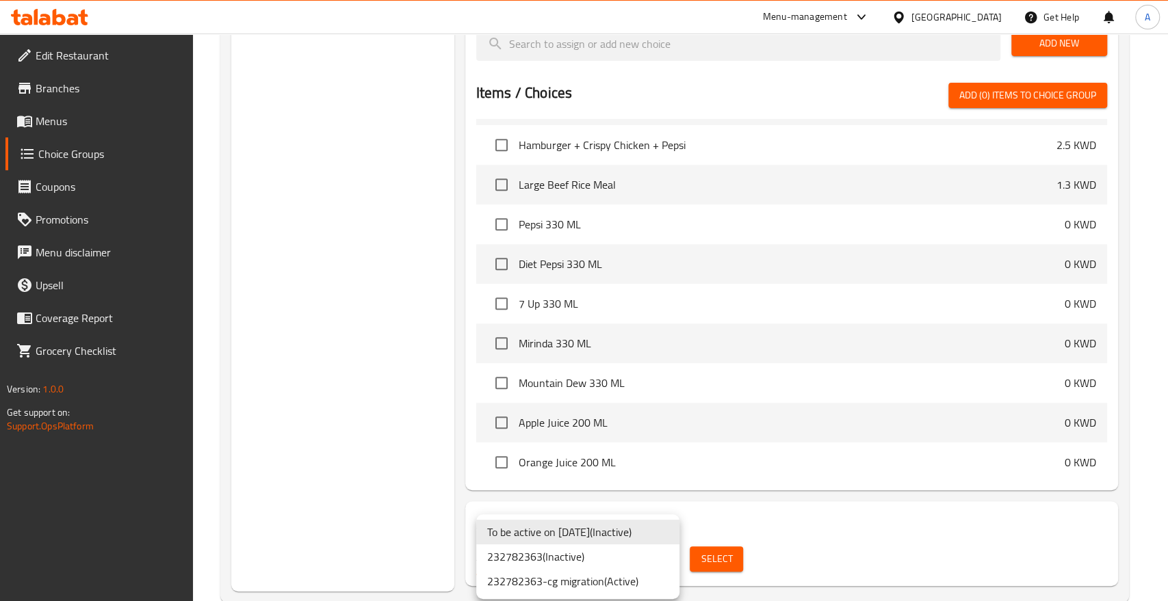
click at [596, 573] on li "232782363-cg migration ( Active )" at bounding box center [577, 581] width 203 height 25
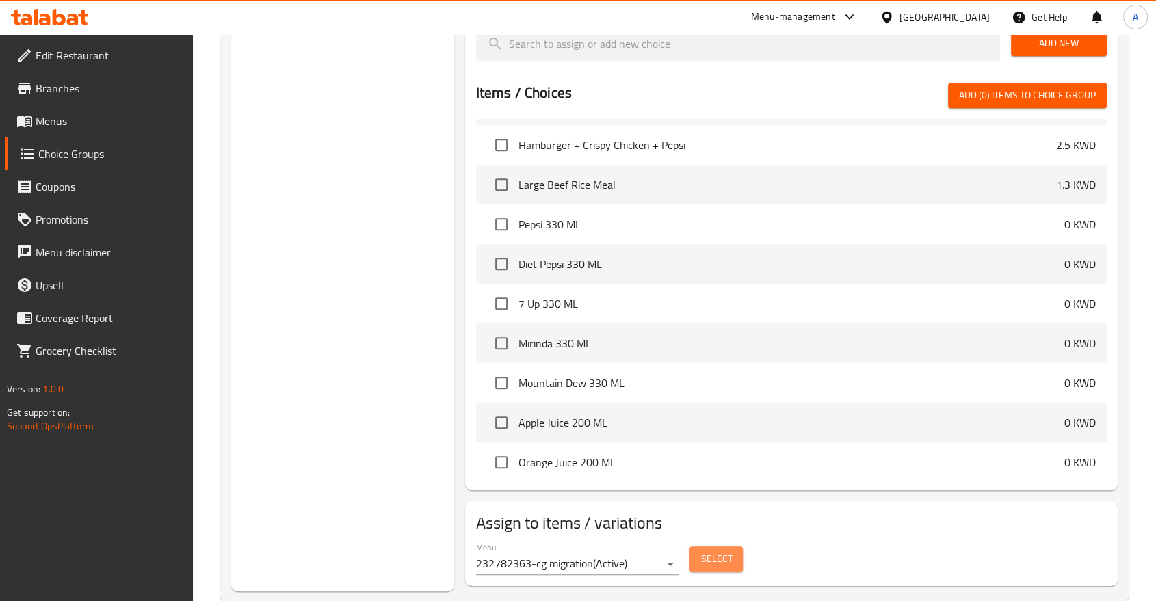
click at [725, 551] on span "Select" at bounding box center [715, 559] width 31 height 17
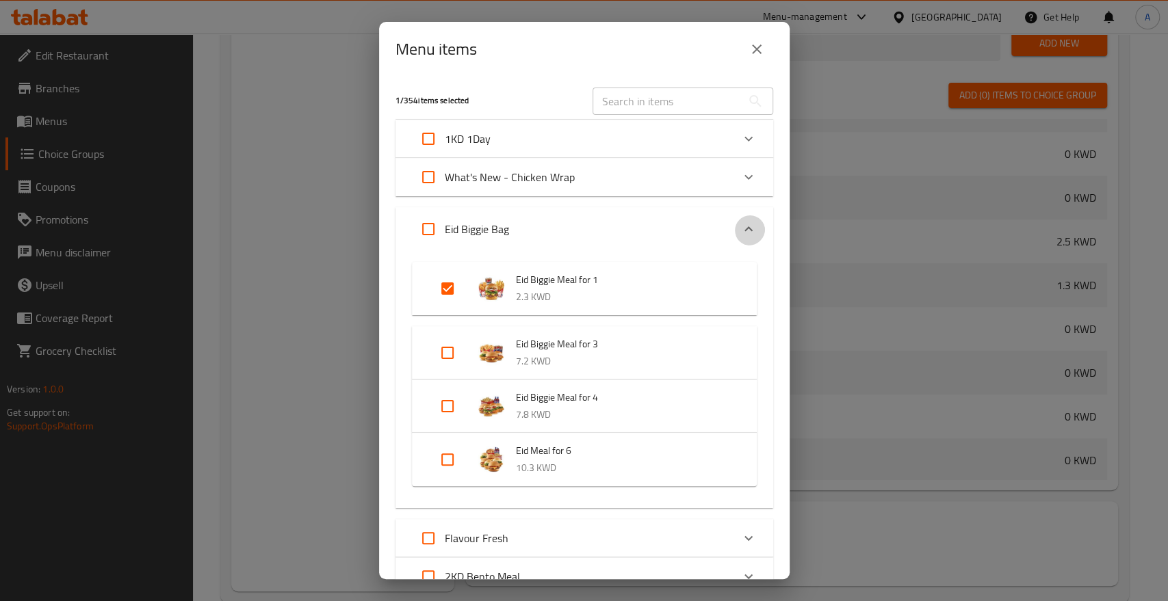
click at [740, 221] on icon "Expand" at bounding box center [748, 229] width 16 height 16
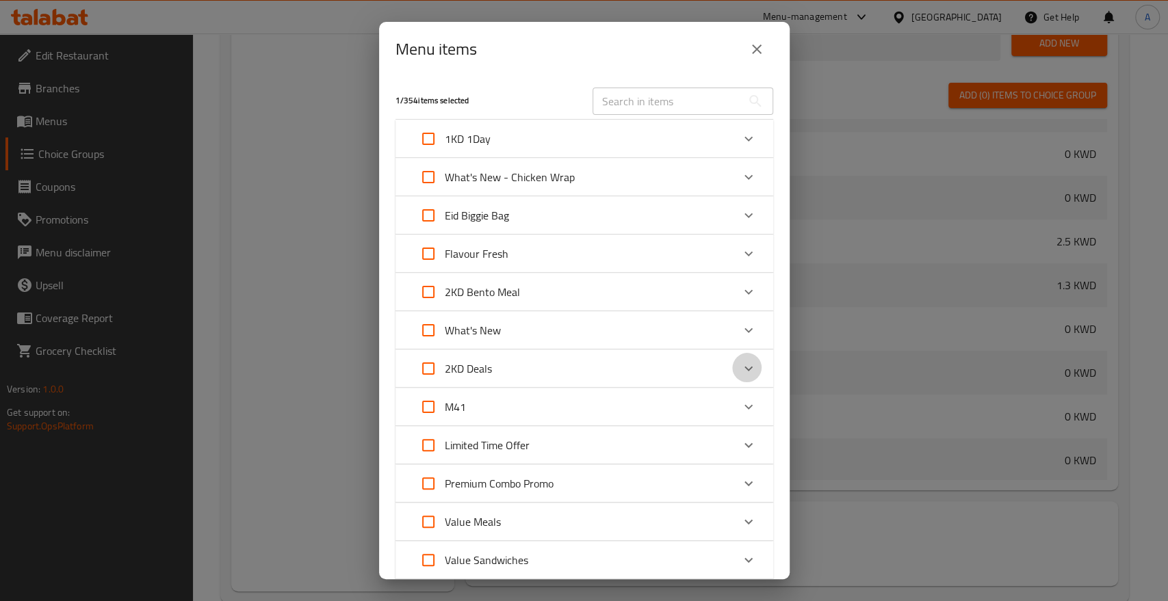
click at [742, 360] on icon "Expand" at bounding box center [748, 368] width 16 height 16
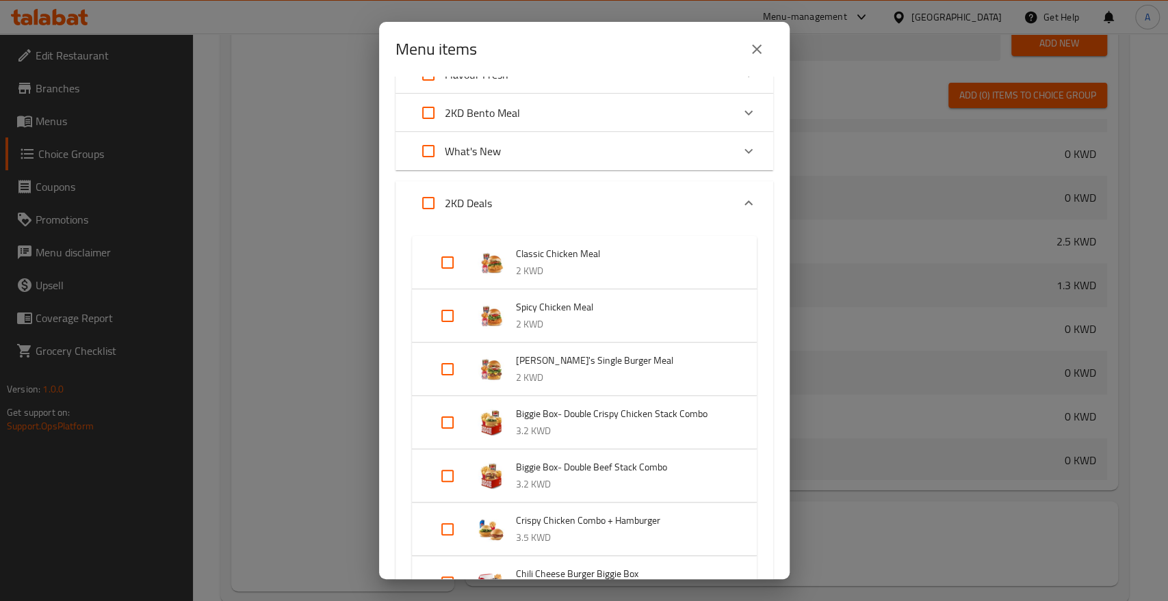
scroll to position [228, 0]
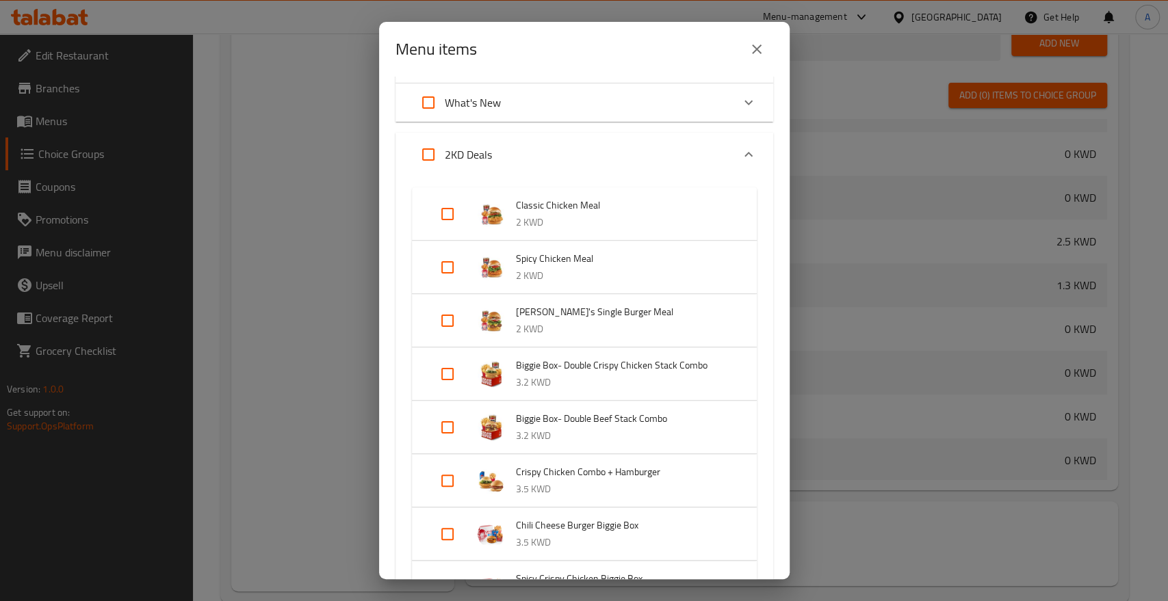
click at [447, 198] on input "Expand" at bounding box center [447, 214] width 33 height 33
checkbox input "true"
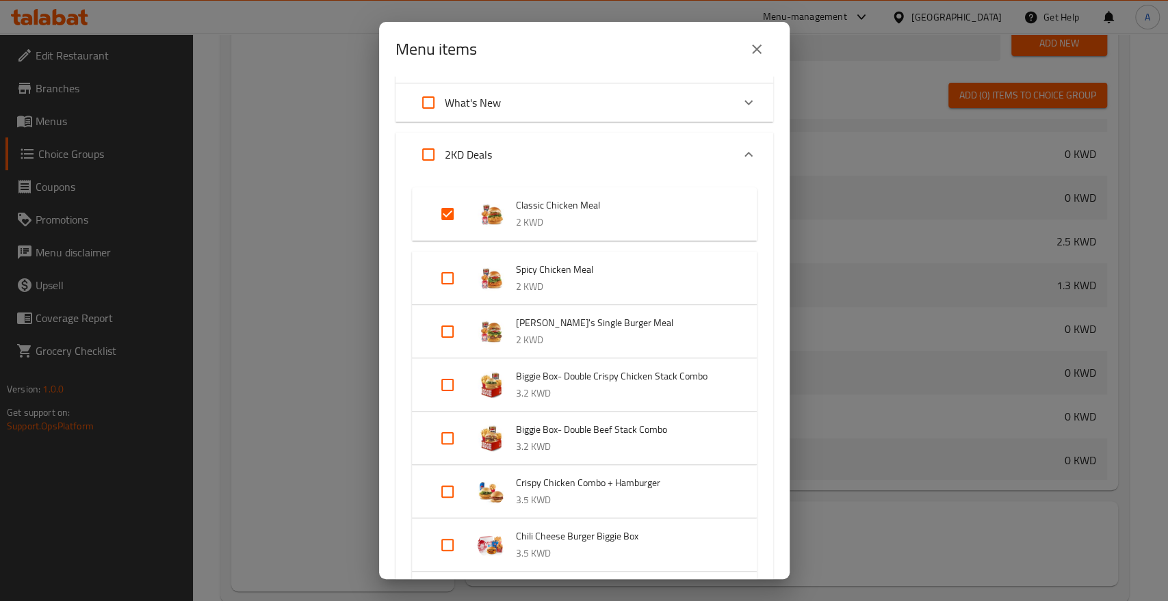
click at [449, 262] on input "Expand" at bounding box center [447, 278] width 33 height 33
checkbox input "true"
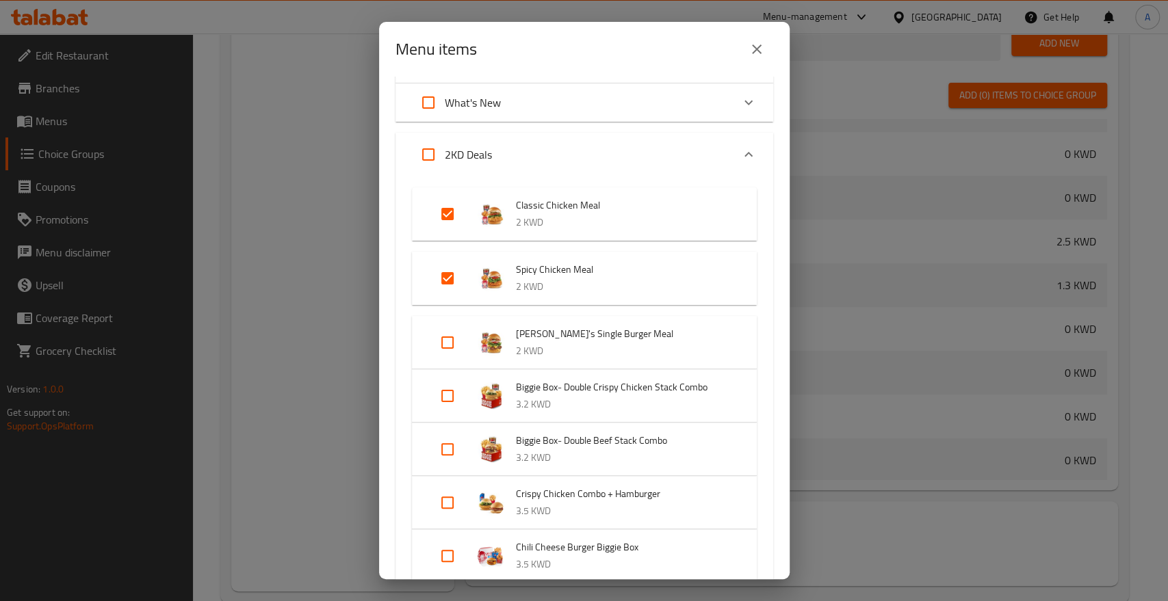
click at [447, 326] on input "Expand" at bounding box center [447, 342] width 33 height 33
checkbox input "true"
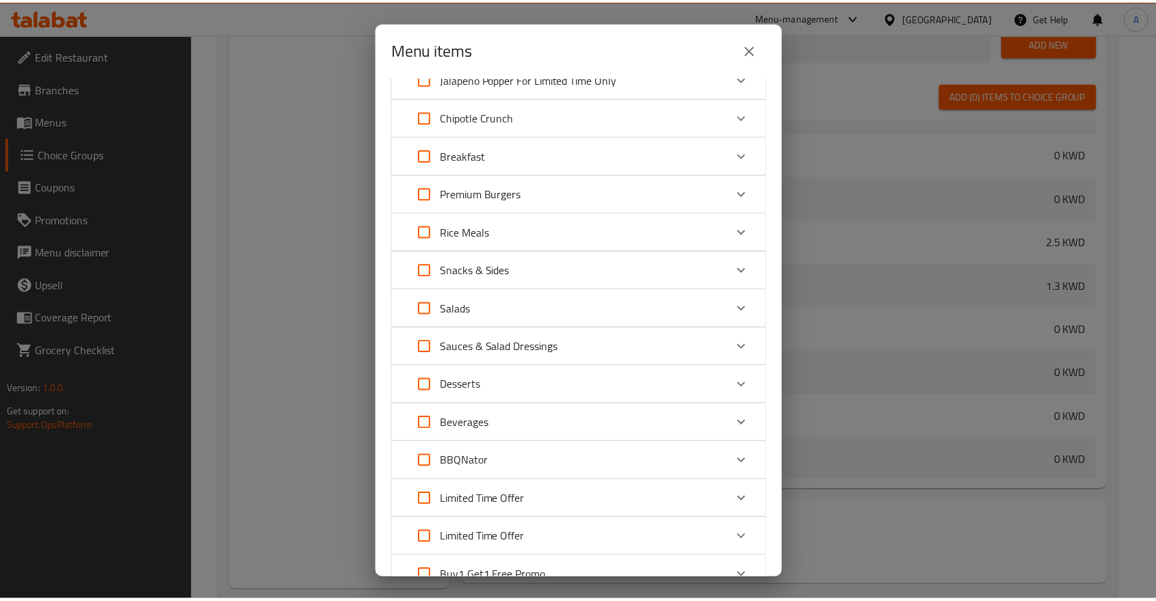
scroll to position [1707, 0]
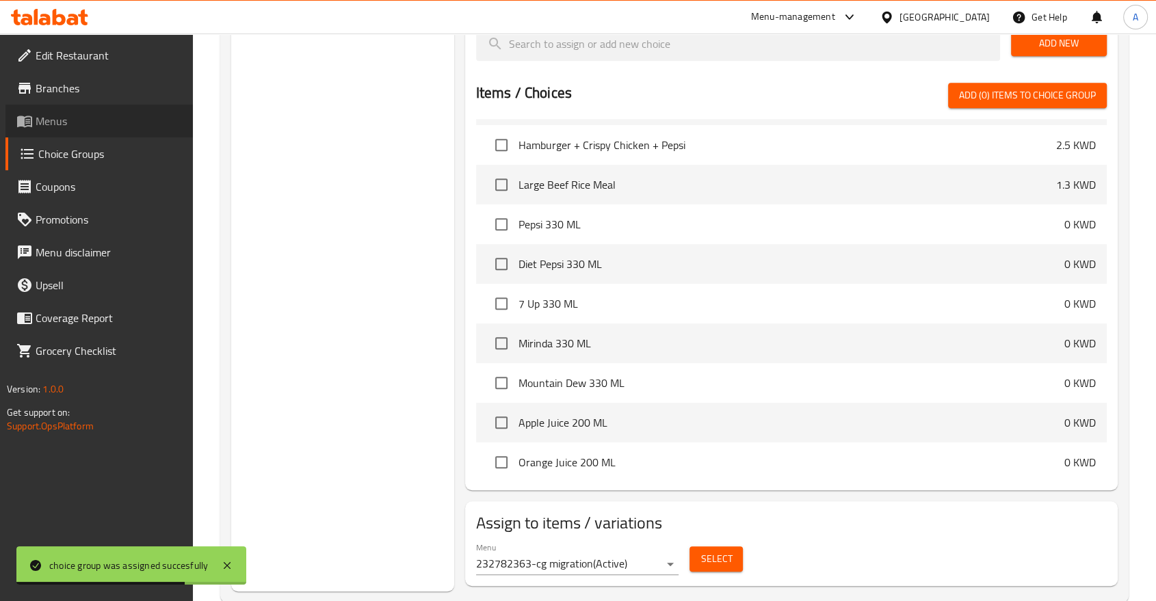
click at [76, 113] on span "Menus" at bounding box center [109, 121] width 146 height 16
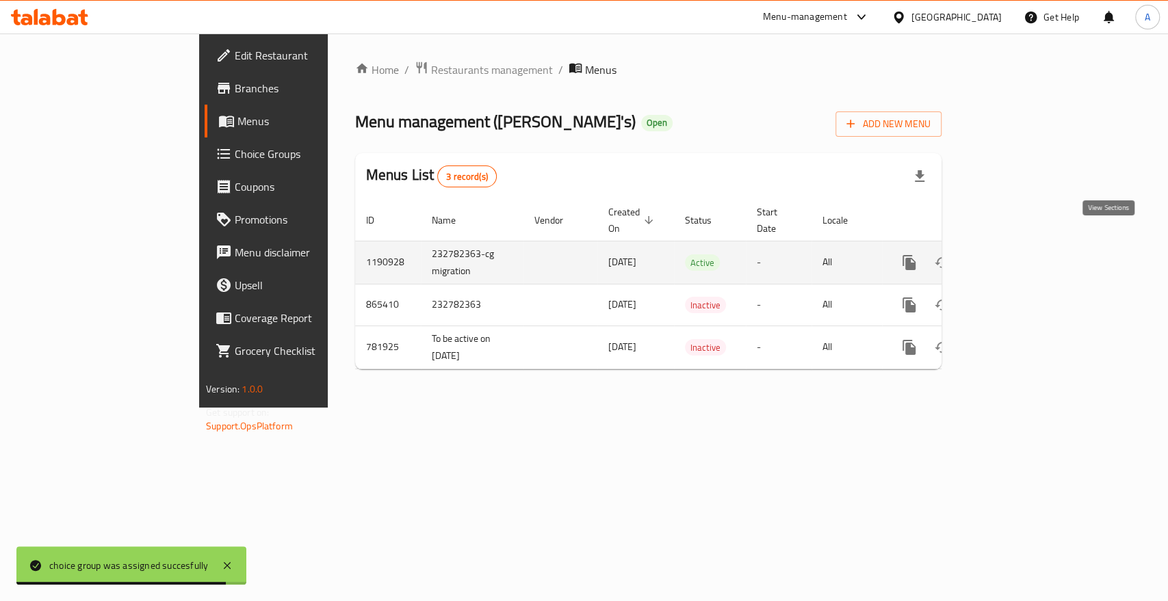
click at [1024, 246] on link "enhanced table" at bounding box center [1007, 262] width 33 height 33
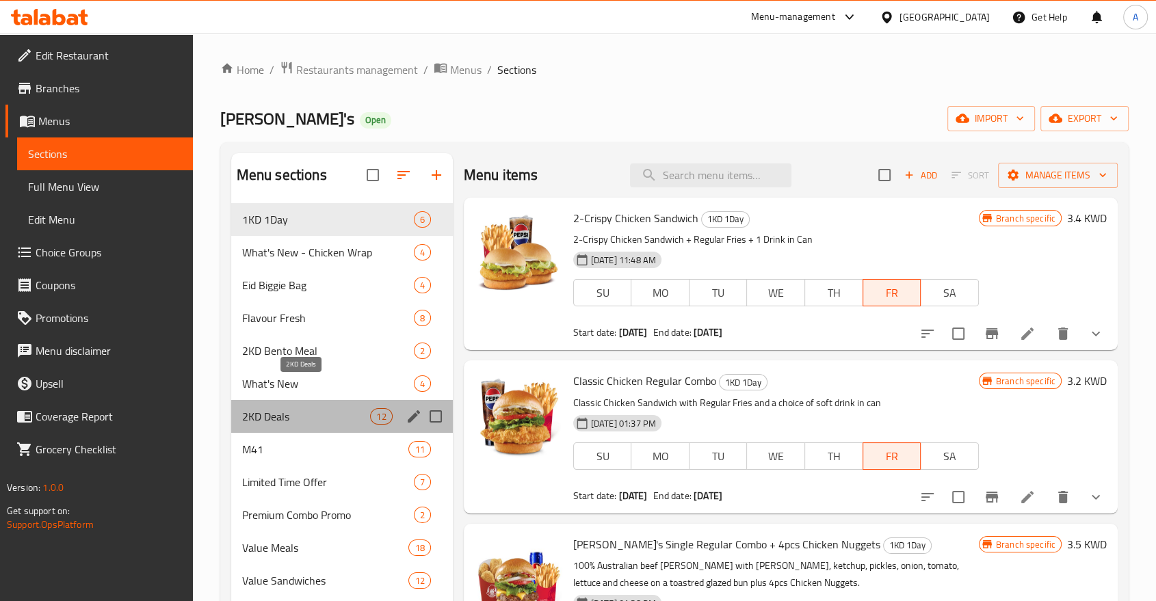
click at [266, 408] on span "2KD Deals" at bounding box center [306, 416] width 129 height 16
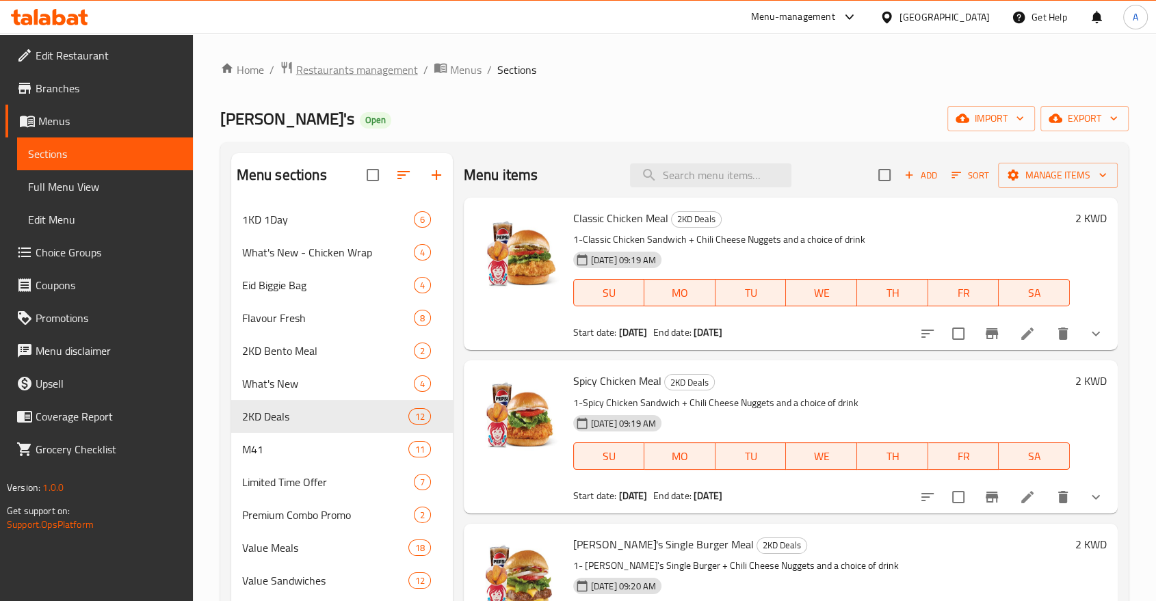
click at [333, 68] on span "Restaurants management" at bounding box center [357, 70] width 122 height 16
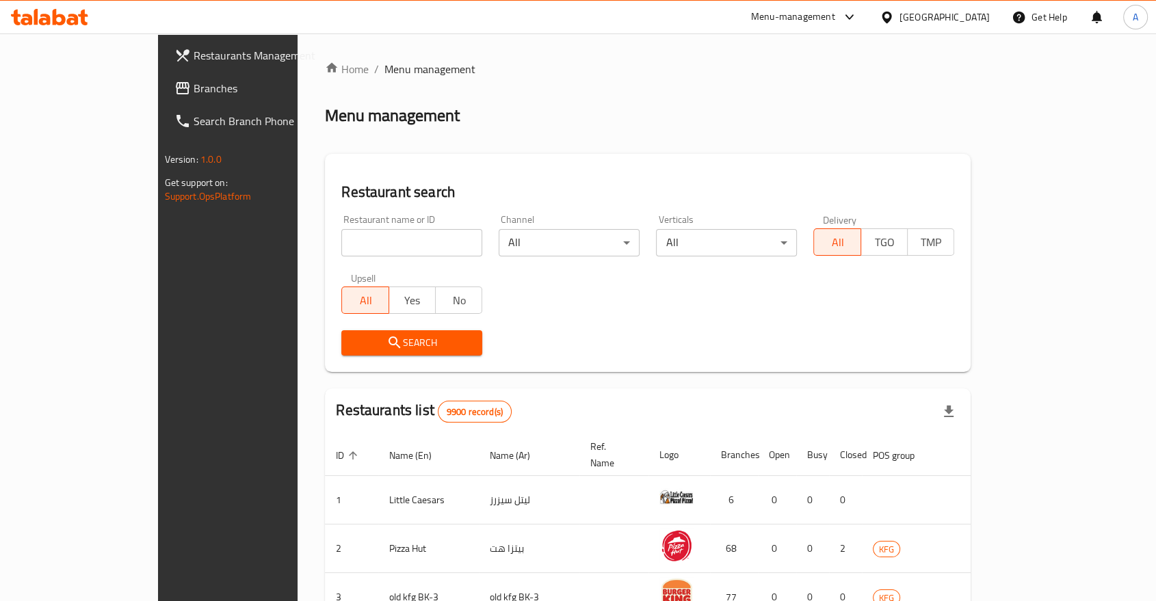
click at [194, 51] on span "Restaurants Management" at bounding box center [267, 55] width 146 height 16
